Goal: Task Accomplishment & Management: Complete application form

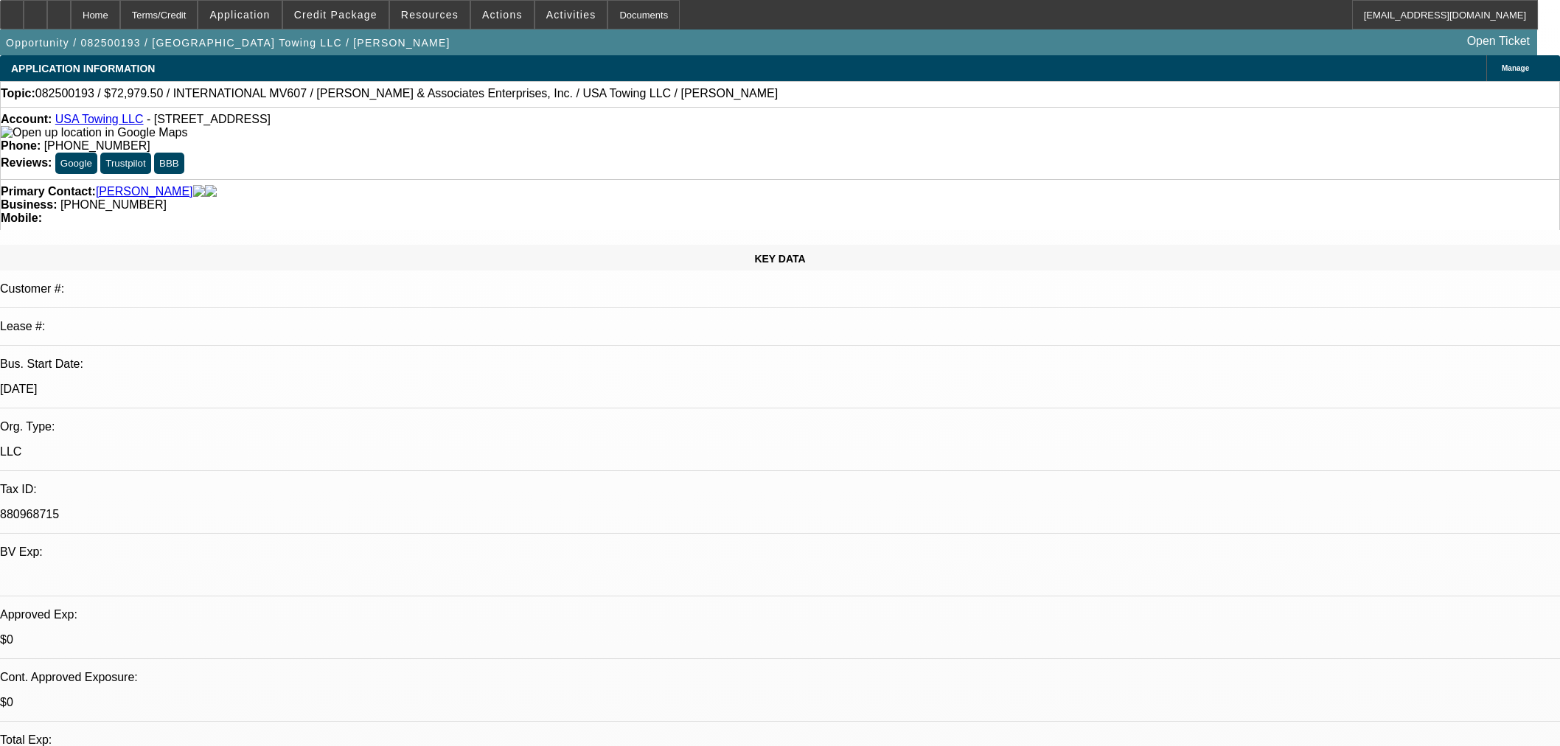
select select "0"
select select "2"
select select "0"
select select "6"
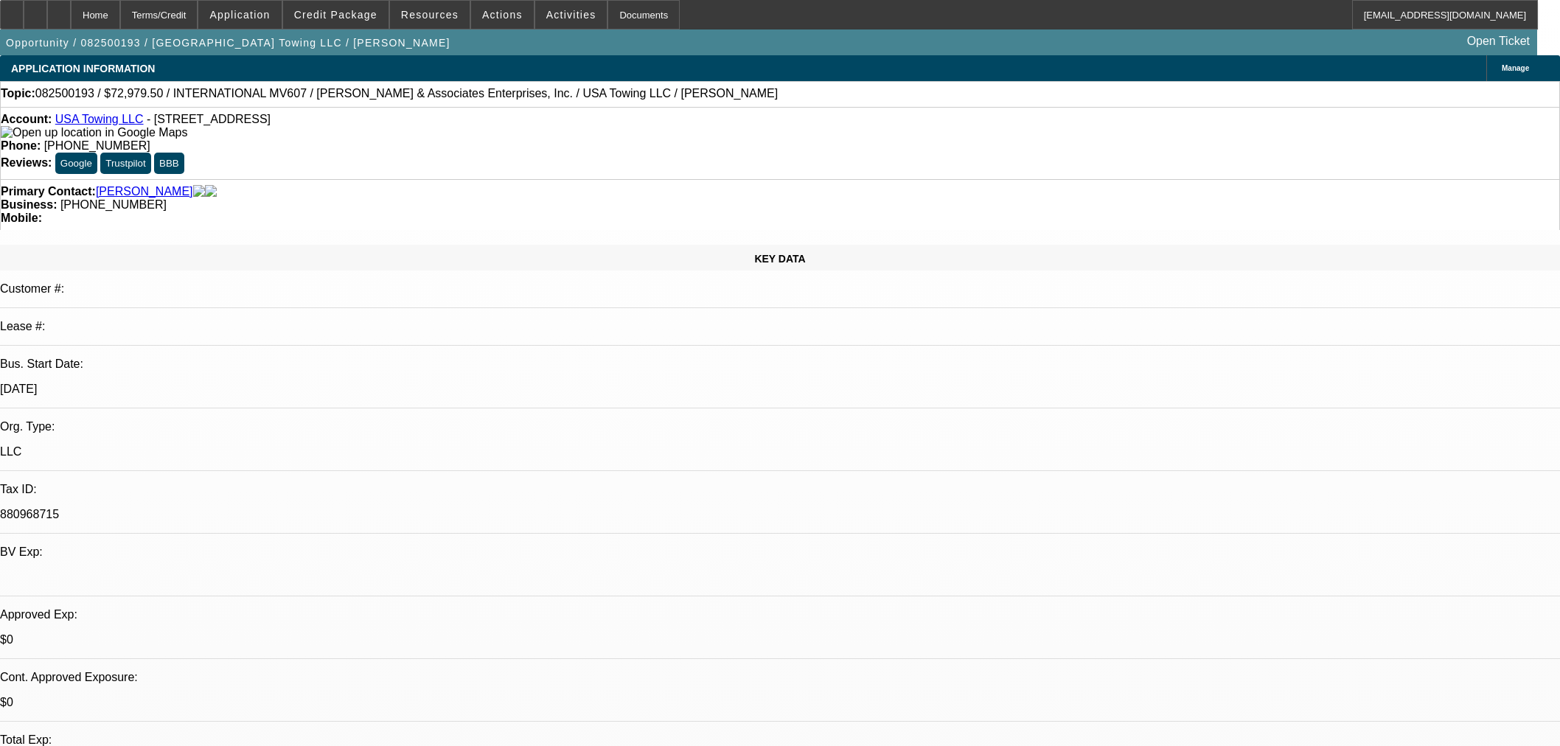
select select "0"
select select "2"
select select "0"
select select "6"
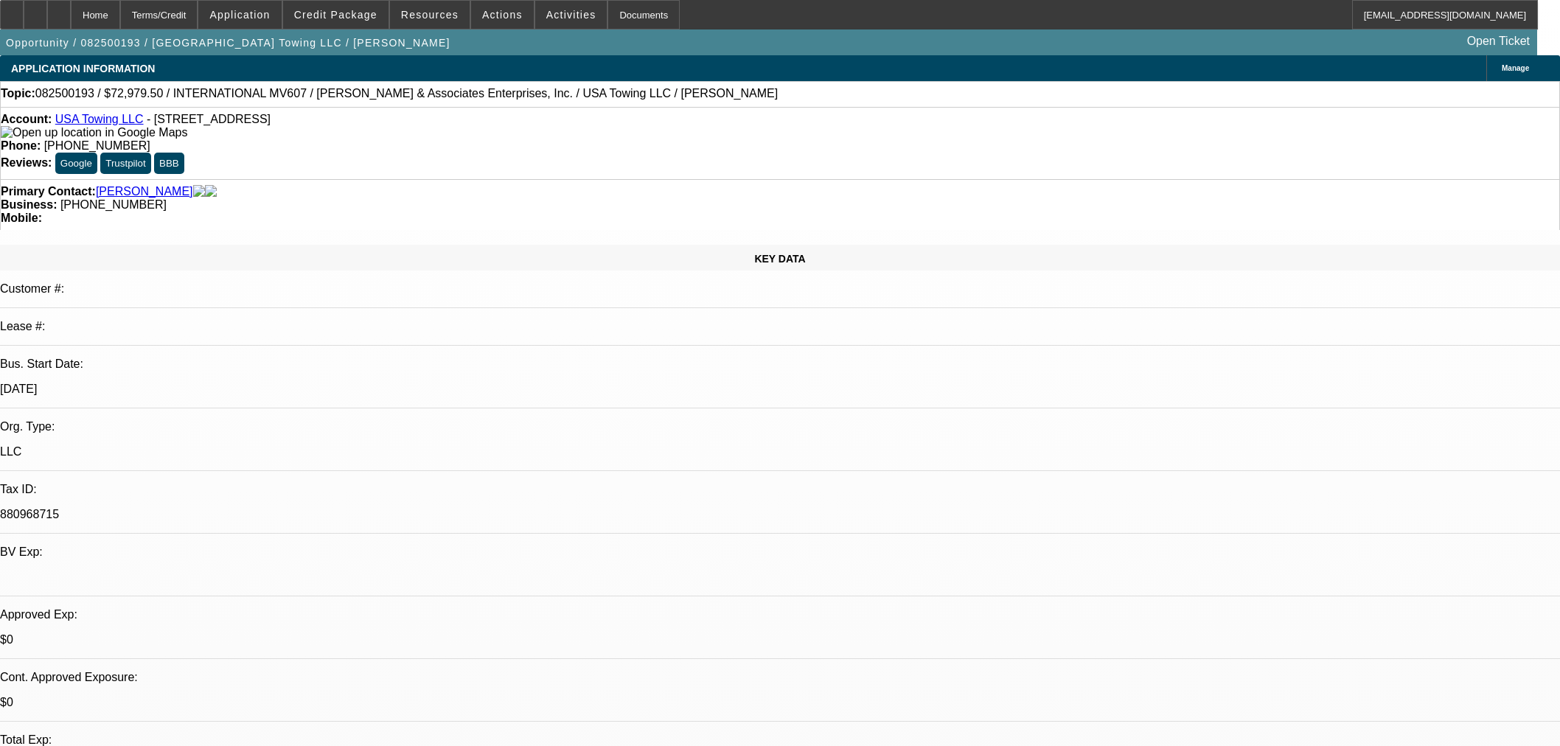
select select "0"
select select "2"
select select "0"
select select "6"
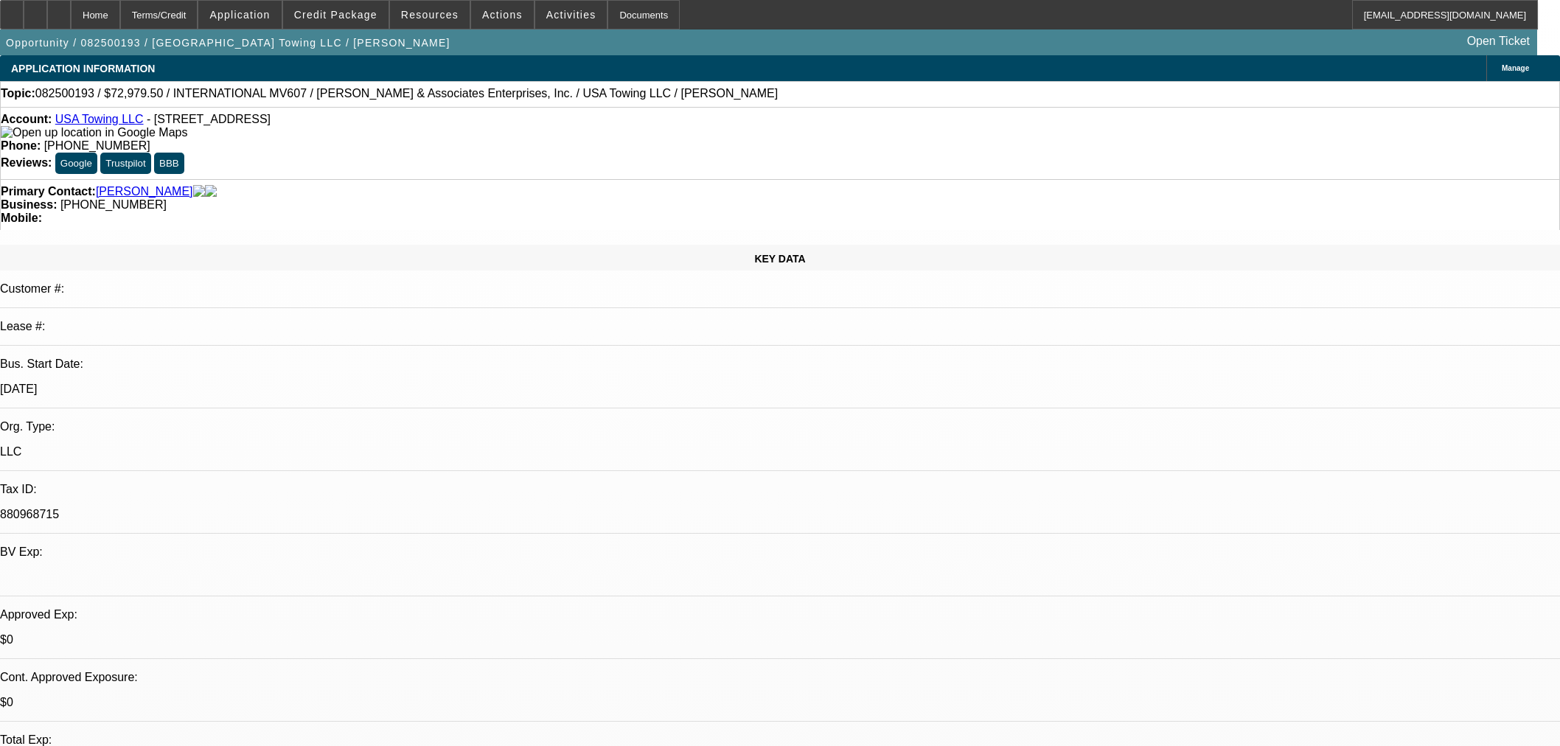
select select "0.1"
select select "0"
select select "2"
select select "0"
select select "6"
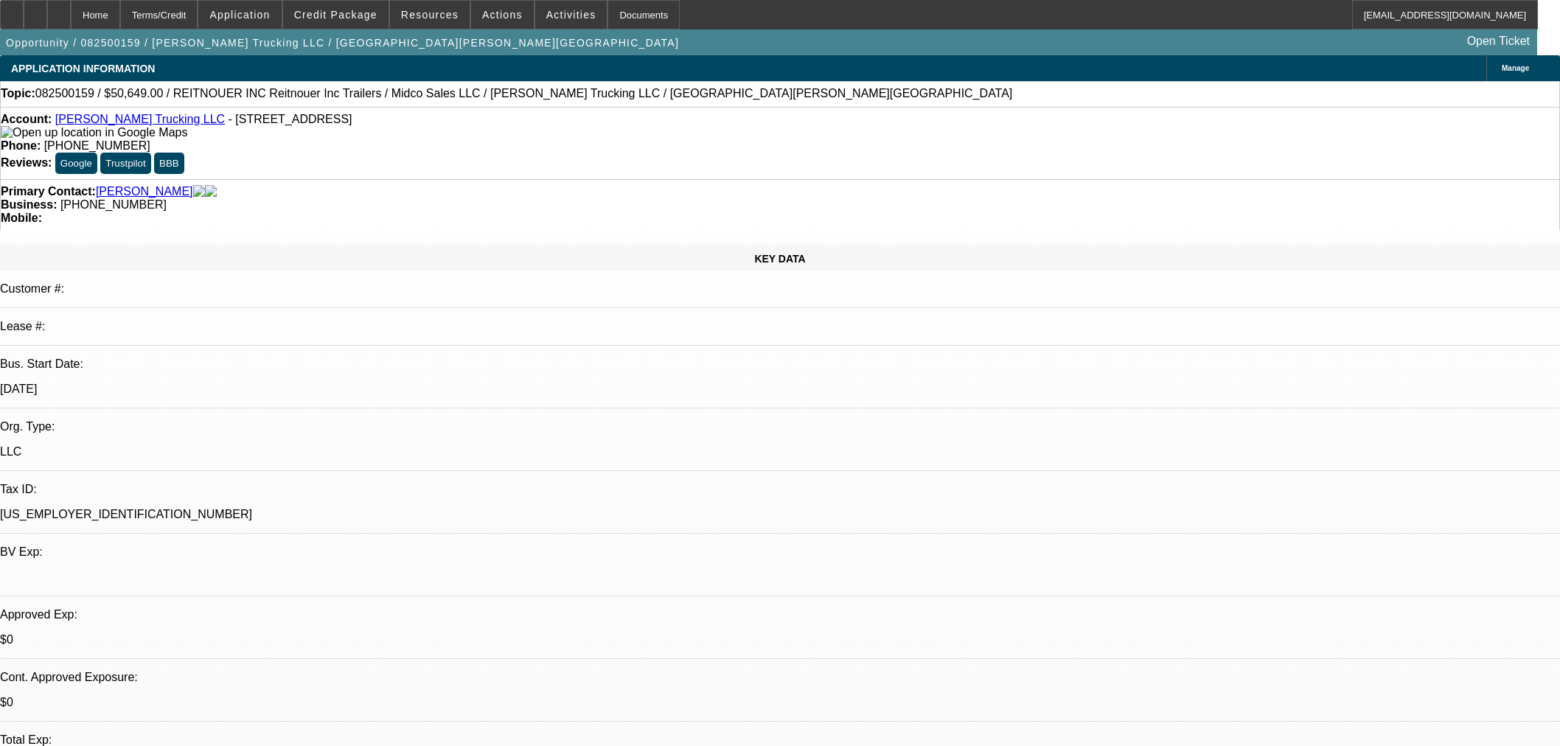
select select "0"
select select "3"
select select "0.1"
select select "4"
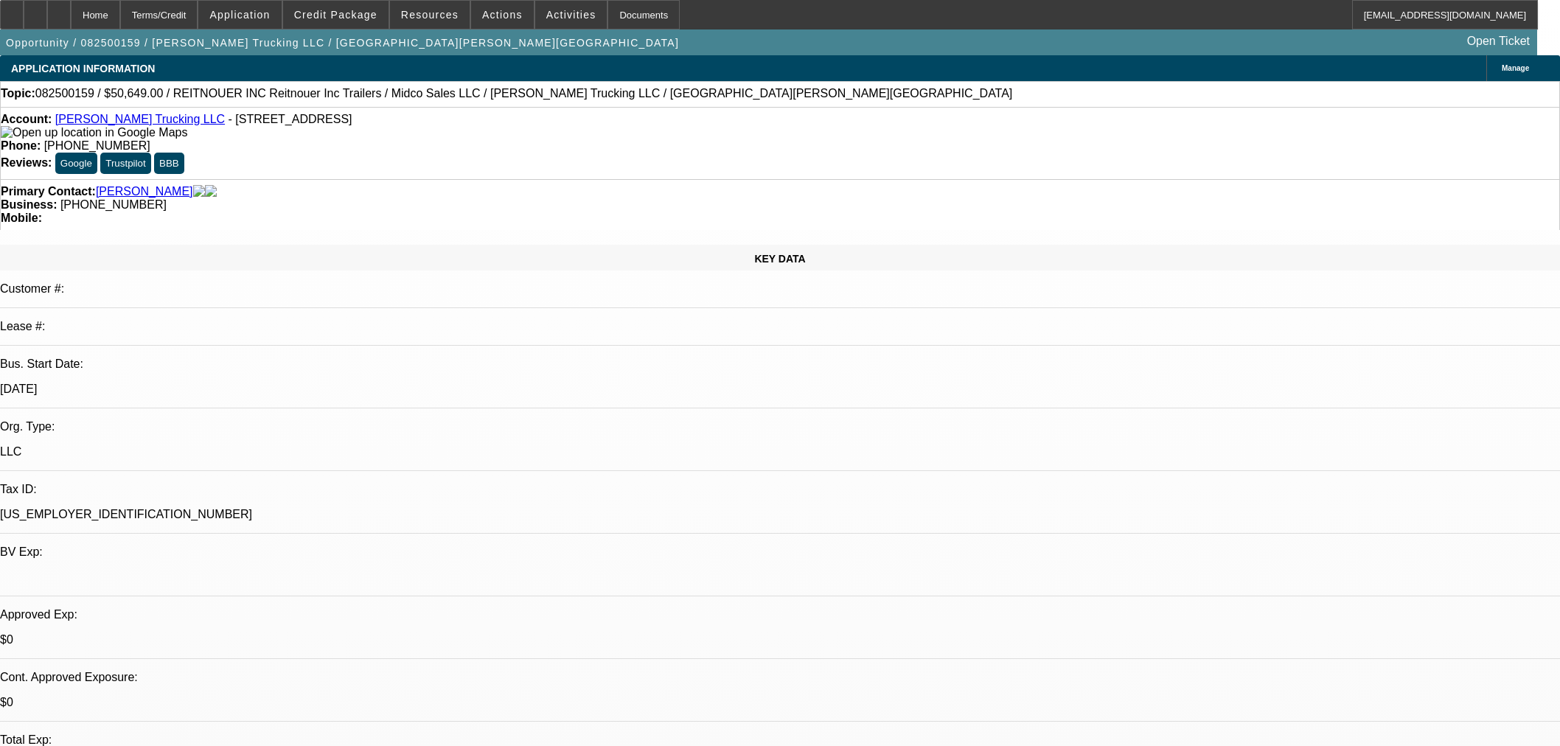
select select "0"
select select "3"
select select "0.1"
select select "4"
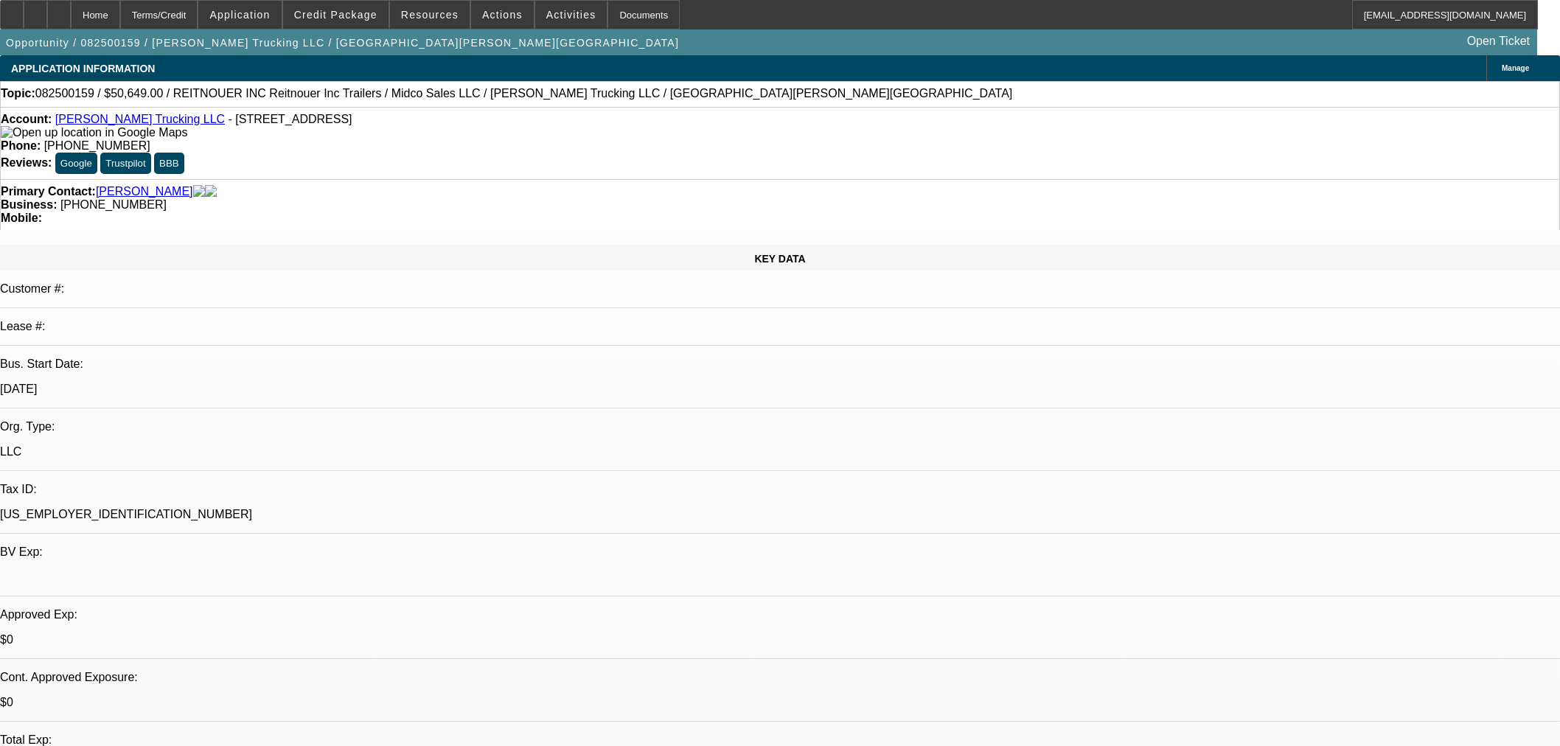
select select "0"
select select "3"
select select "0.1"
select select "4"
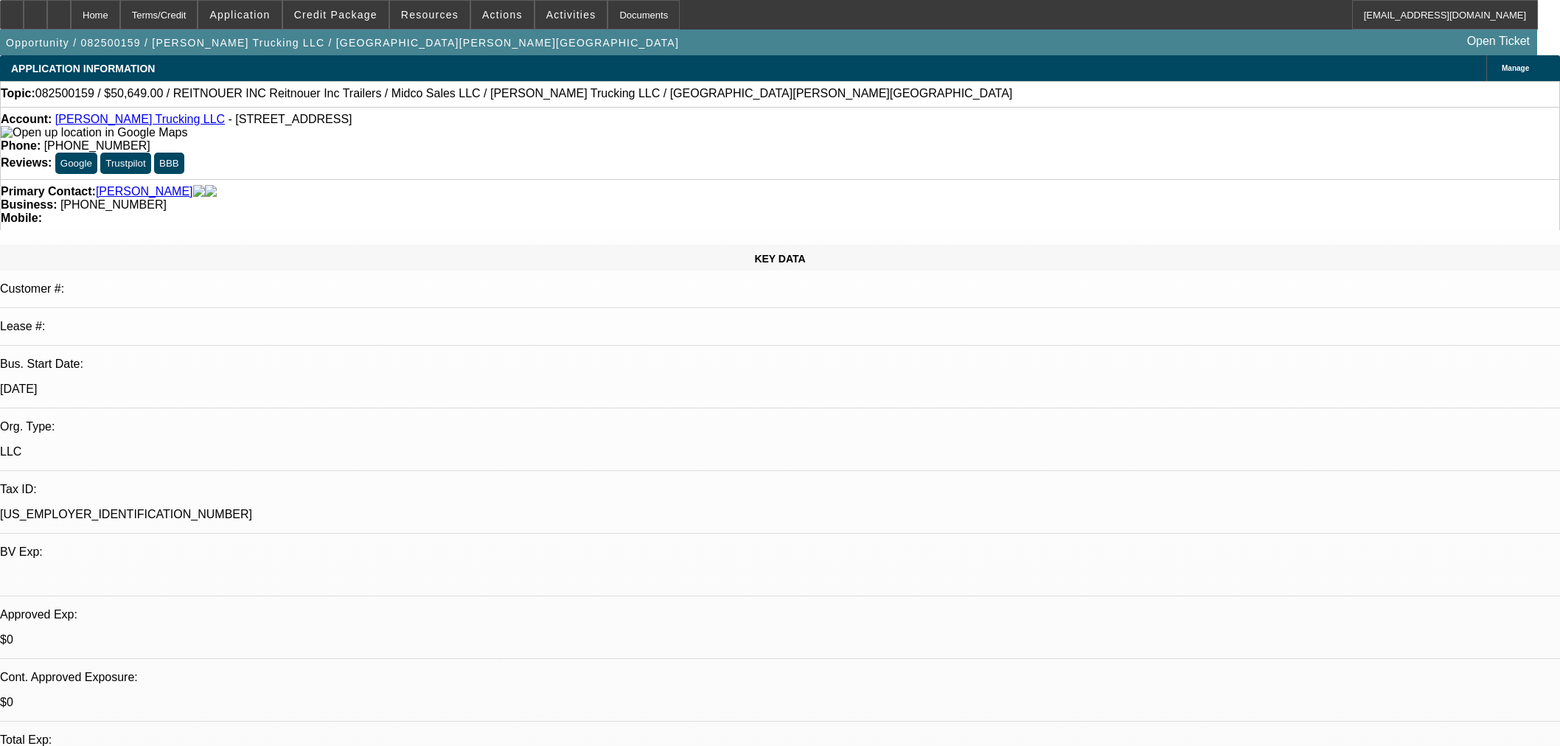
scroll to position [2294, 0]
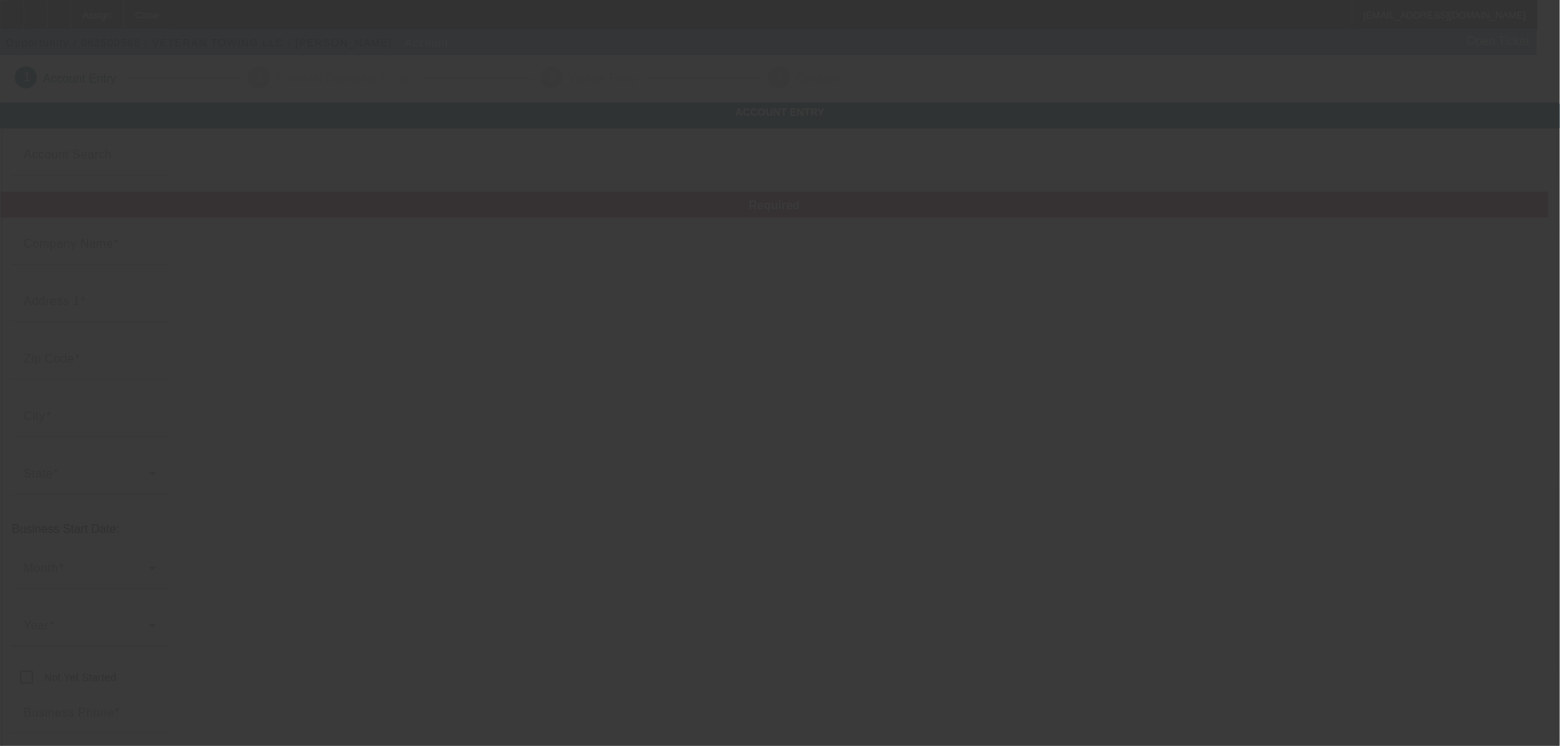
type input "8/20/2025"
type input "VETERAN TOWING LLC"
type input "10377 N 2400 Rd"
type input "73096"
type input "Weatherford"
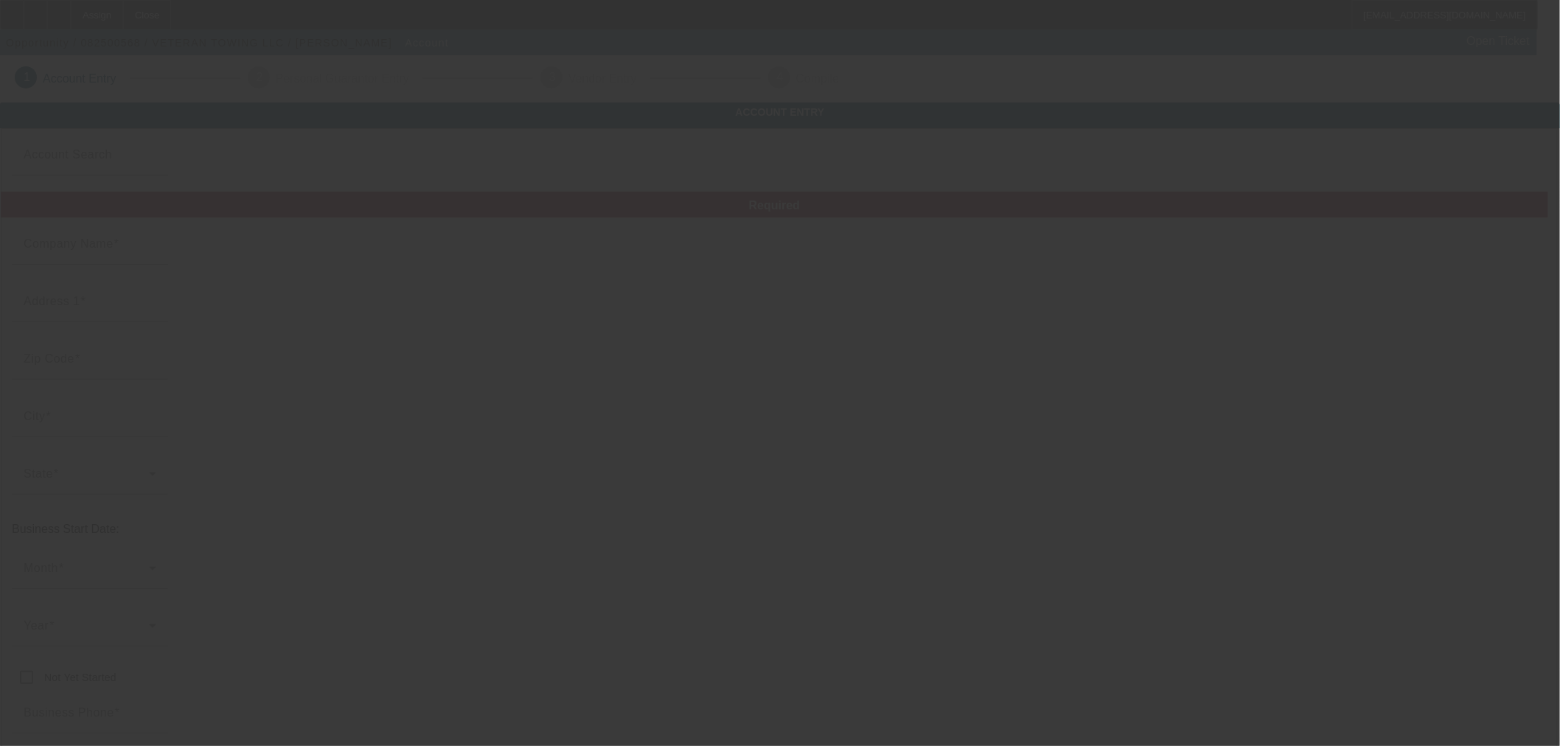
type input "(580) 330-1501"
type input "jbbrooks81@msn.com"
type input "83-4166999"
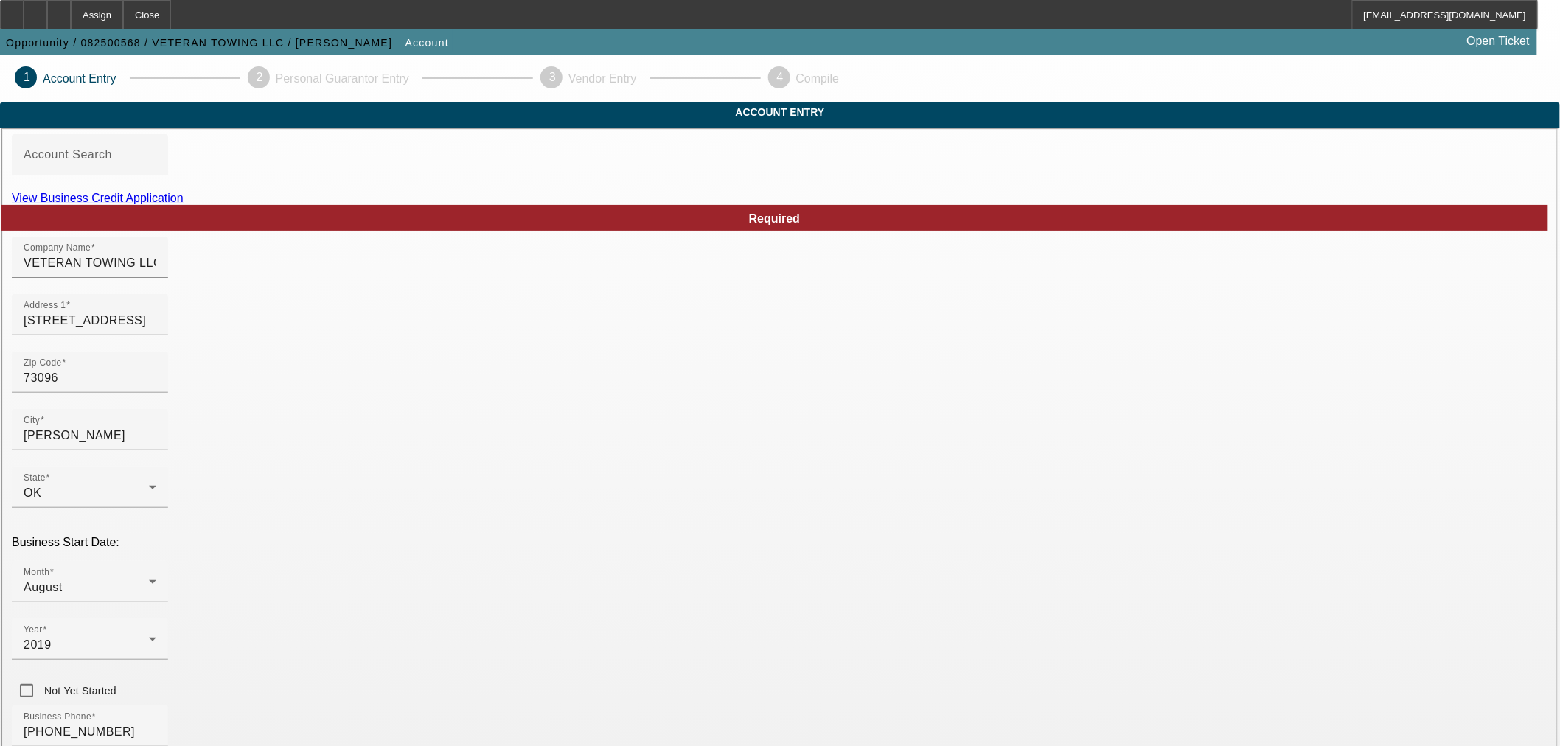
scroll to position [184, 0]
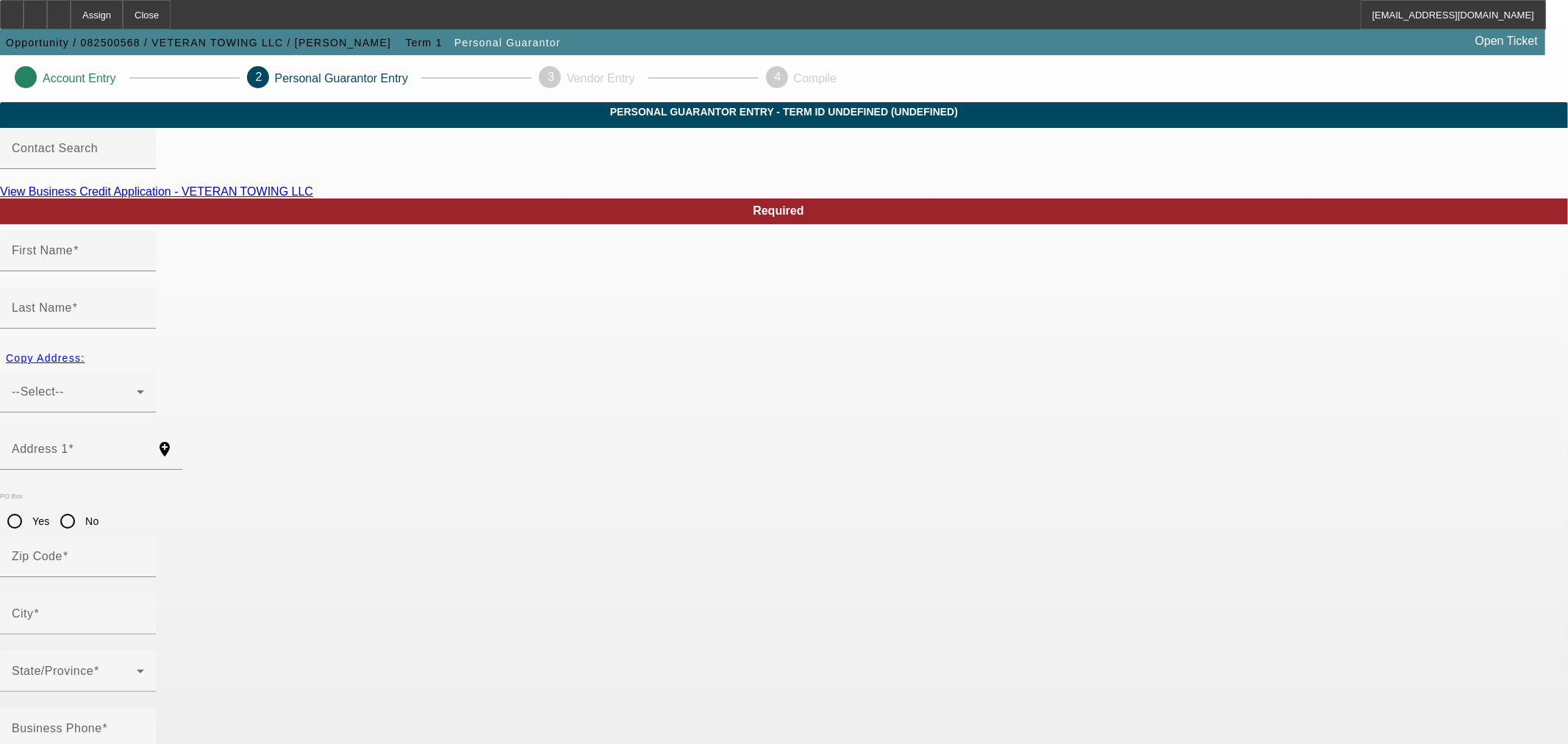
type input "James"
type input "Brooks"
type input "10377 N 2400 Rd"
radio input "true"
type input "73096"
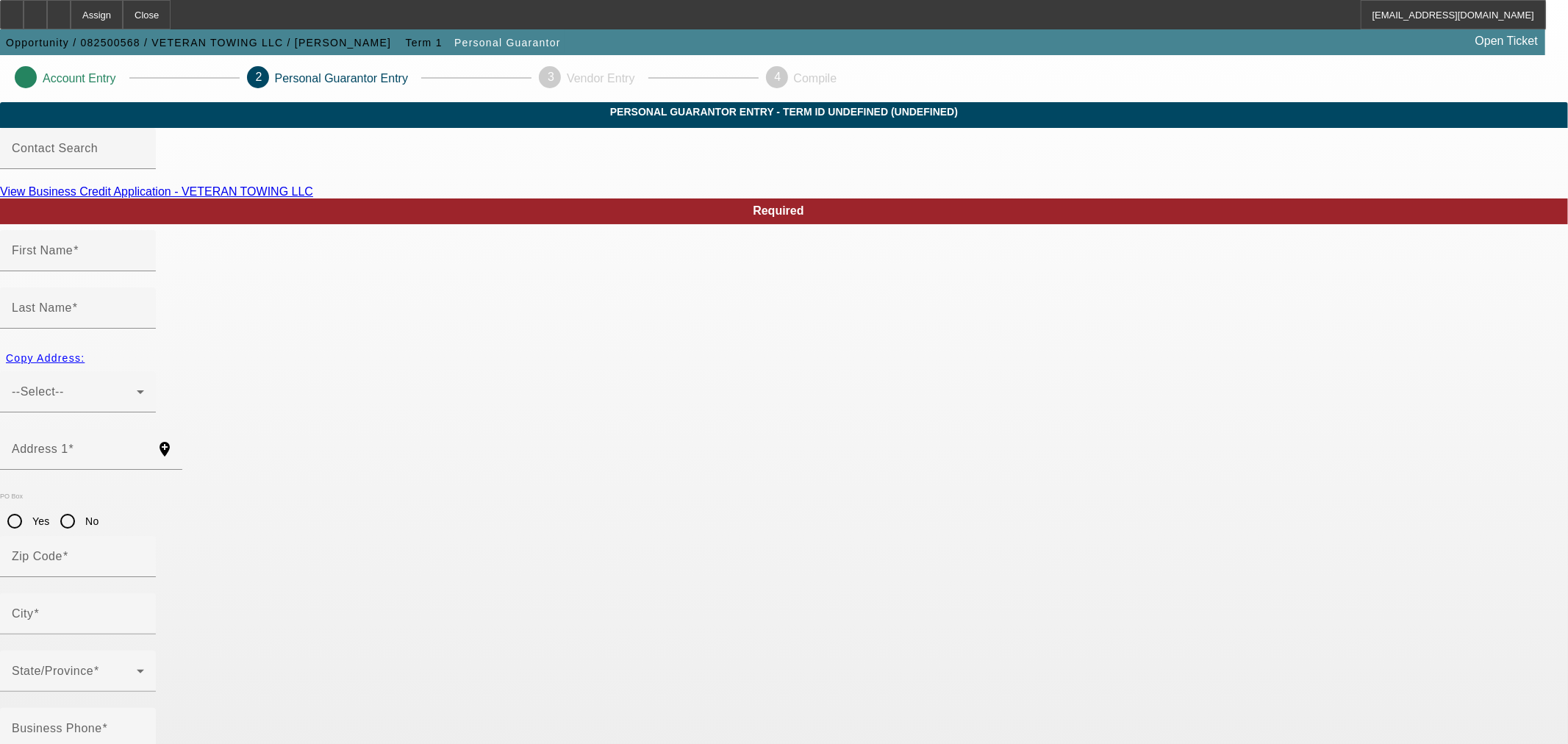
type input "Weatherford"
type input "(580) 330-2692"
type input "100"
type input "444-88-0342"
type input "brooksjames18@gmail.com"
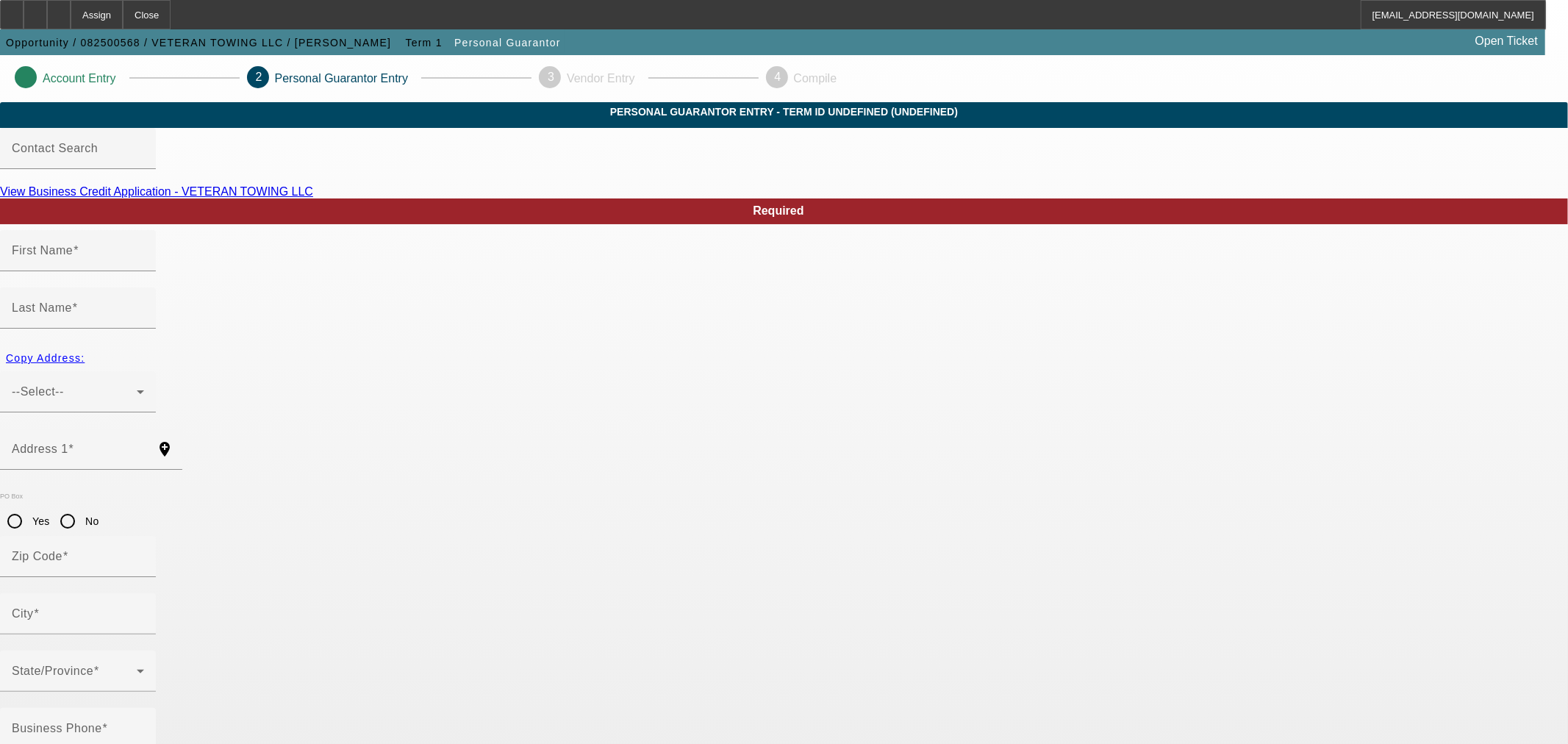
type input "(580) 330-1502"
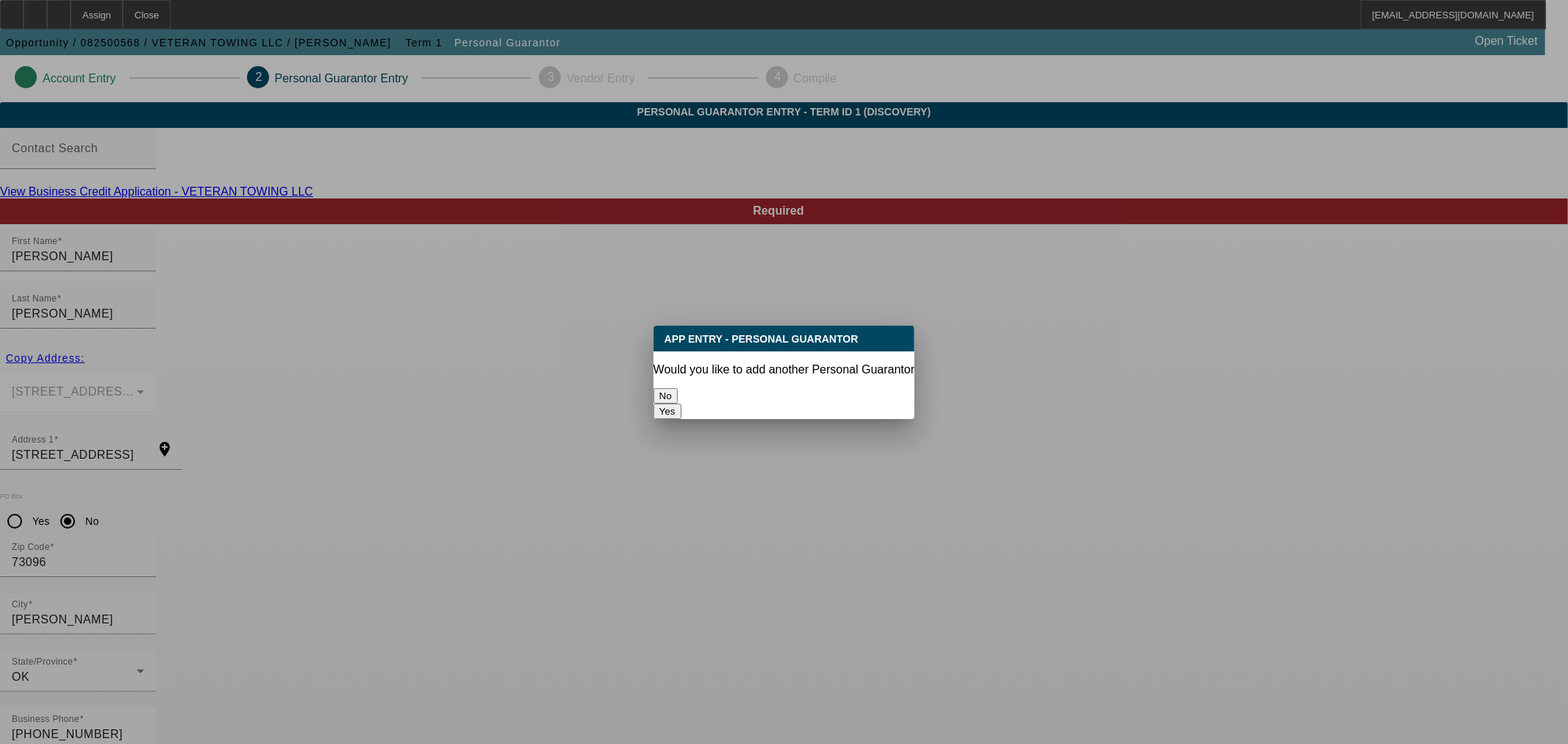
click at [678, 393] on button "No" at bounding box center [666, 395] width 24 height 15
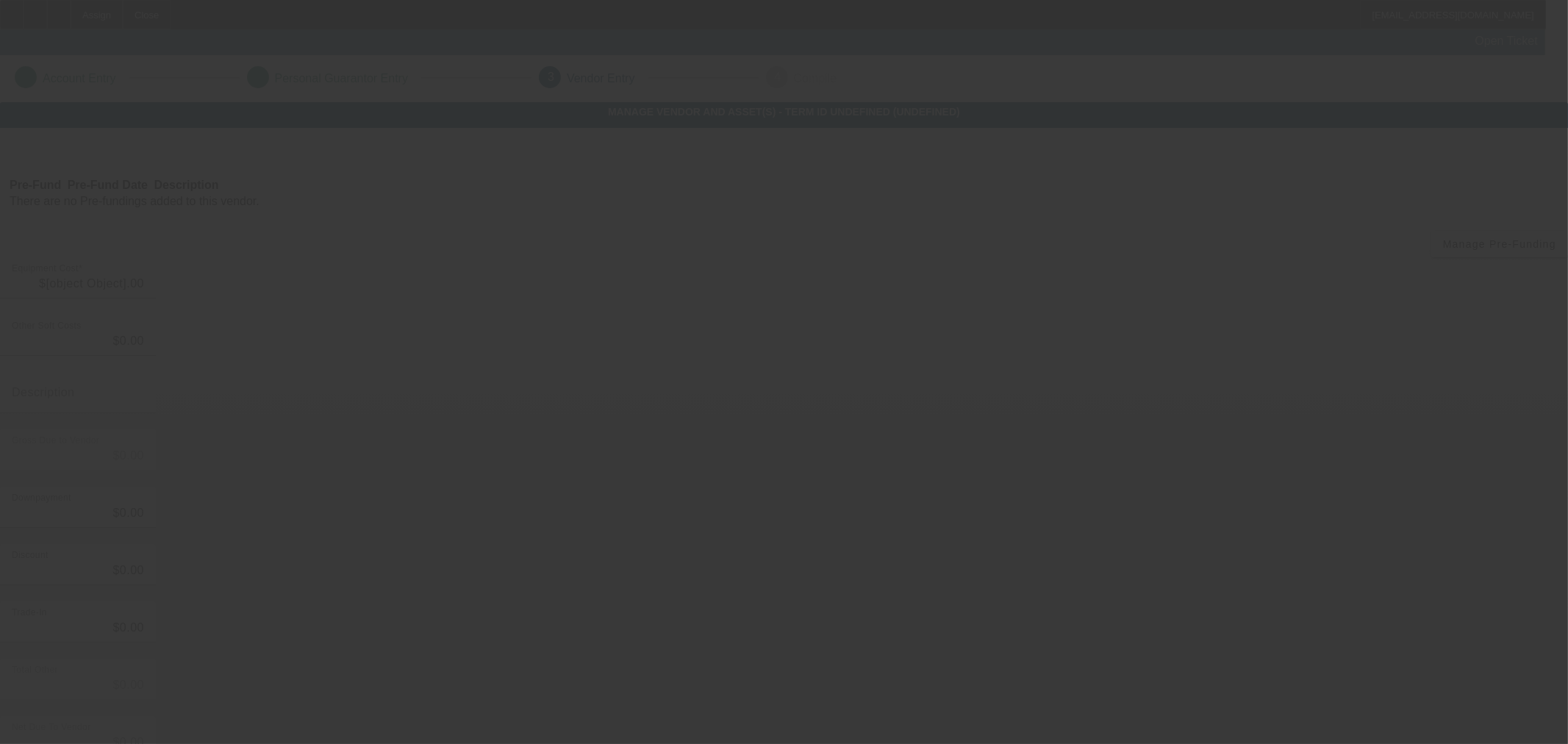
type input "$68,000.00"
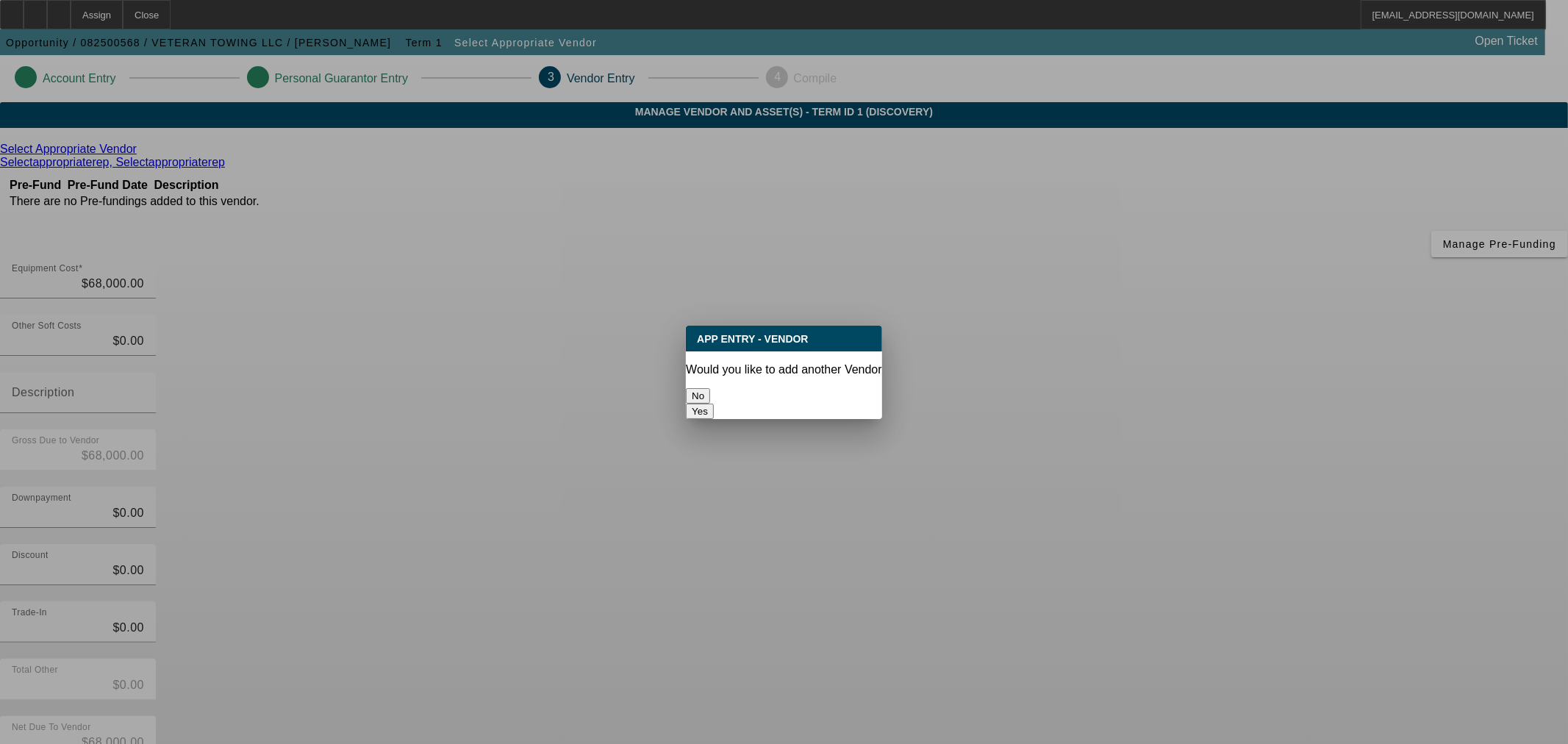
click at [710, 397] on button "No" at bounding box center [698, 395] width 24 height 15
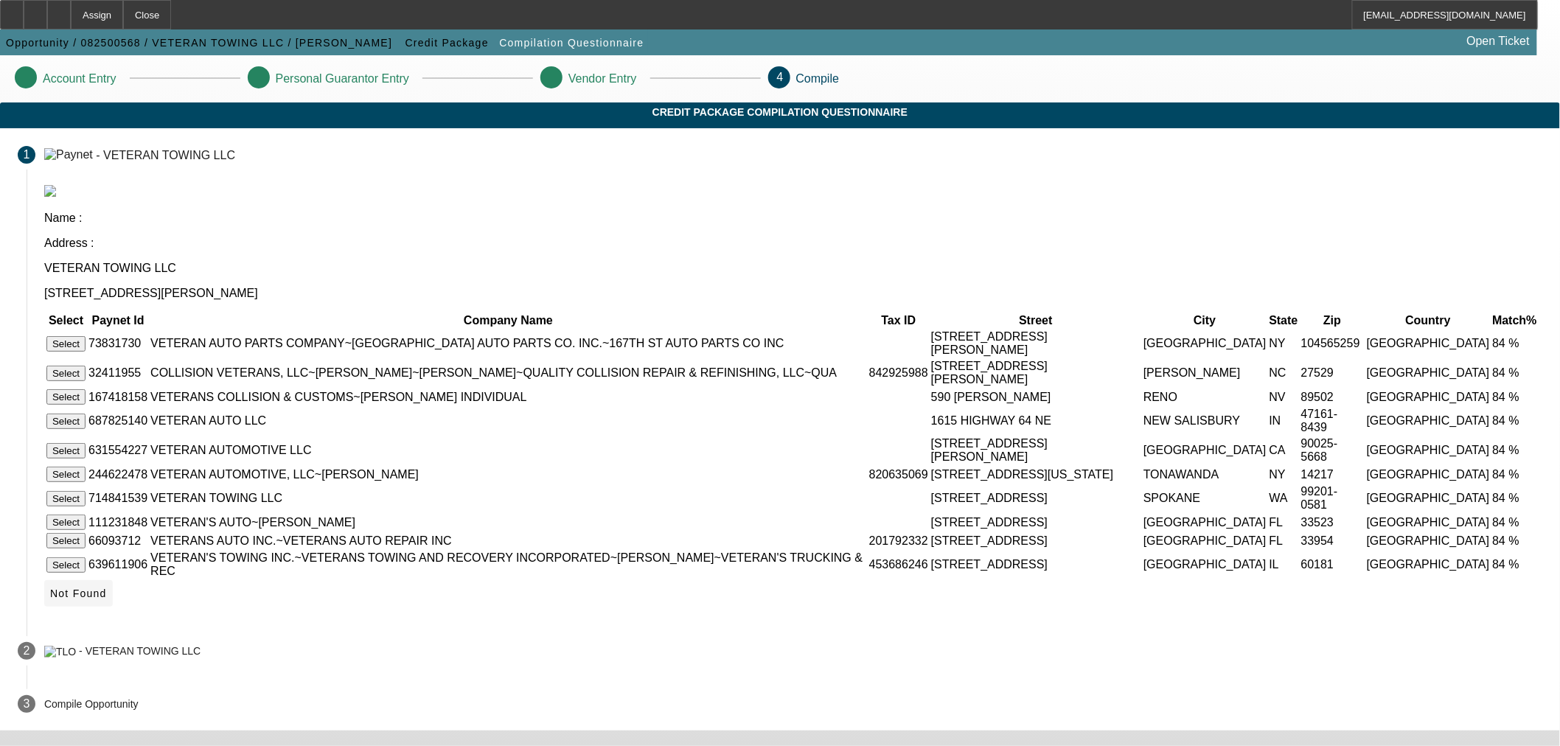
click at [50, 600] on icon at bounding box center [50, 594] width 0 height 12
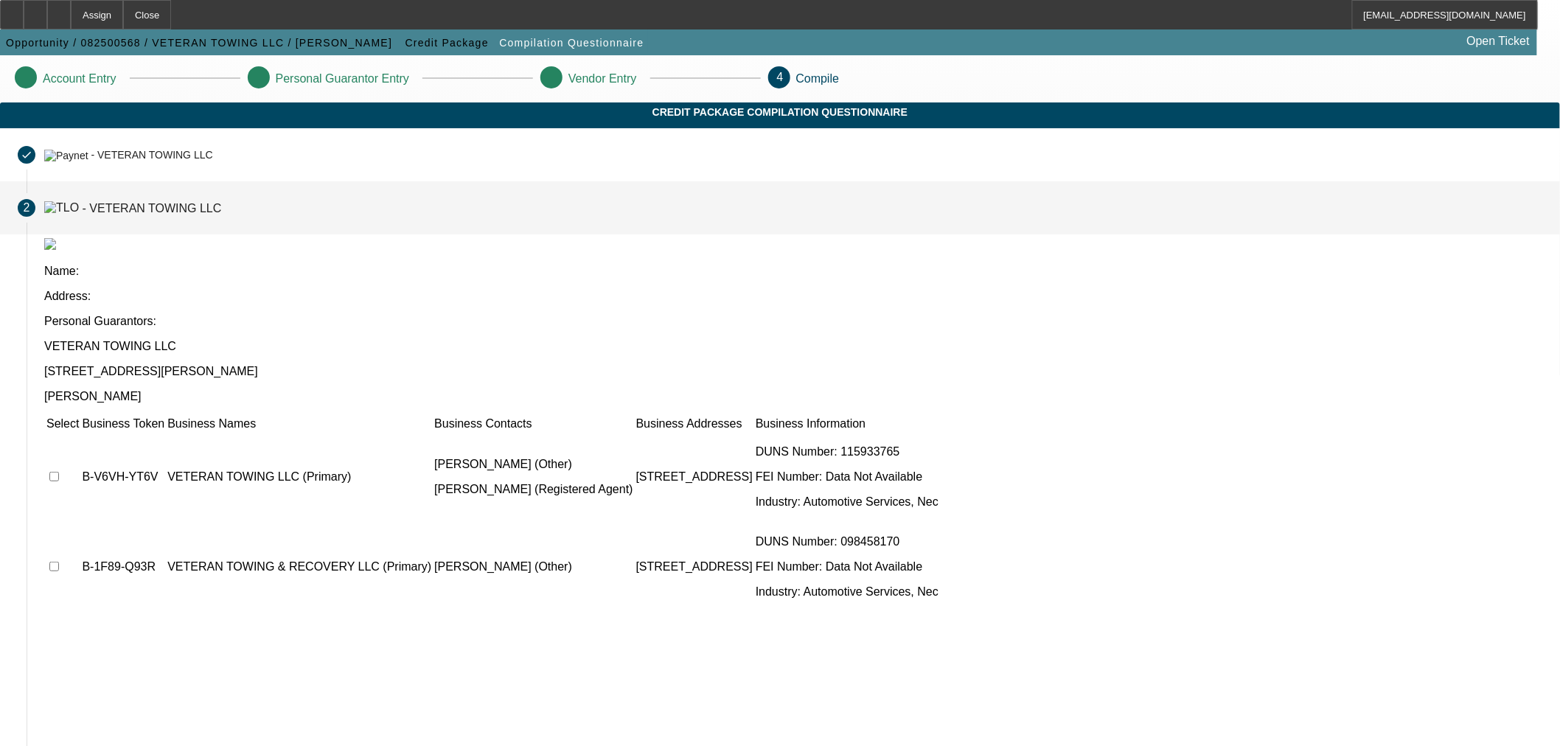
click at [80, 433] on td at bounding box center [63, 477] width 34 height 88
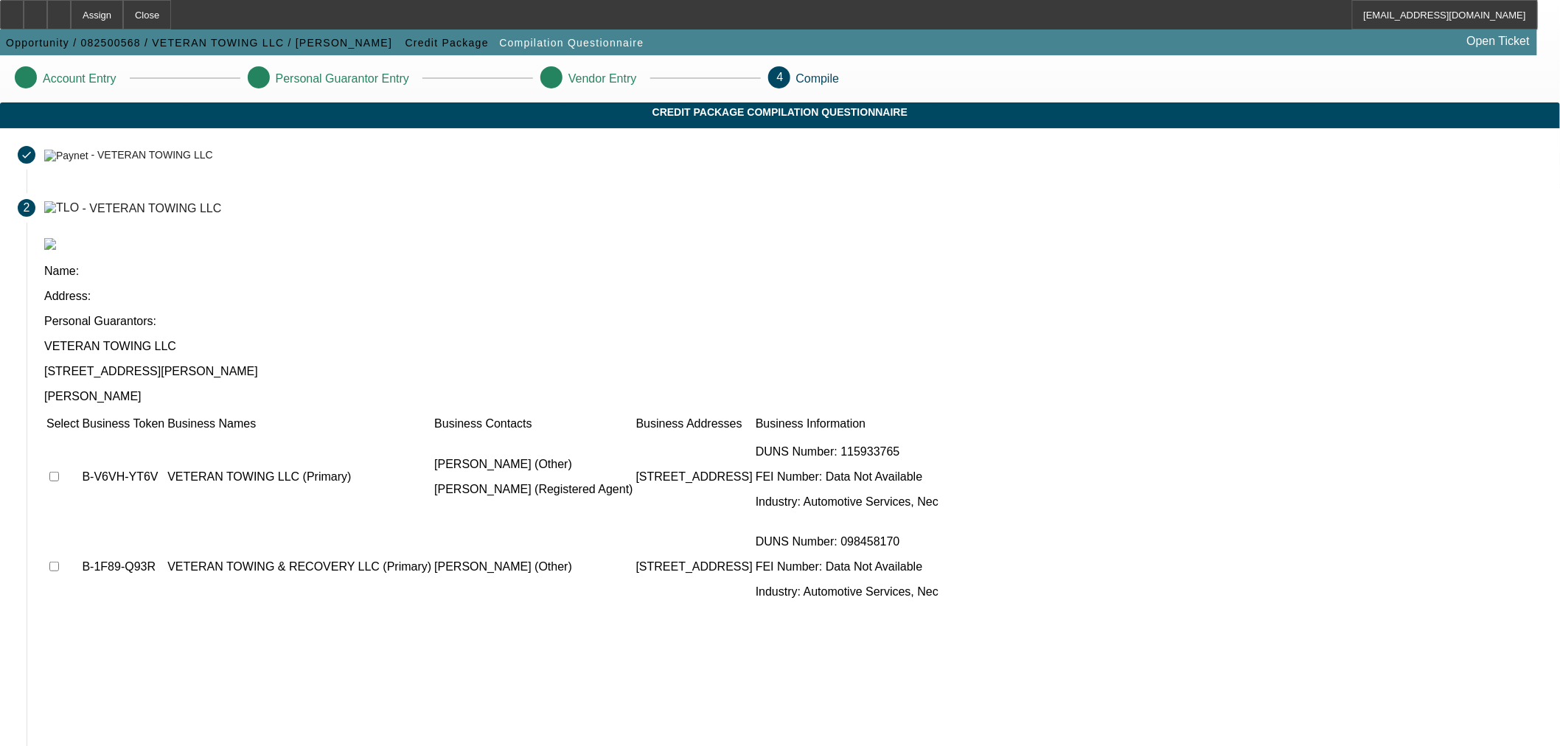
click at [59, 472] on input "checkbox" at bounding box center [54, 477] width 10 height 10
checkbox input "true"
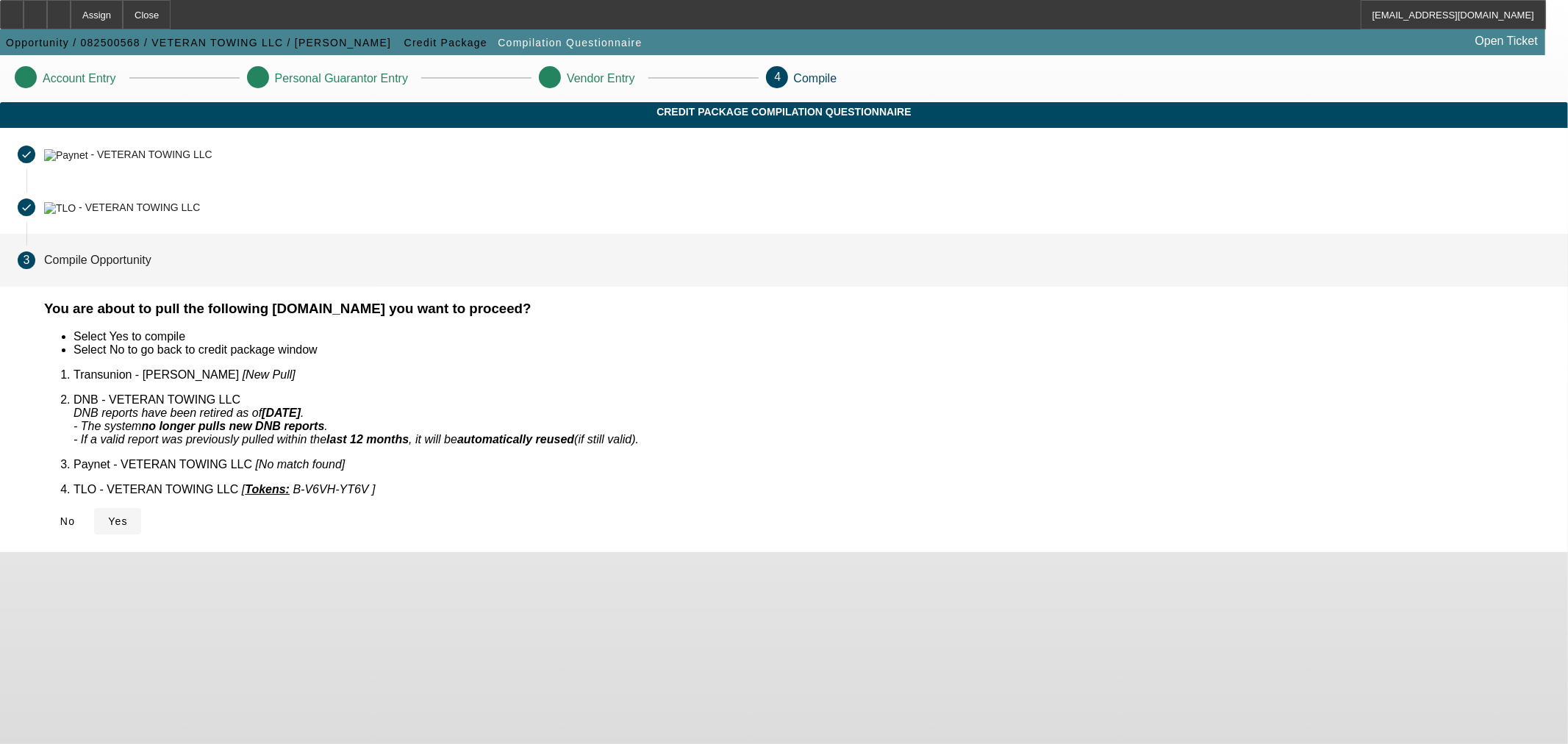
click at [128, 516] on span "Yes" at bounding box center [118, 522] width 20 height 12
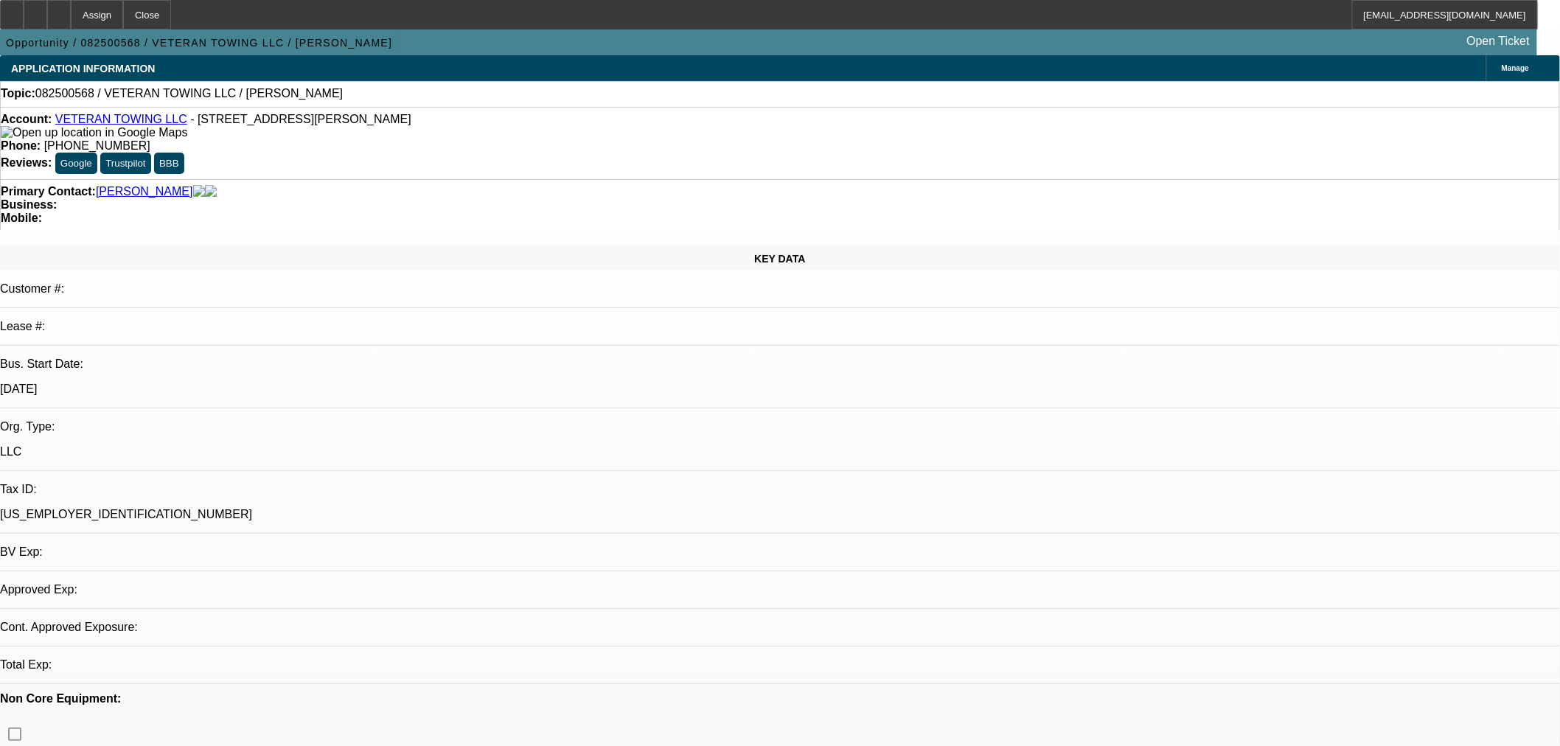
select select "0"
select select "2"
select select "0.1"
select select "1"
select select "2"
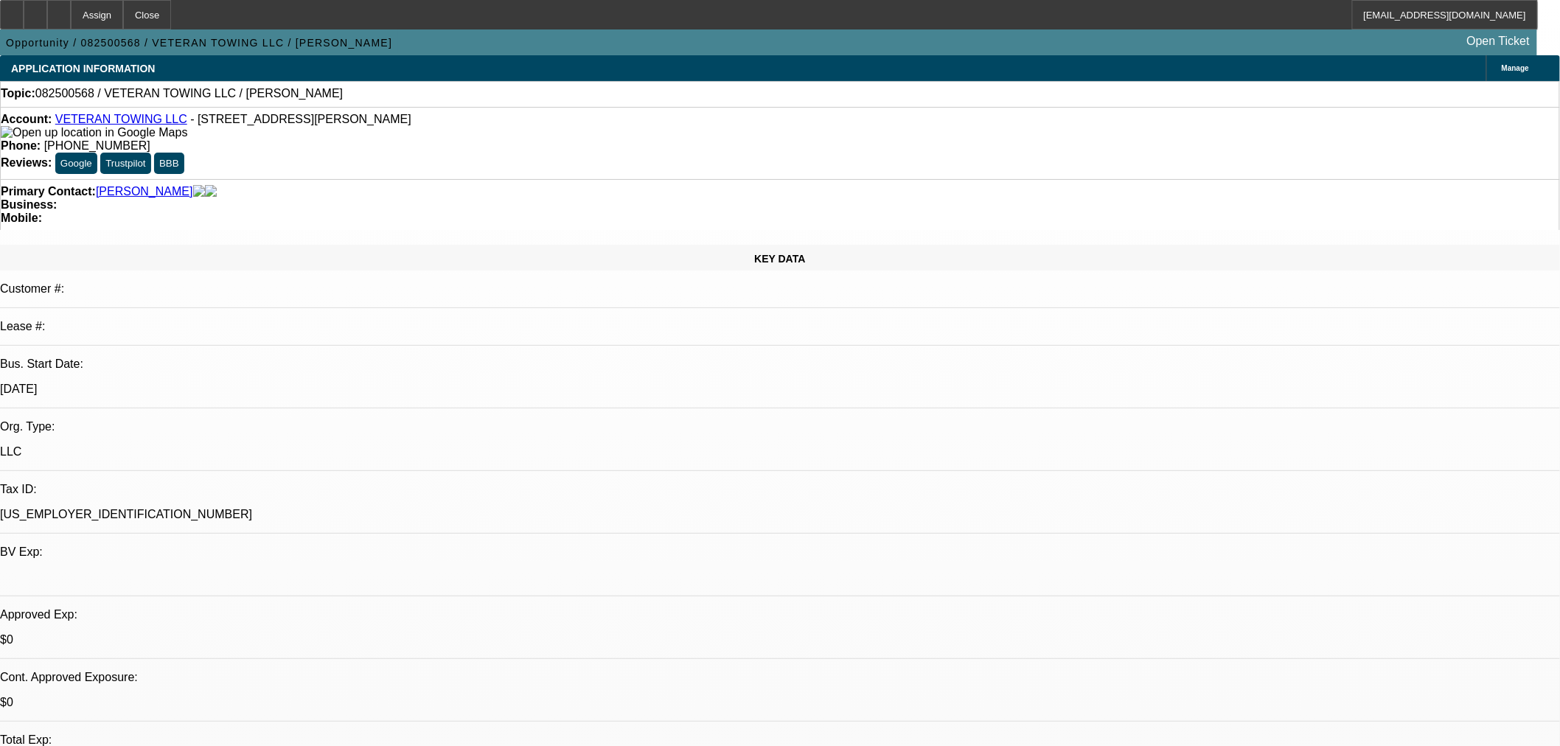
select select "4"
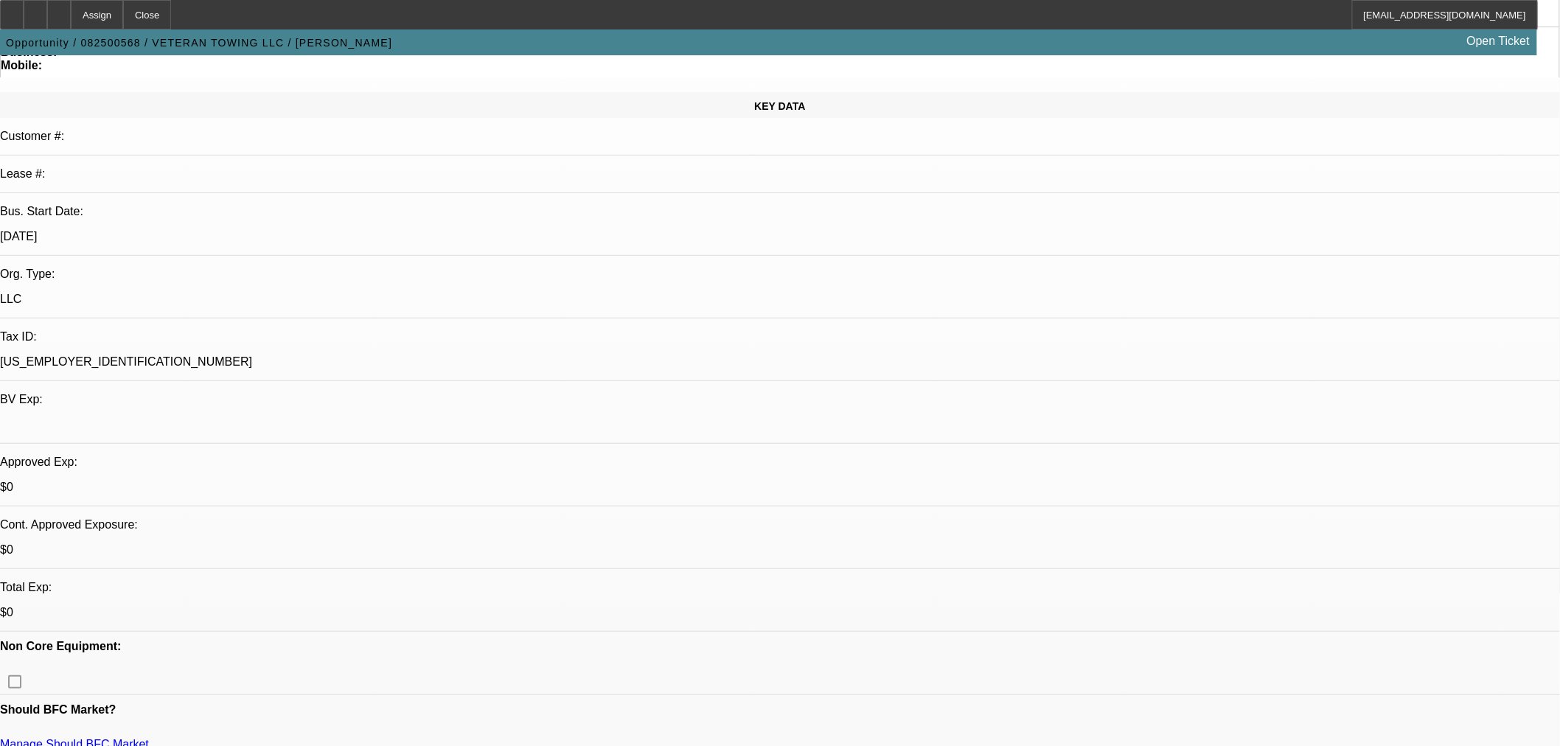
scroll to position [409, 0]
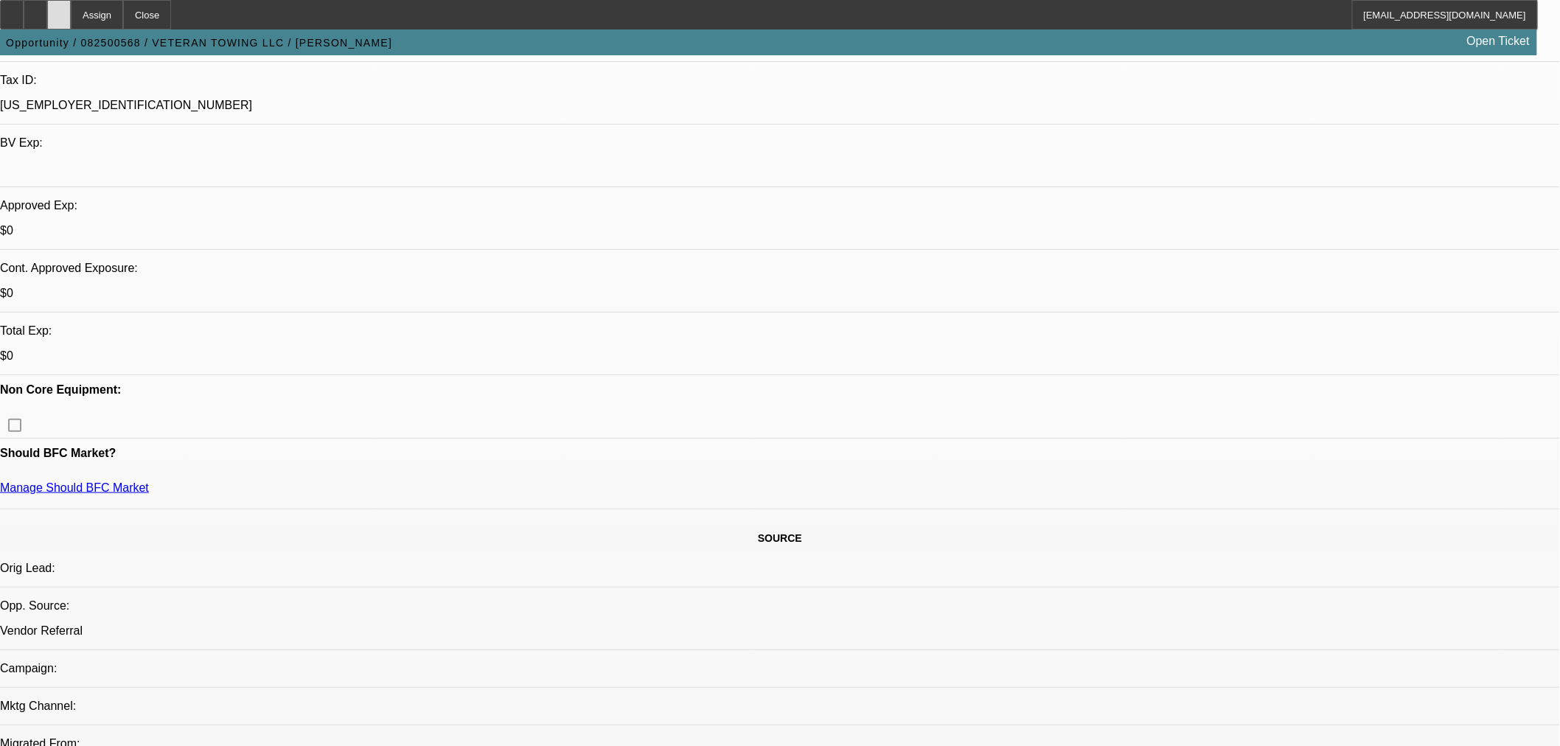
click at [71, 6] on div at bounding box center [59, 14] width 24 height 29
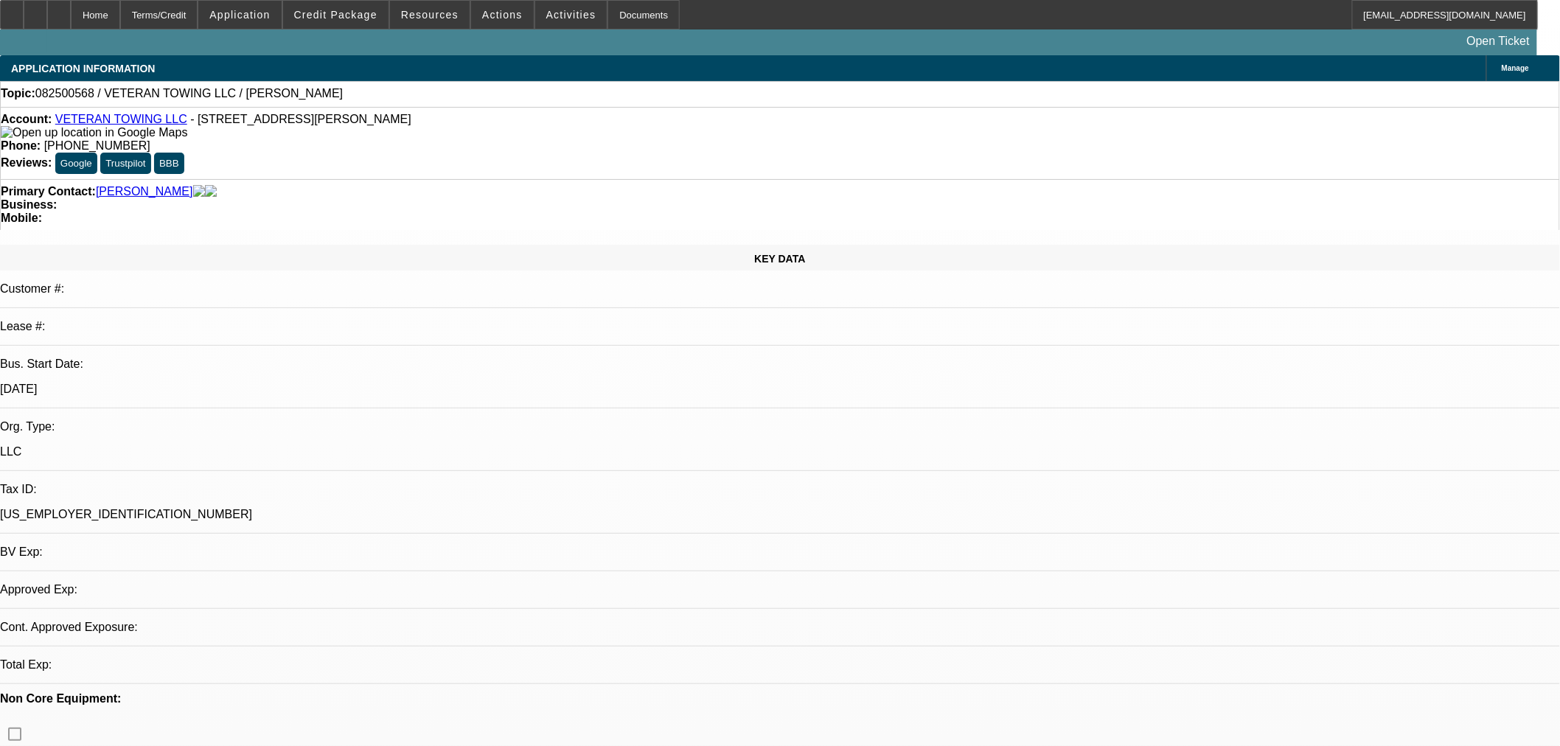
select select "0"
select select "2"
select select "0.1"
select select "4"
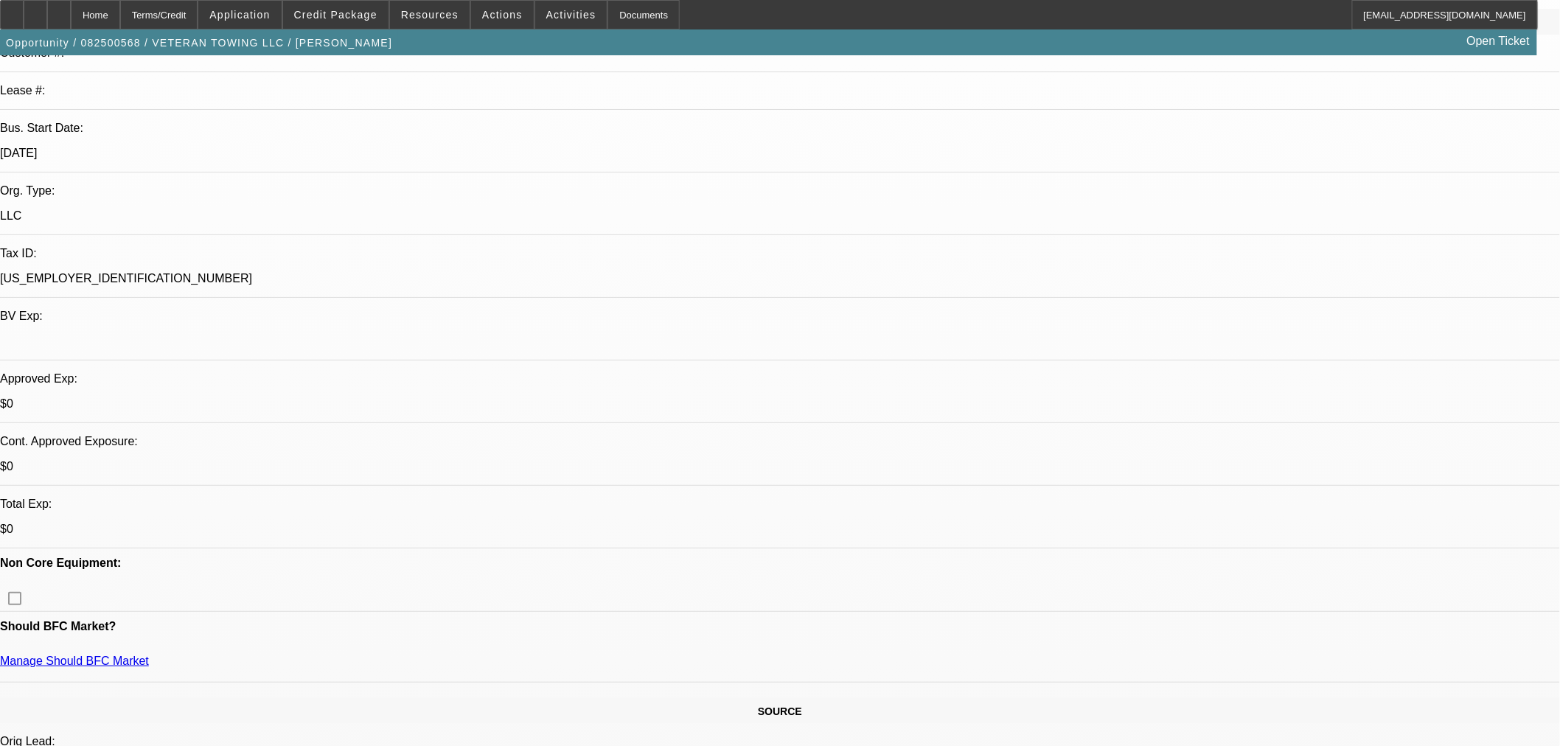
scroll to position [409, 0]
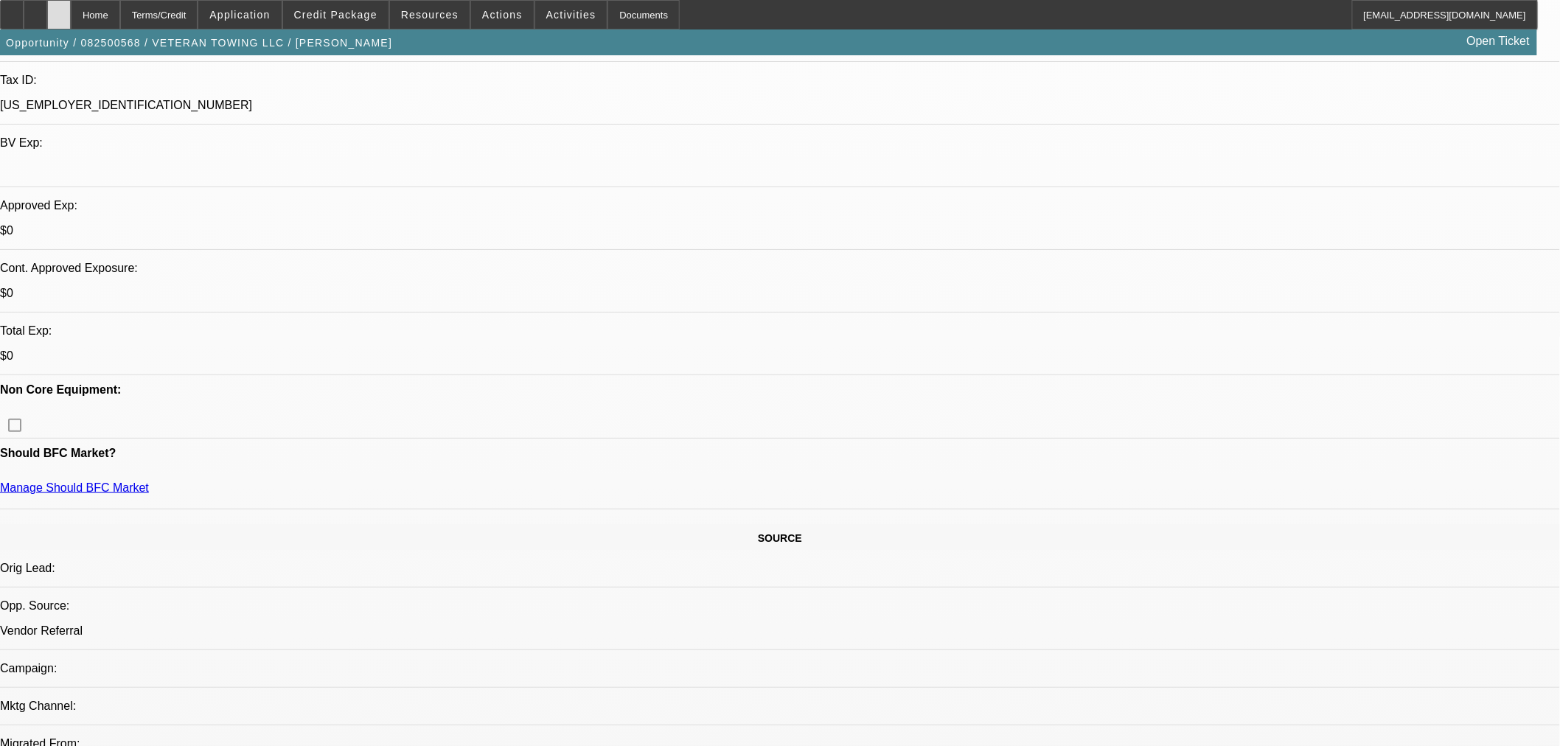
click at [71, 13] on div at bounding box center [59, 14] width 24 height 29
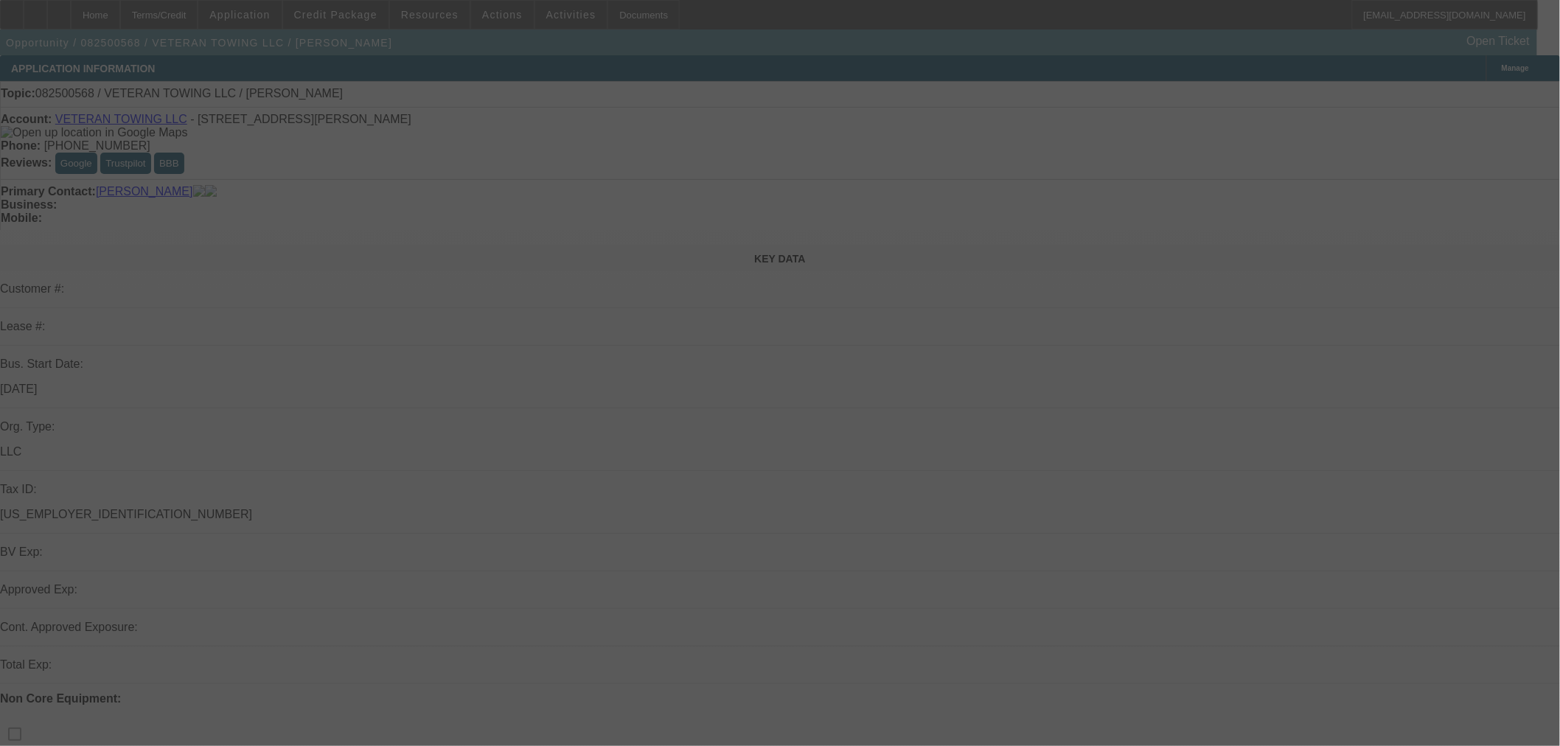
select select "0"
select select "2"
select select "0.1"
select select "4"
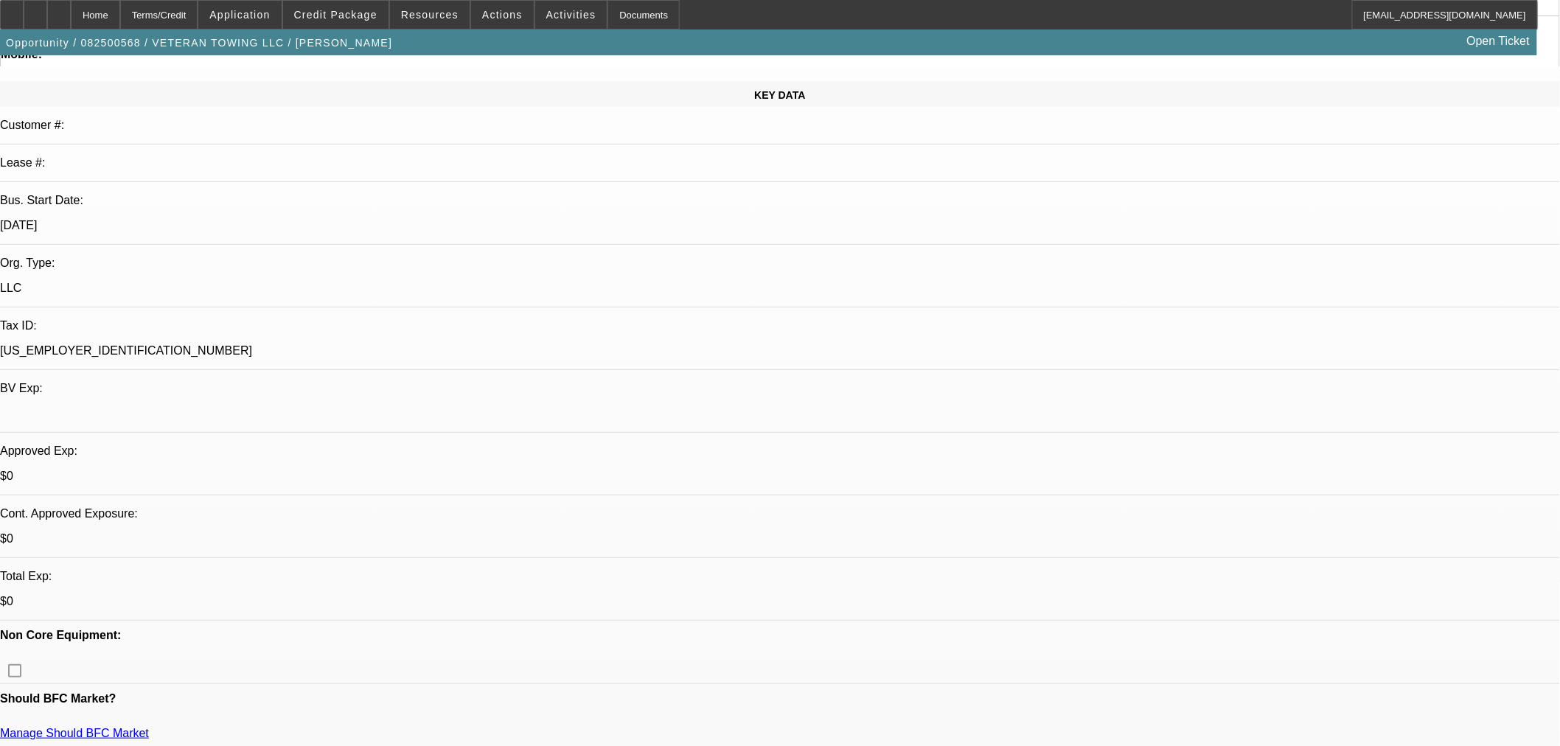
scroll to position [327, 0]
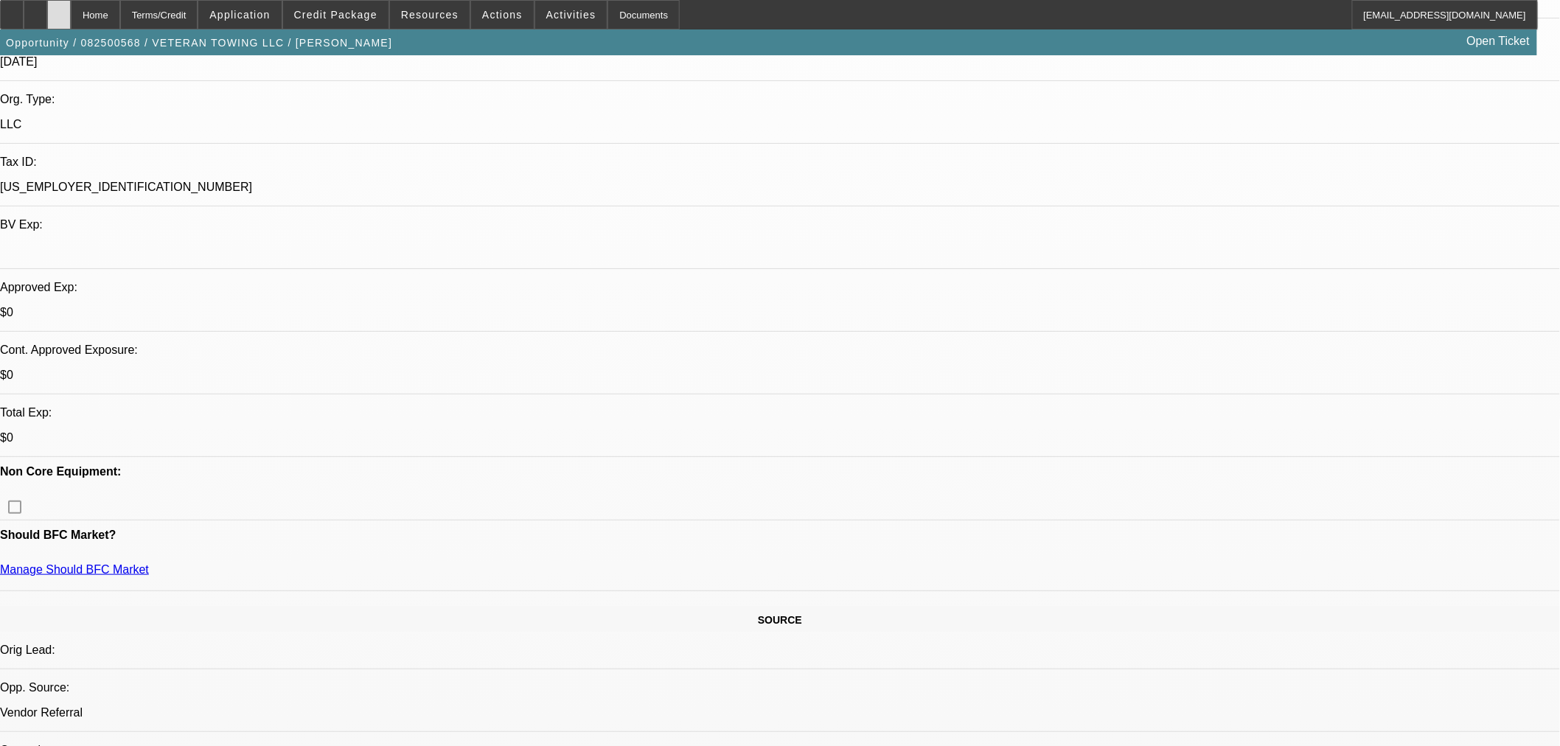
click at [71, 5] on div at bounding box center [59, 14] width 24 height 29
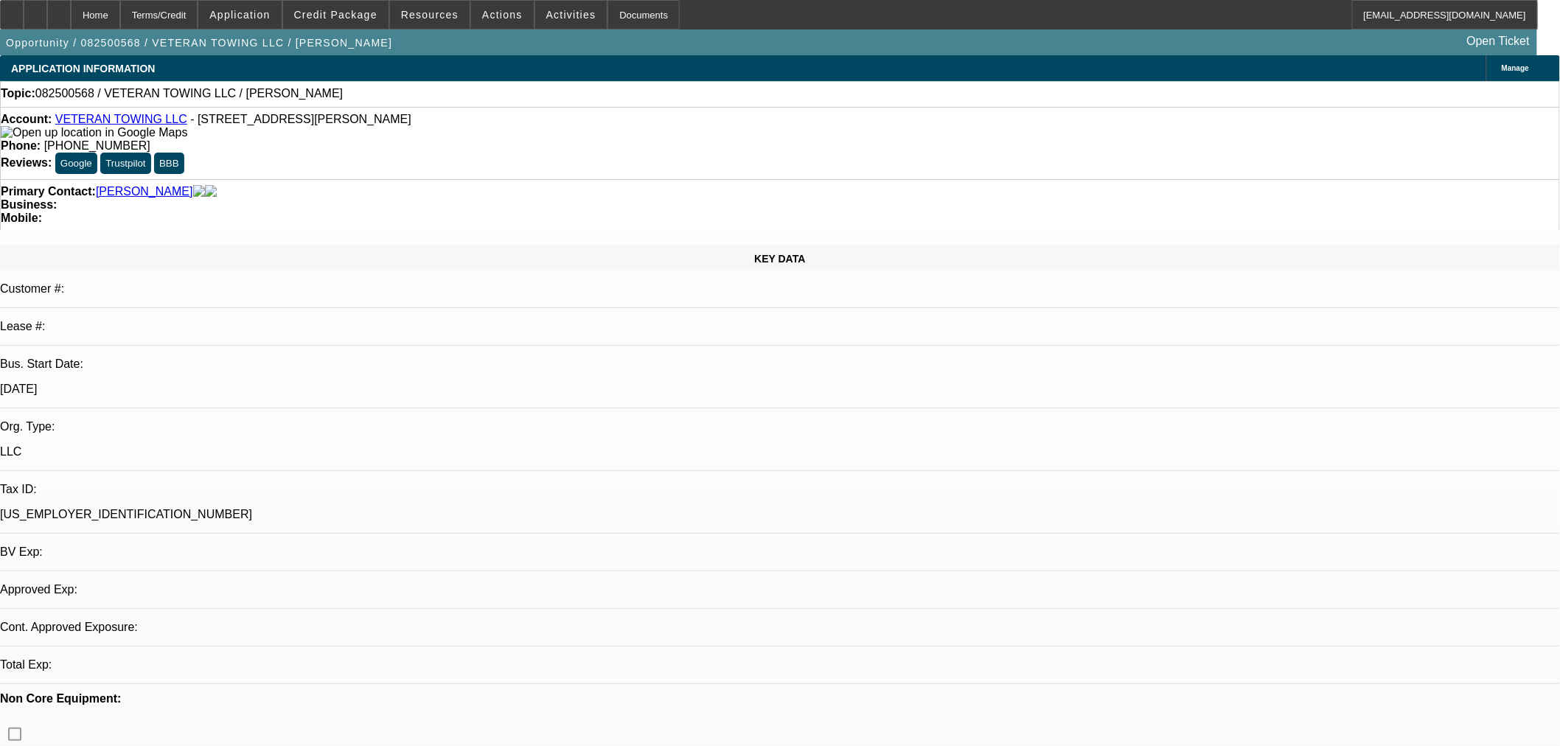
select select "0"
select select "2"
select select "0.1"
select select "4"
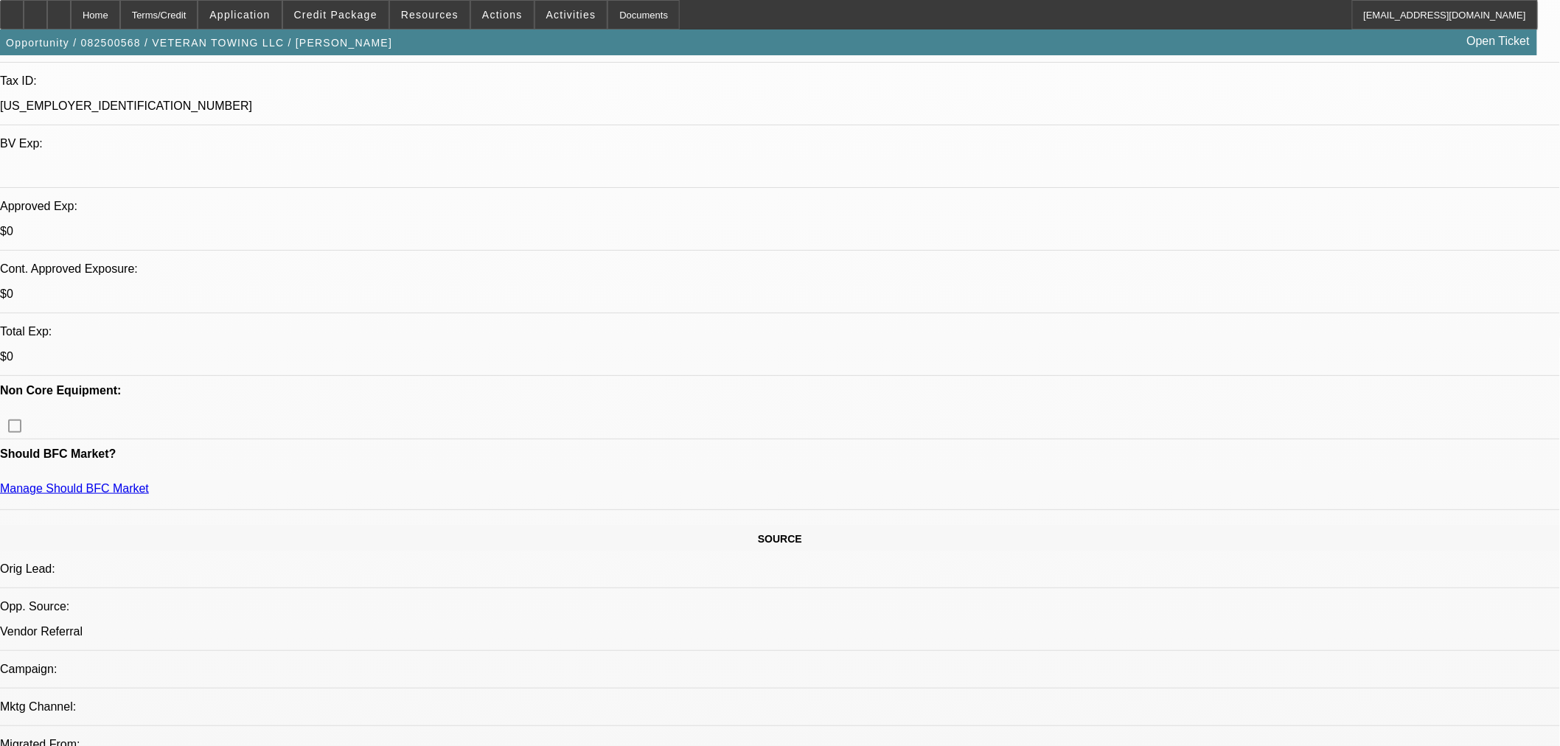
scroll to position [409, 0]
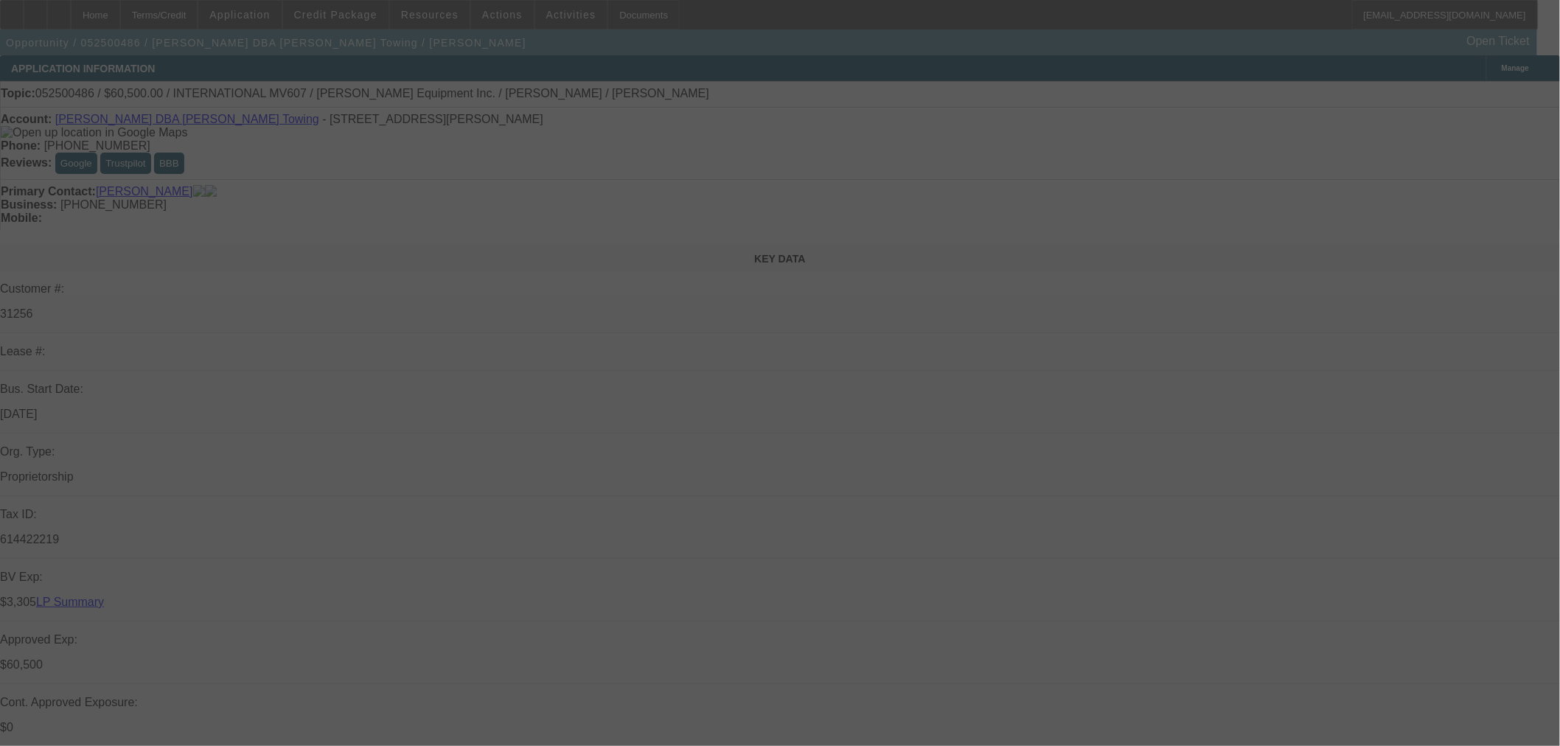
select select "0"
select select "2"
select select "0.1"
select select "4"
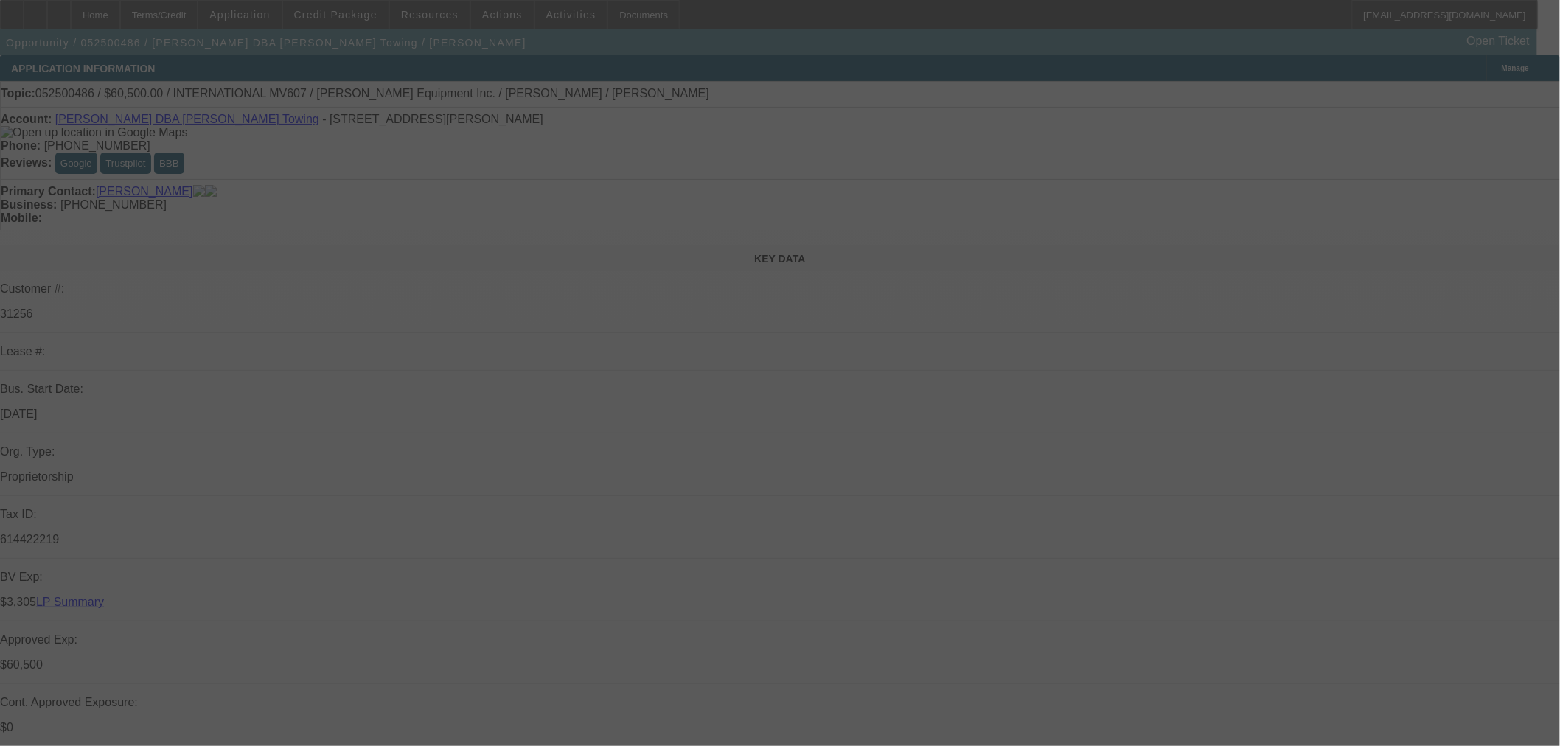
select select "0"
select select "2"
select select "0.1"
select select "4"
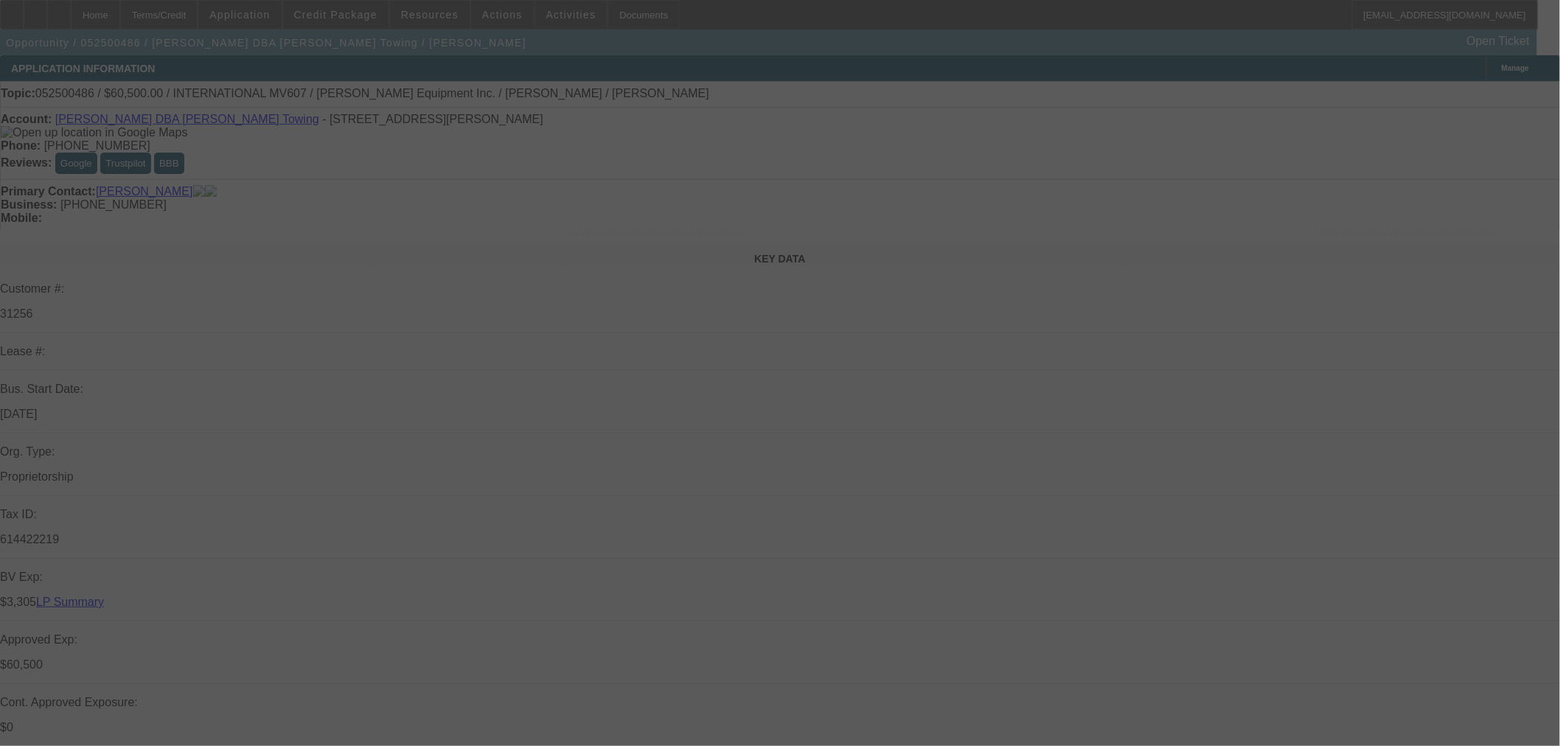
select select "0"
select select "2"
select select "0.1"
select select "4"
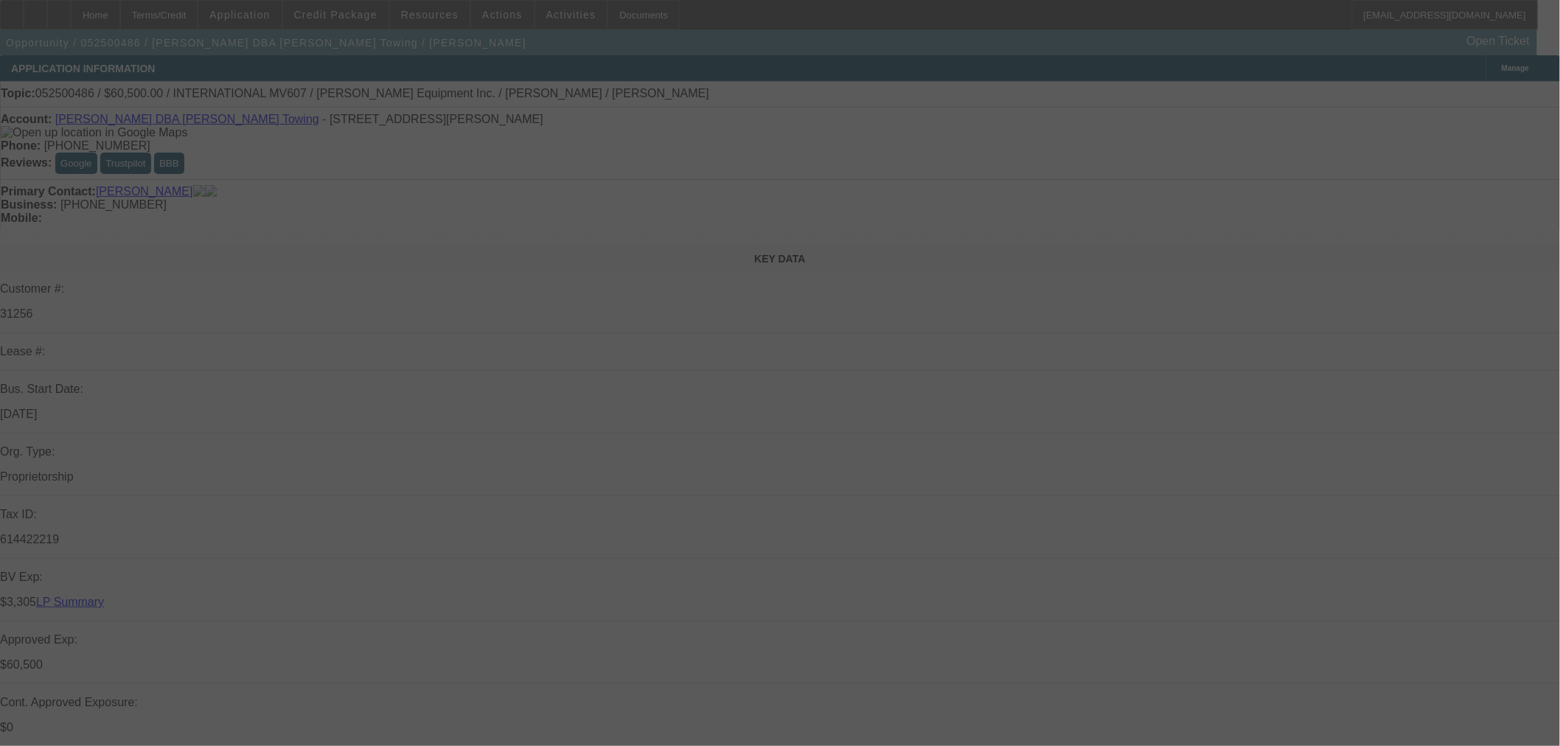
select select "0"
select select "3"
select select "0.1"
select select "4"
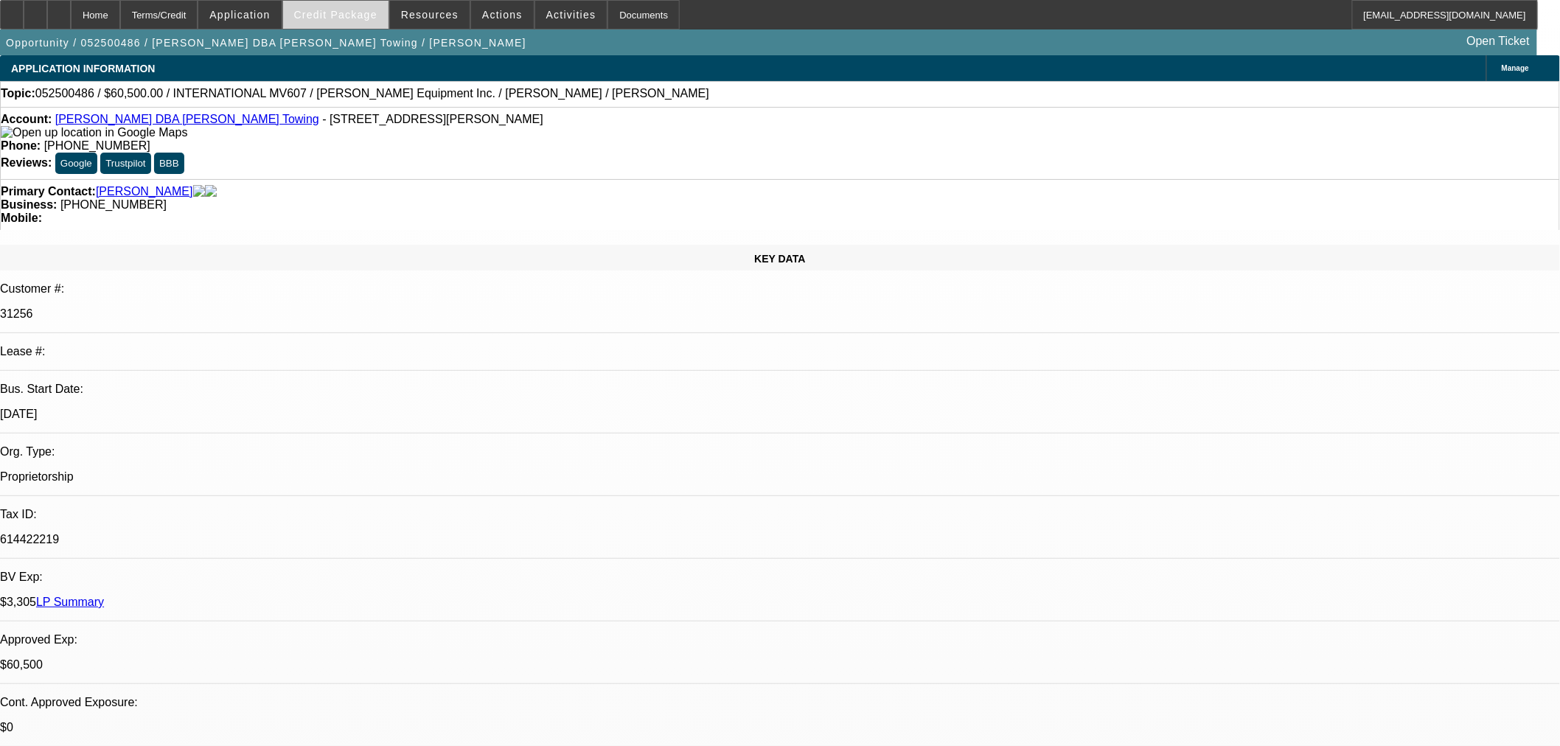
click at [352, 18] on span "Credit Package" at bounding box center [335, 15] width 83 height 12
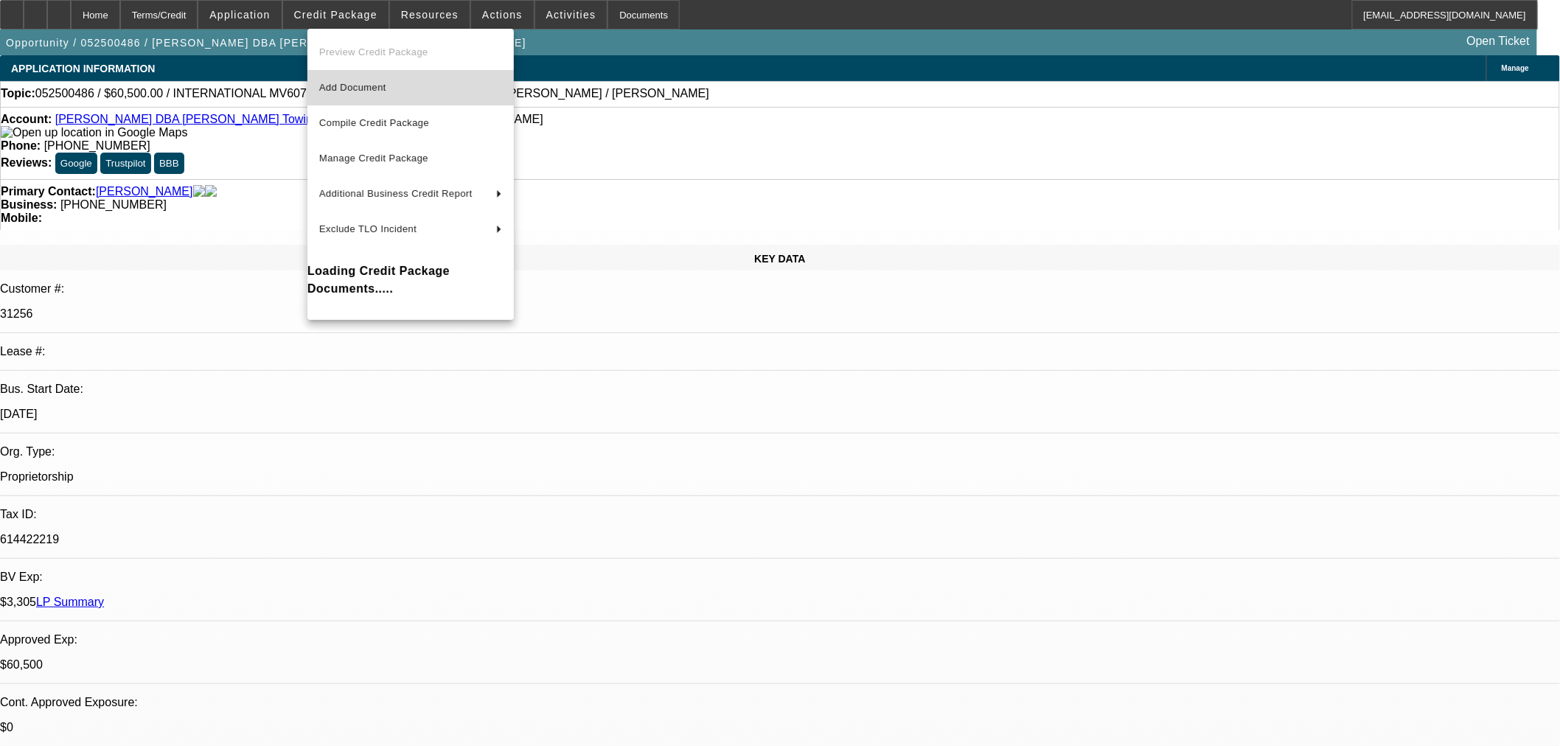
click at [355, 91] on span "Add Document" at bounding box center [352, 87] width 67 height 11
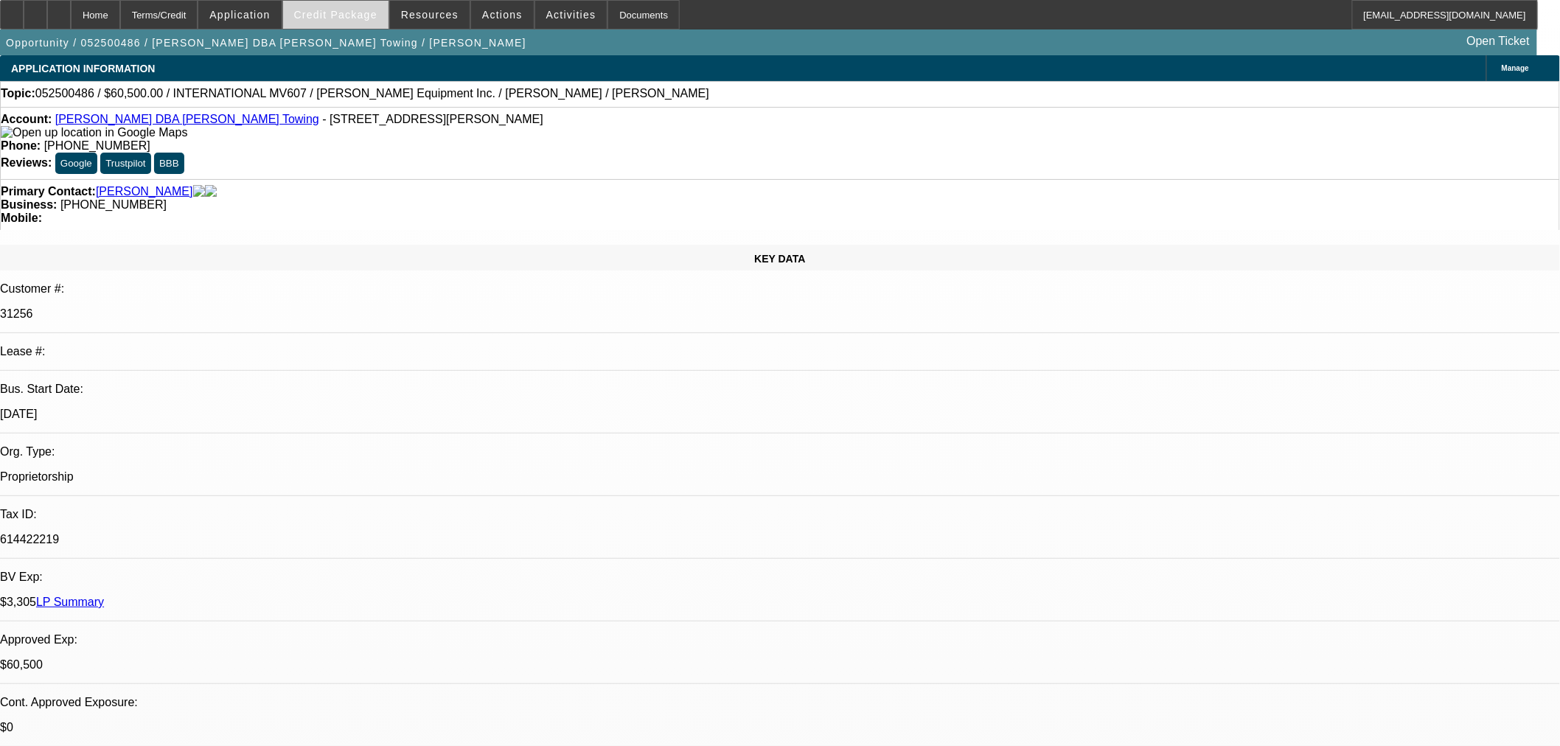
click at [333, 9] on span "Credit Package" at bounding box center [335, 15] width 83 height 12
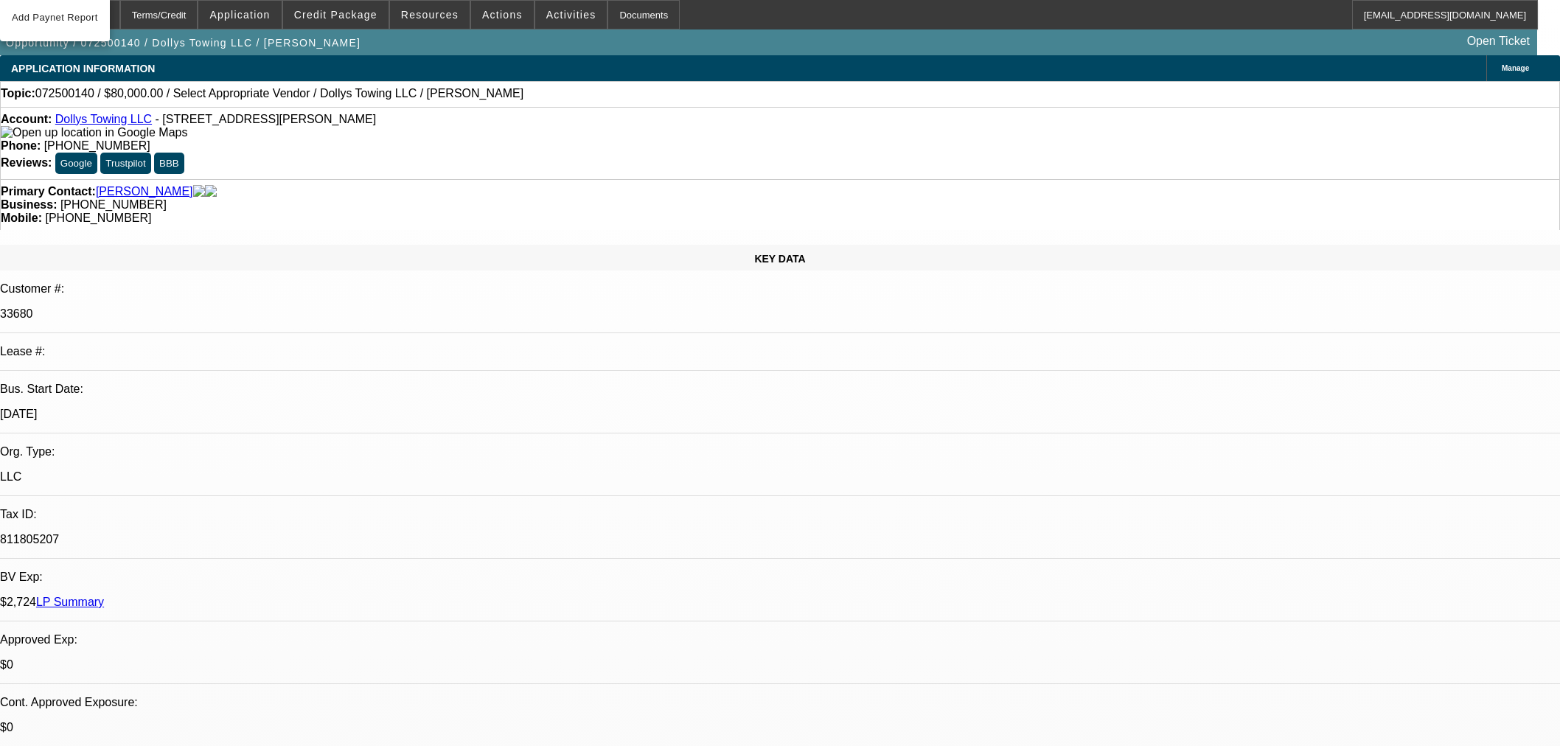
select select "0"
select select "2"
select select "0.1"
select select "4"
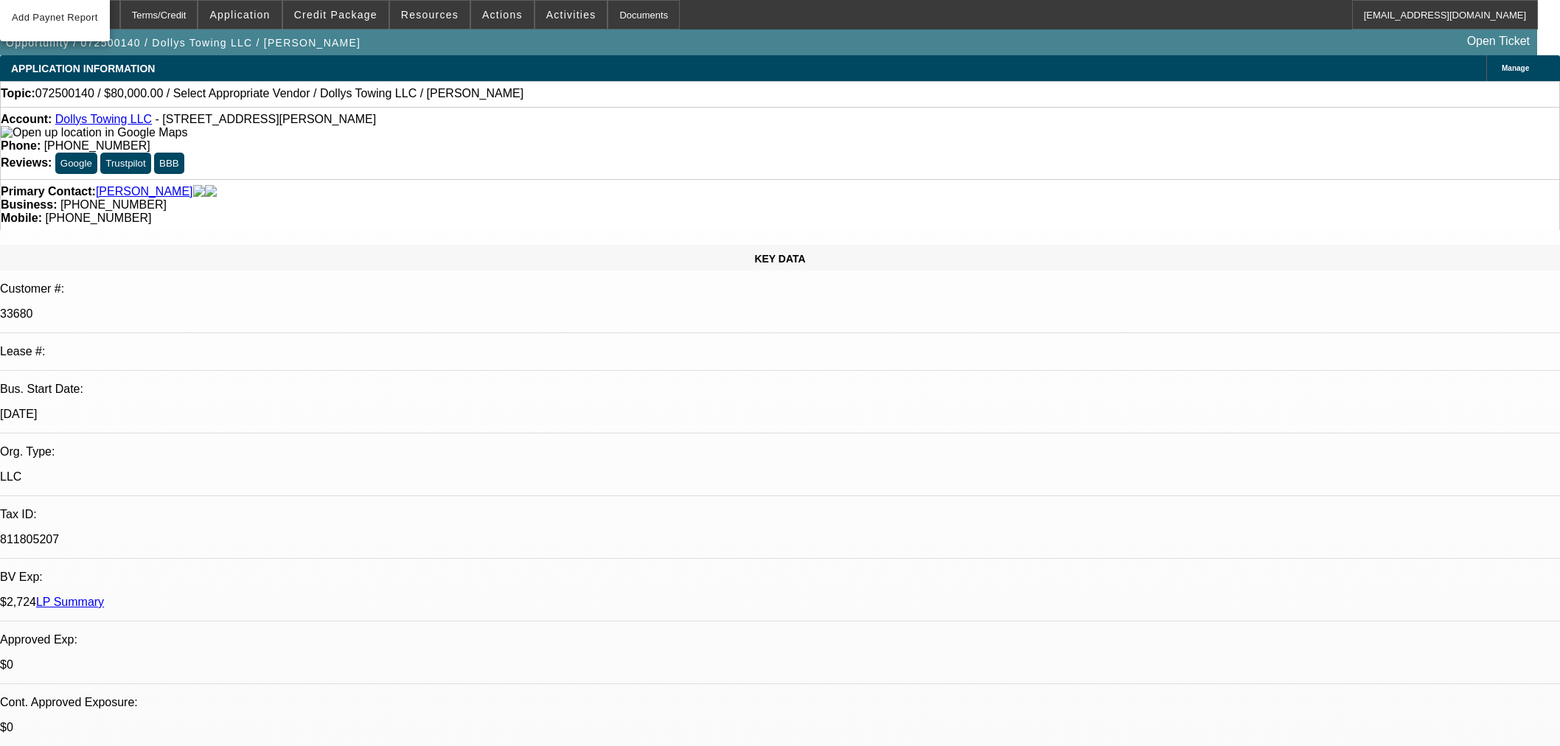
scroll to position [2458, 0]
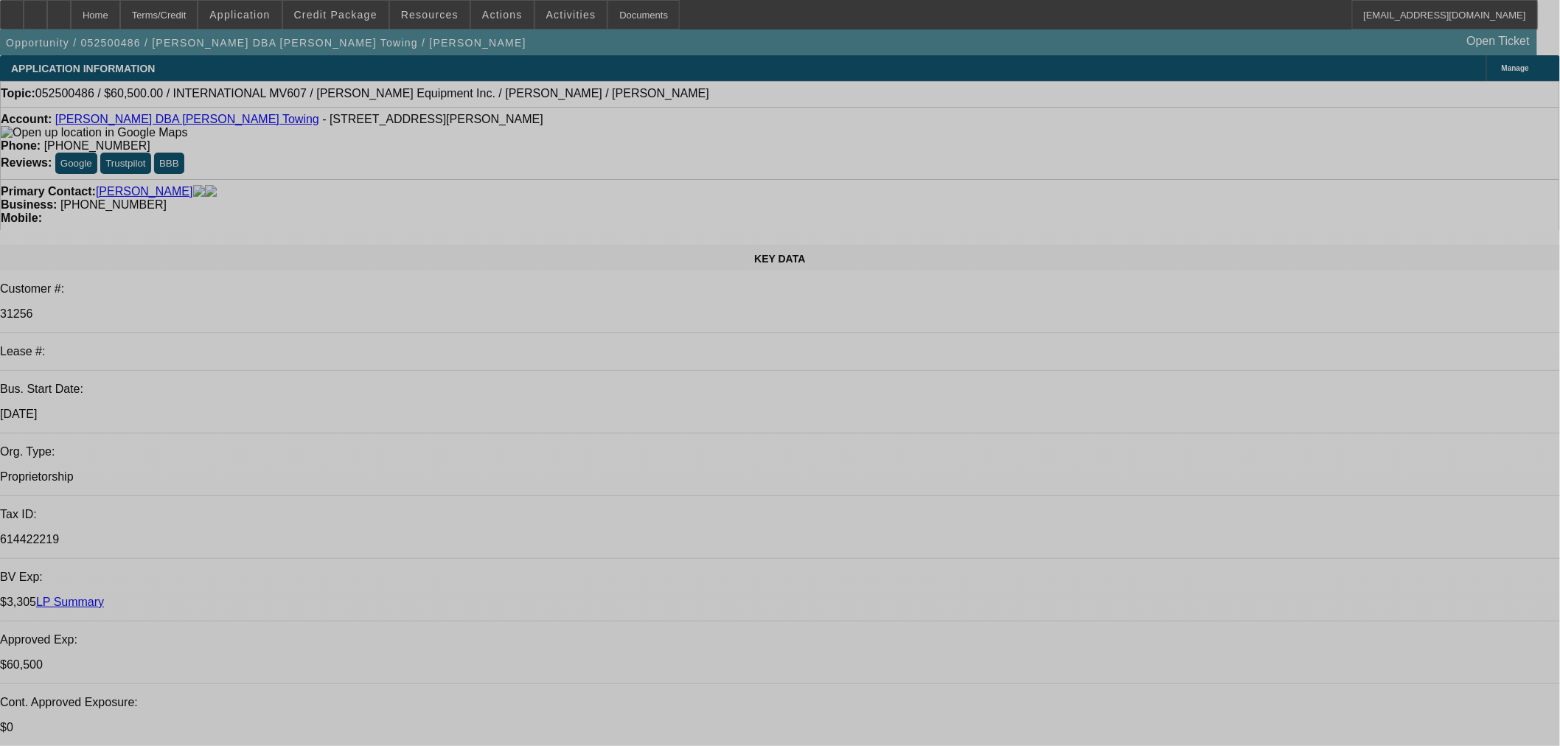
select select "0"
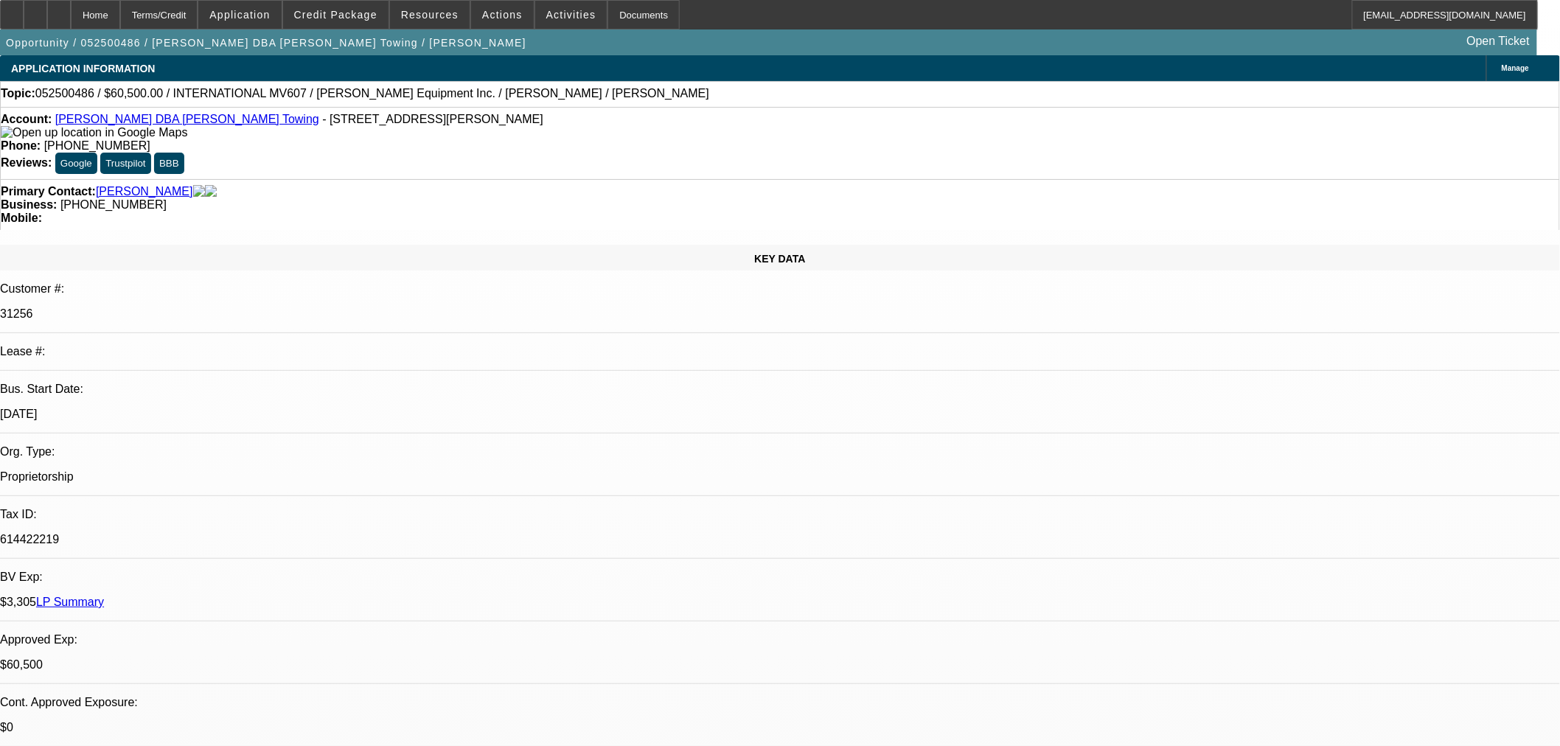
select select "2"
select select "0.1"
select select "4"
select select "0"
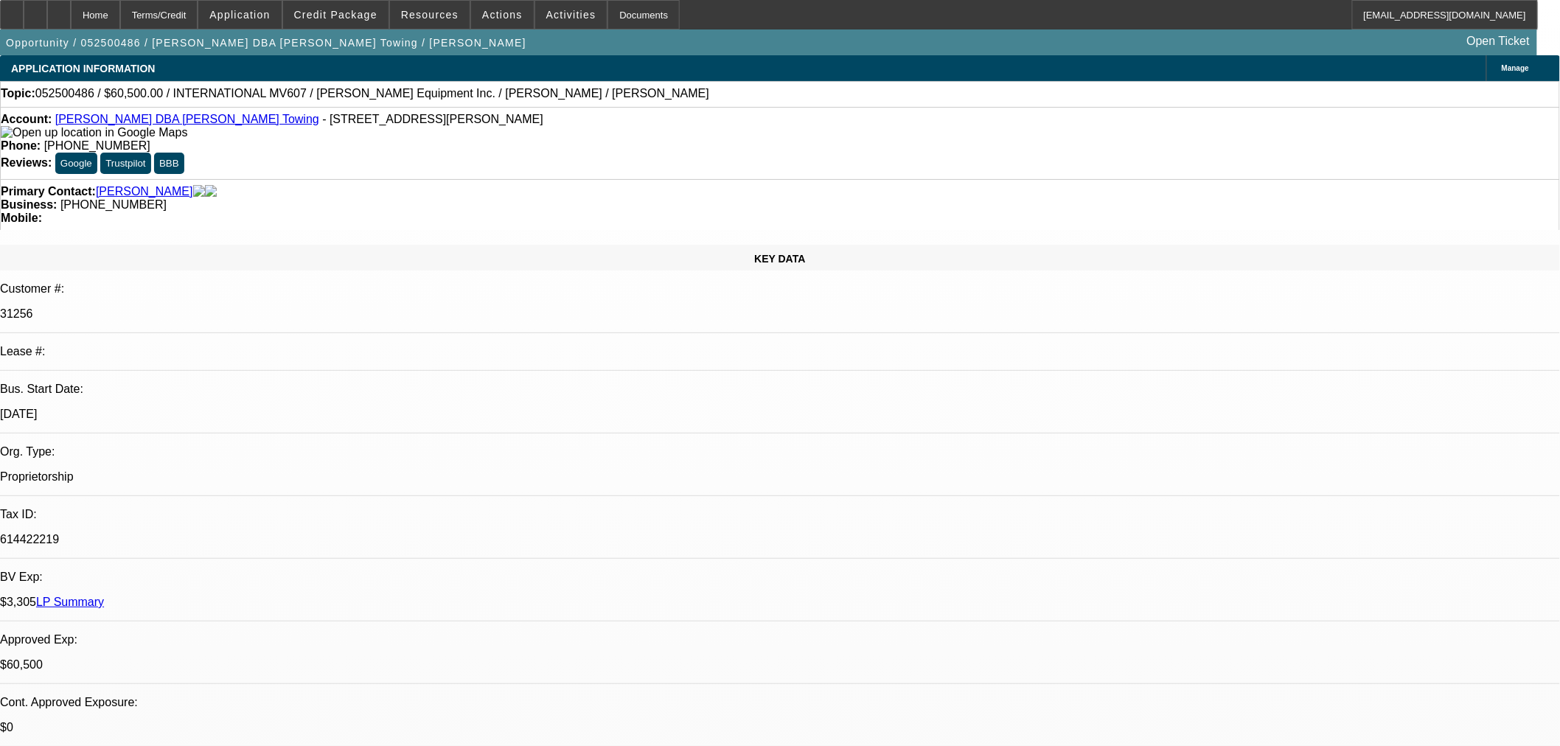
select select "2"
select select "0.1"
select select "4"
select select "0"
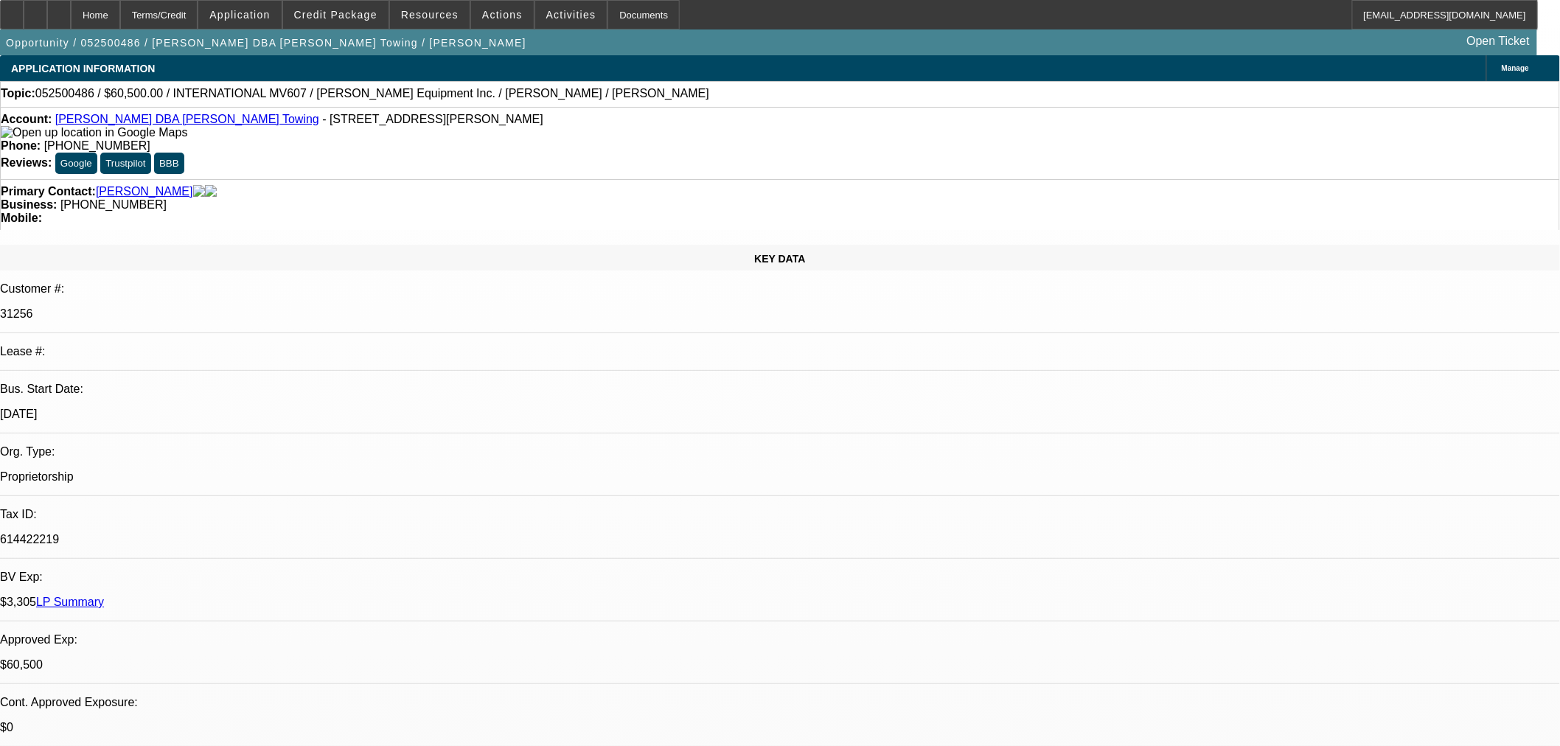
select select "2"
select select "0.1"
select select "4"
select select "0"
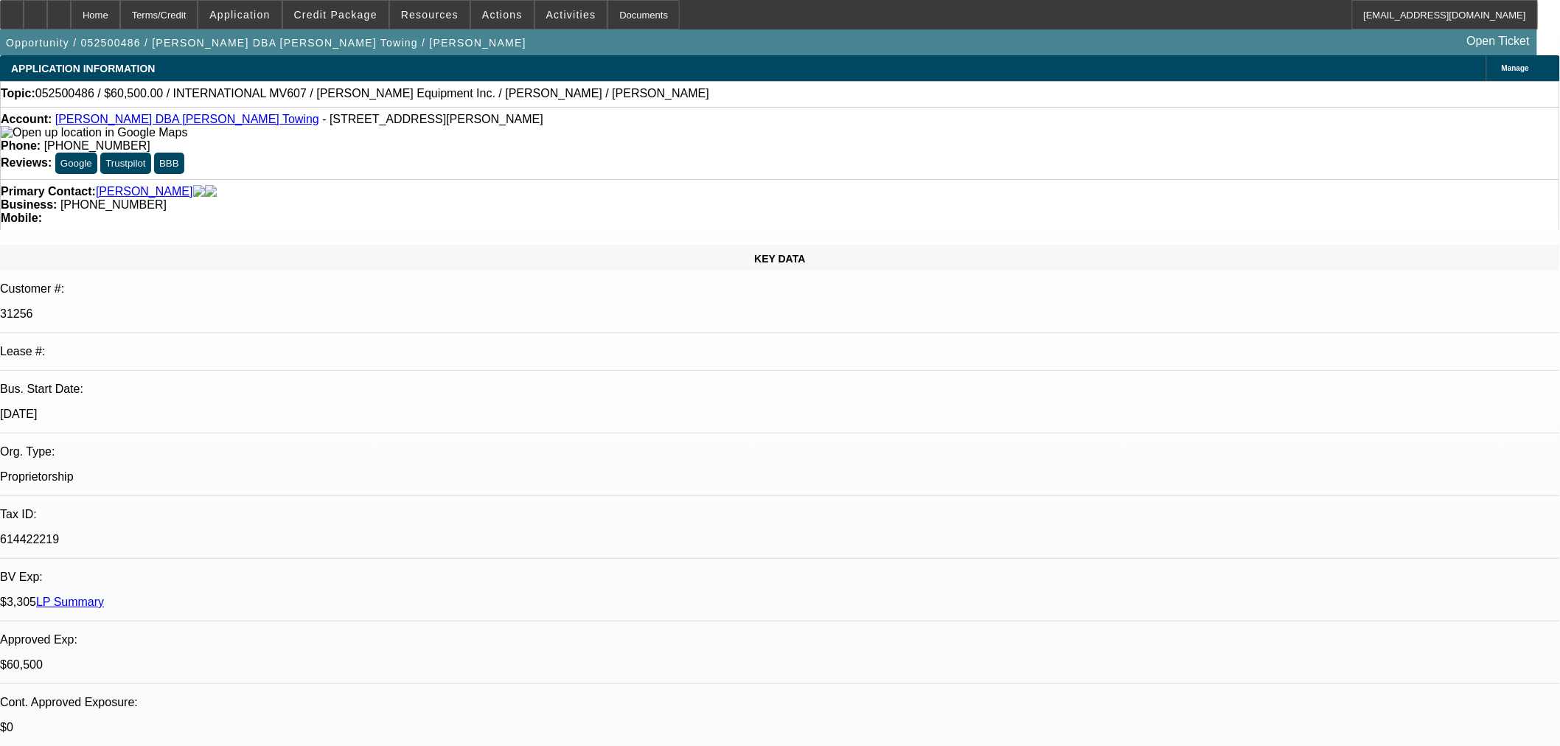
select select "0"
select select "3"
select select "0.1"
select select "4"
click at [359, 17] on span "Credit Package" at bounding box center [335, 15] width 83 height 12
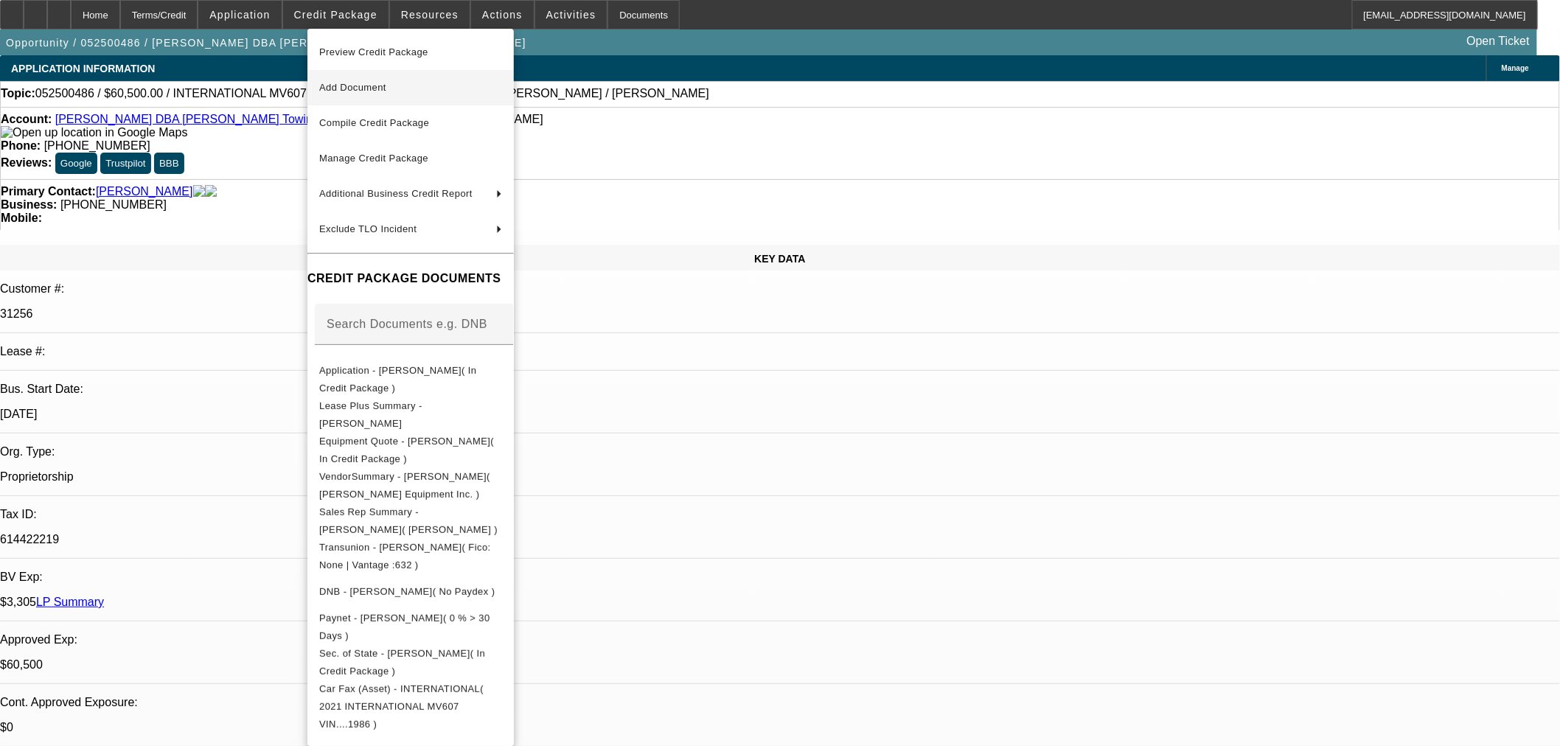
click at [375, 83] on span "Add Document" at bounding box center [352, 87] width 67 height 11
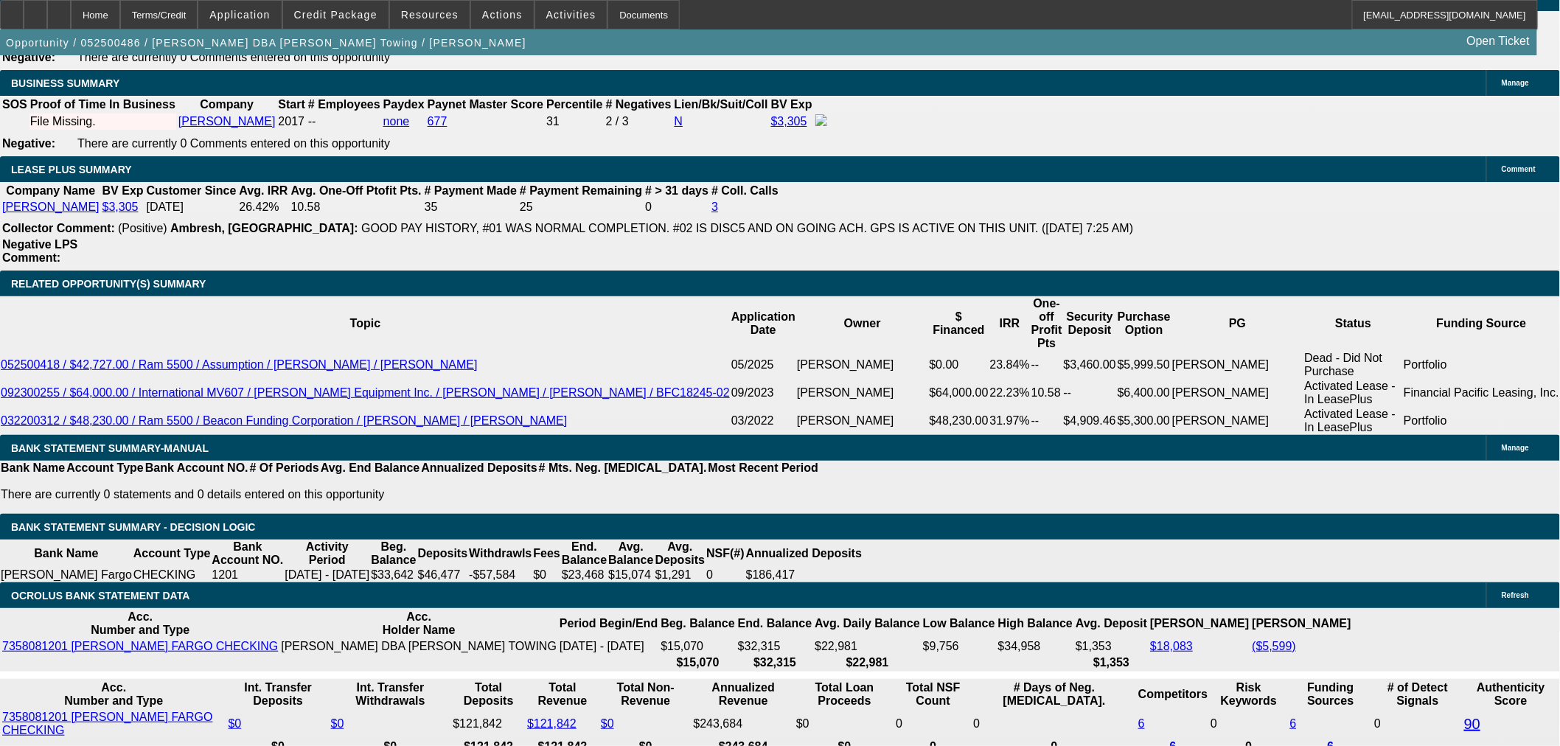
scroll to position [2212, 0]
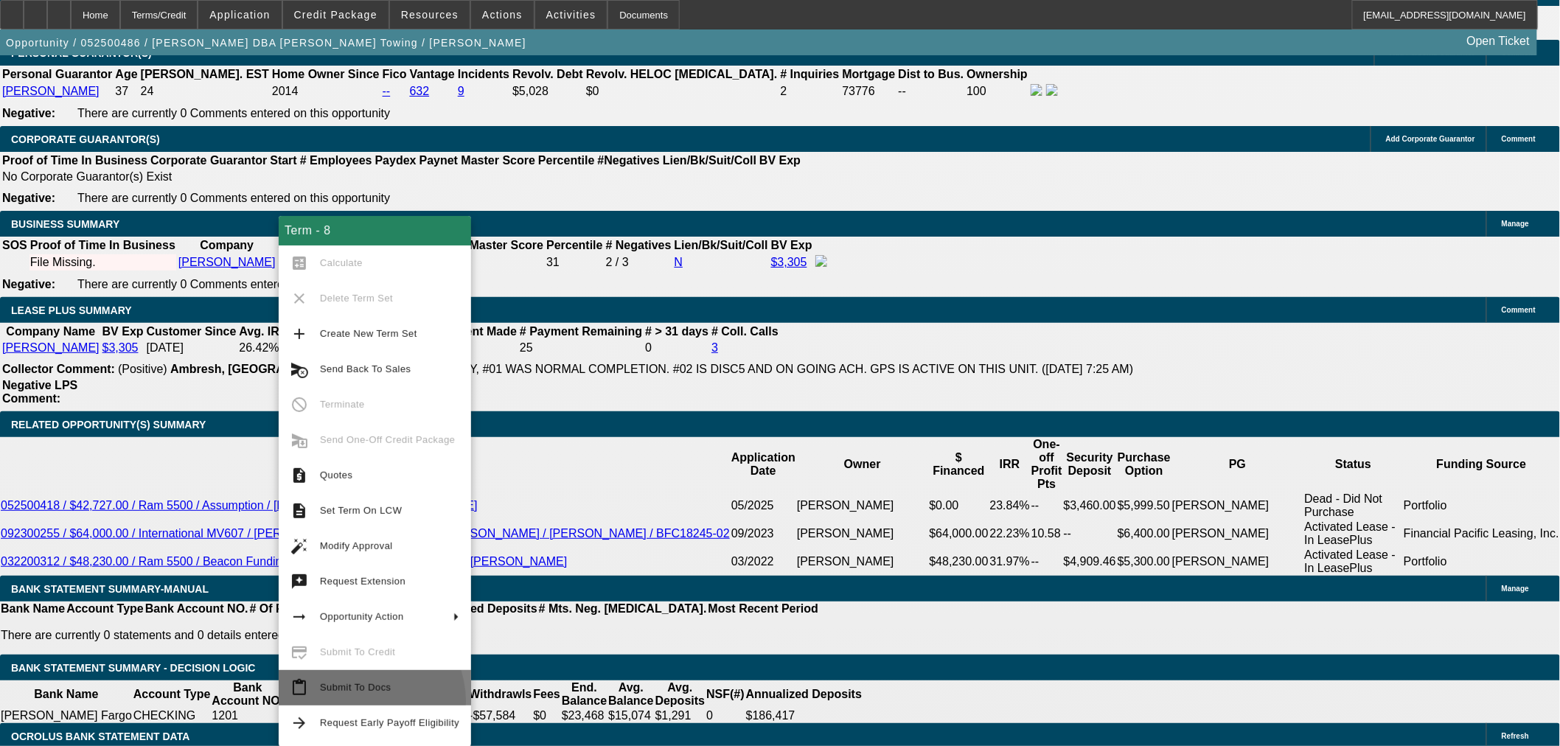
click at [361, 701] on button "content_paste Submit To Docs" at bounding box center [375, 687] width 192 height 35
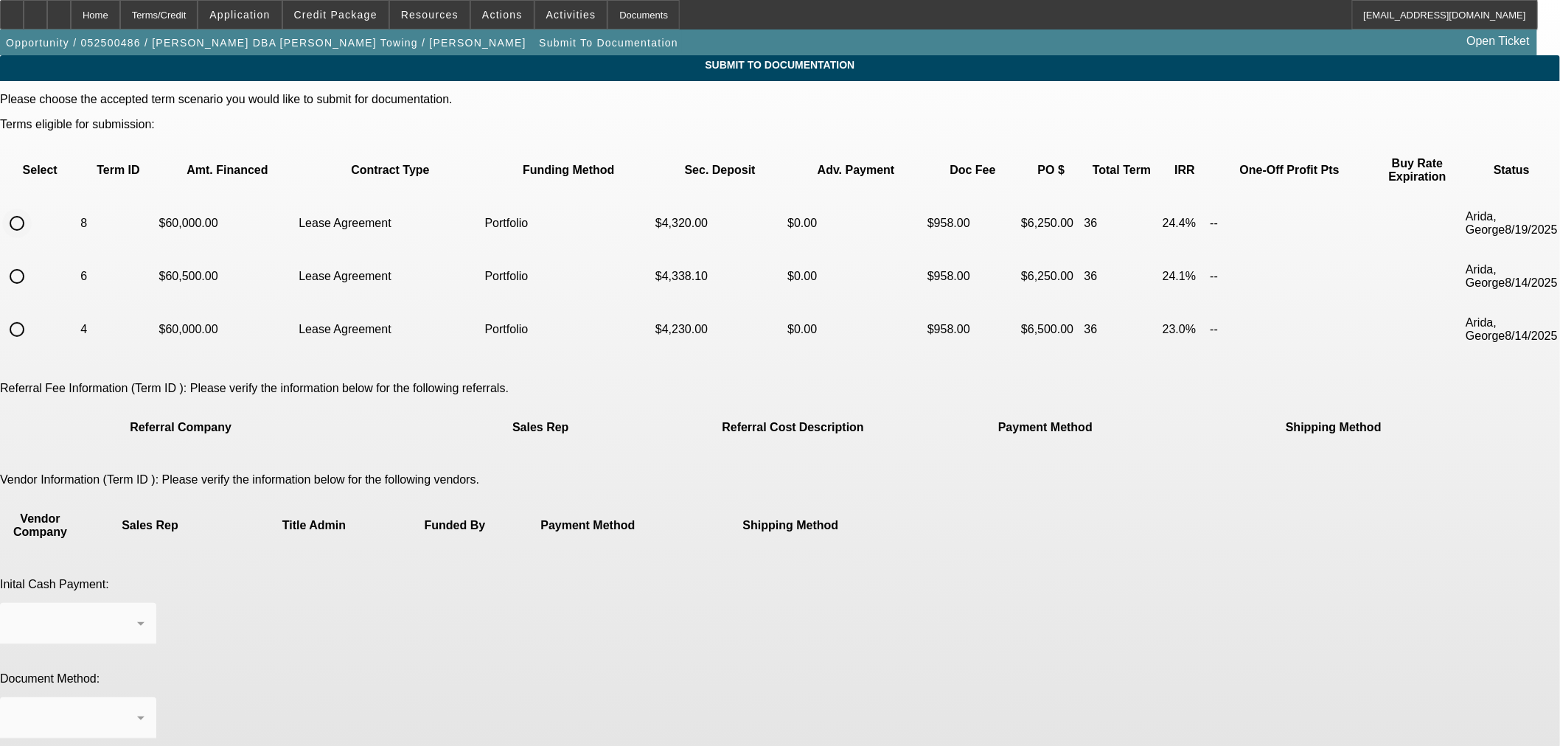
click at [32, 209] on input "radio" at bounding box center [16, 223] width 29 height 29
radio input "true"
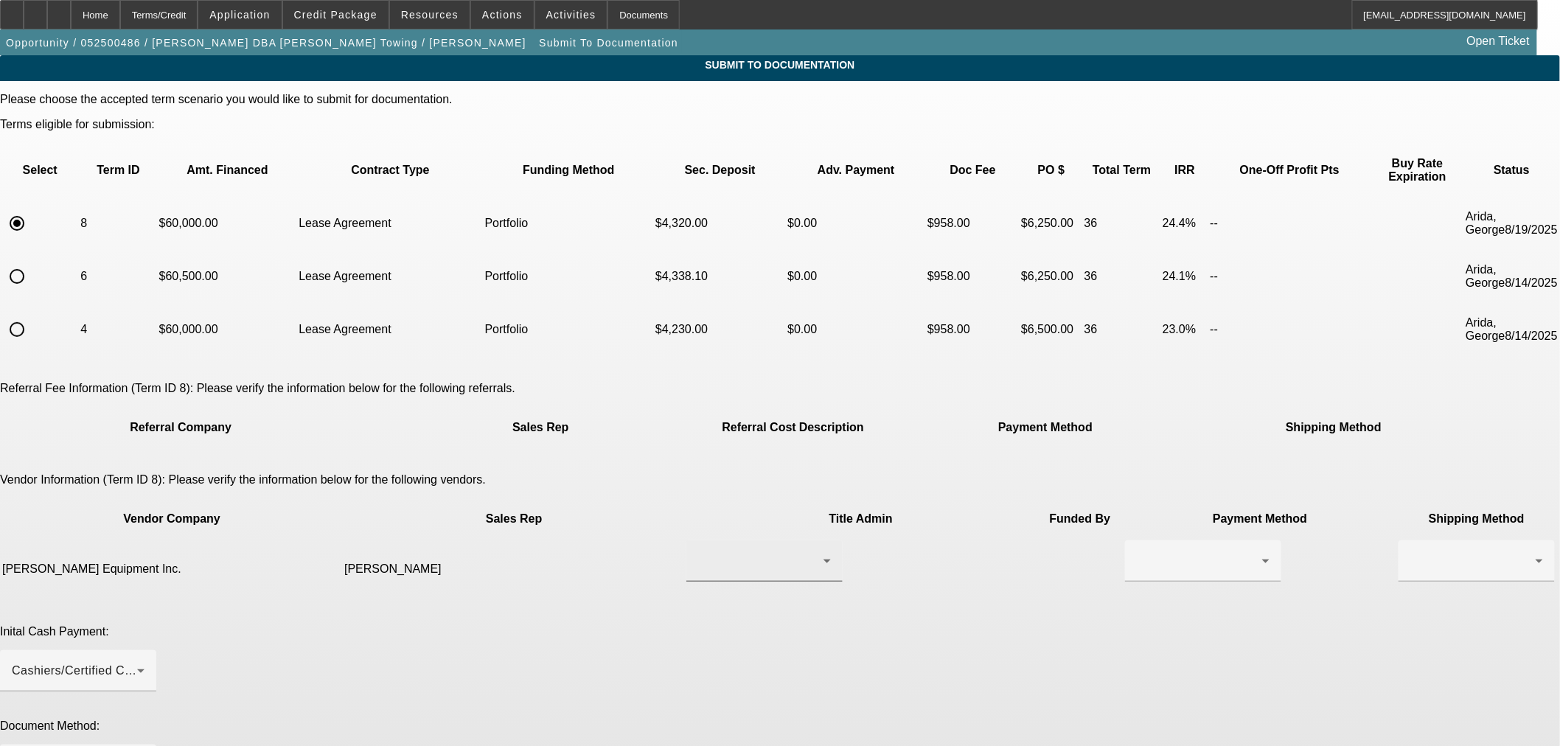
click at [714, 541] on div at bounding box center [764, 561] width 133 height 41
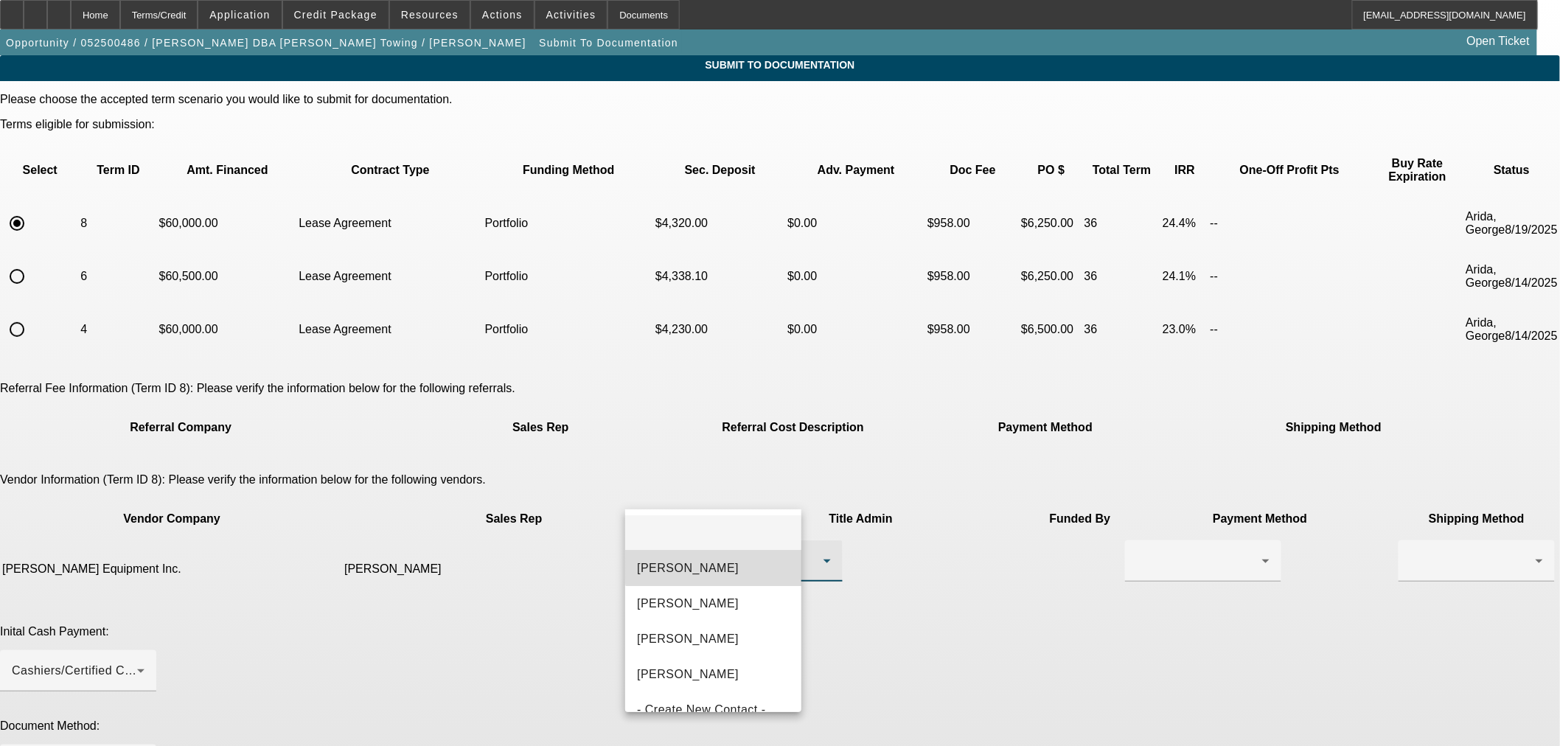
click at [715, 564] on mat-option "[PERSON_NAME]" at bounding box center [713, 568] width 176 height 35
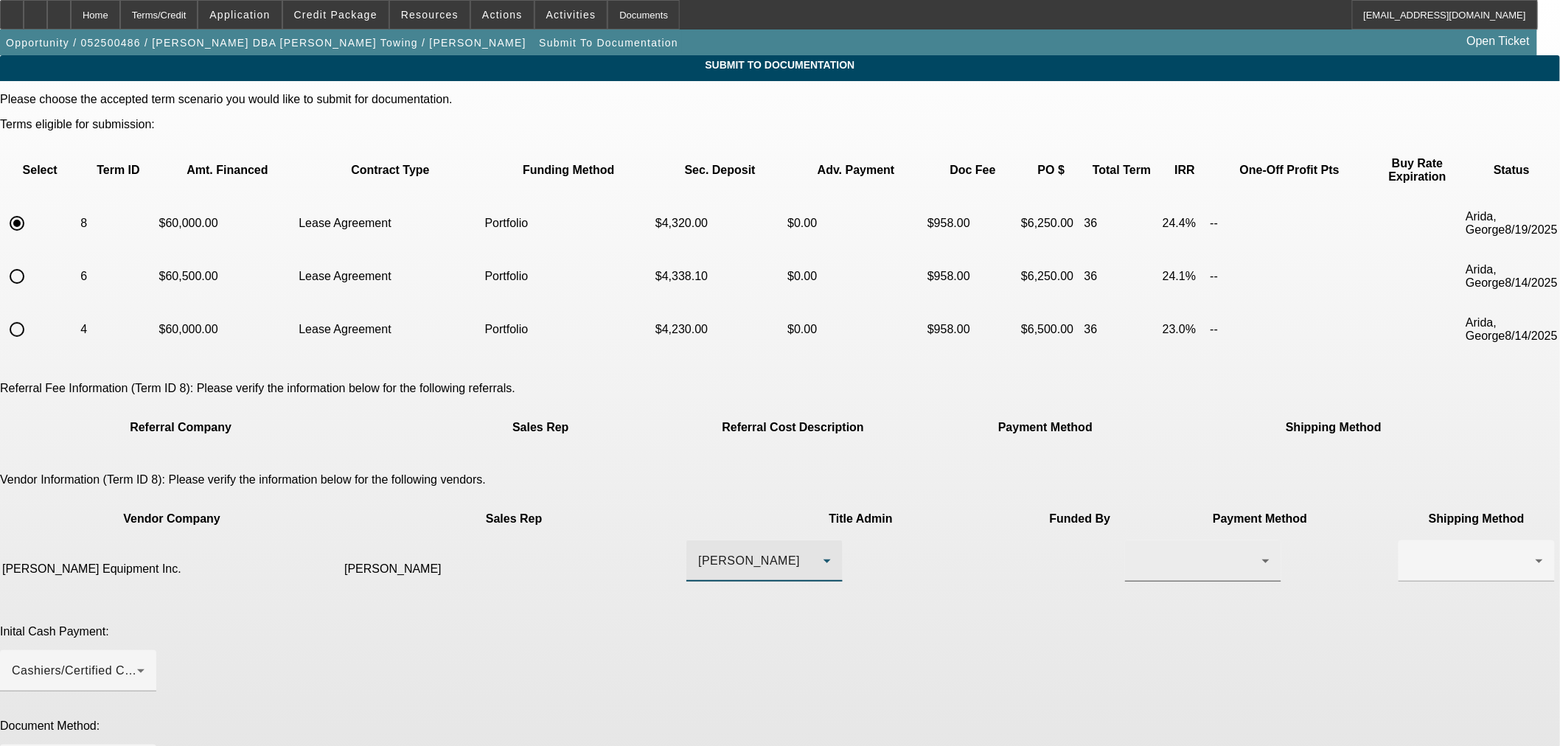
click at [1137, 552] on div at bounding box center [1199, 561] width 125 height 18
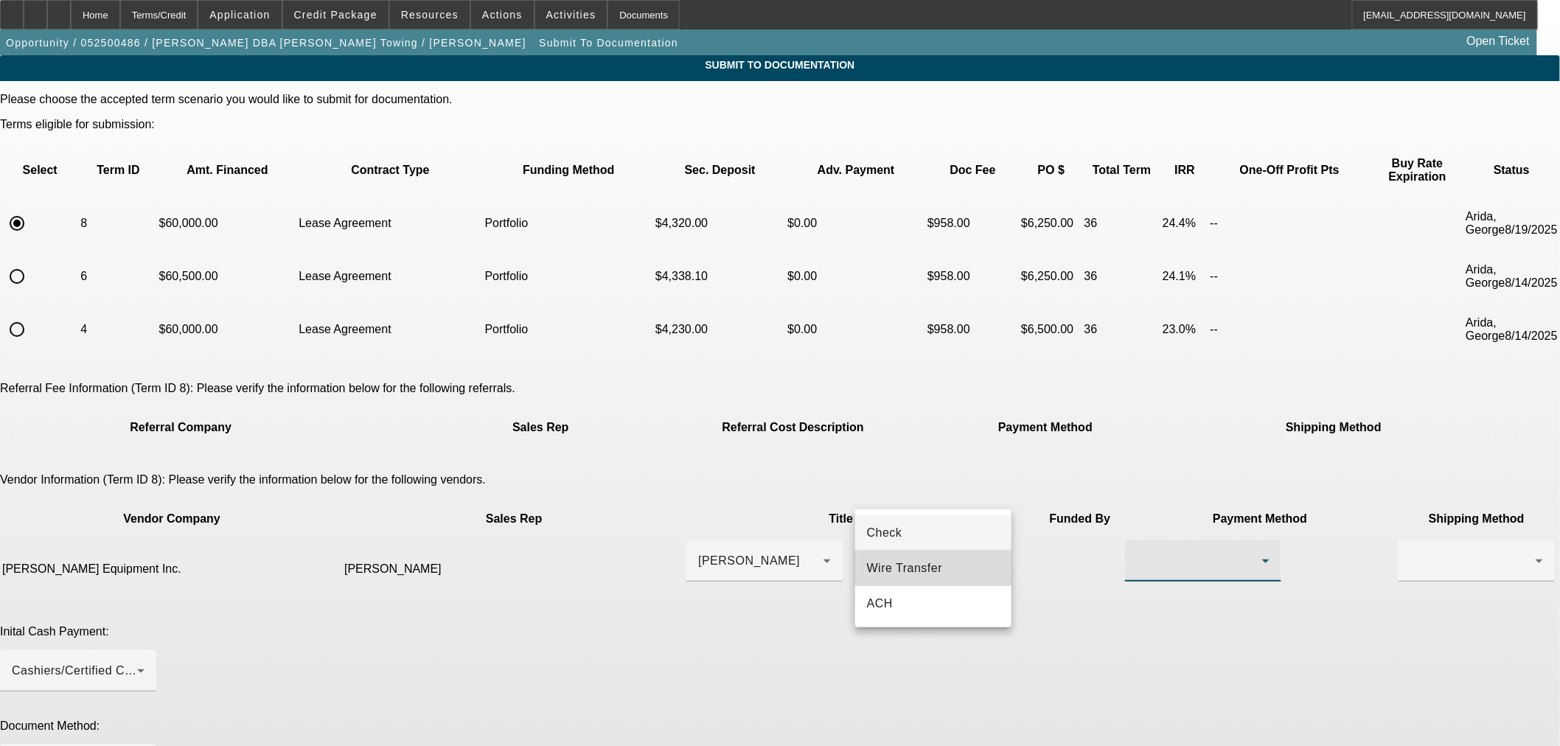
click at [934, 563] on span "Wire Transfer" at bounding box center [905, 569] width 76 height 18
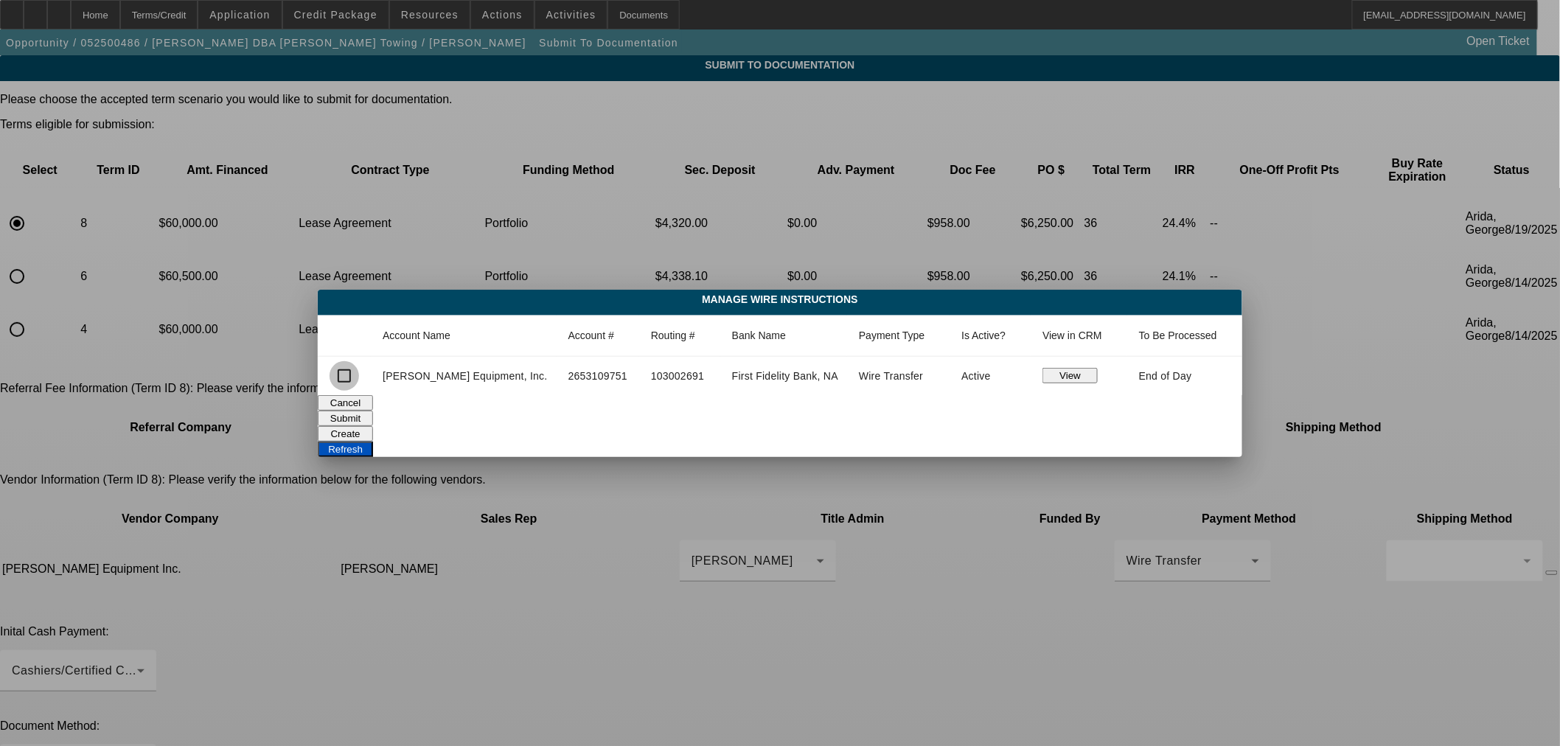
click at [359, 379] on input "checkbox" at bounding box center [344, 375] width 29 height 29
checkbox input "true"
click at [373, 411] on button "Submit" at bounding box center [345, 418] width 55 height 15
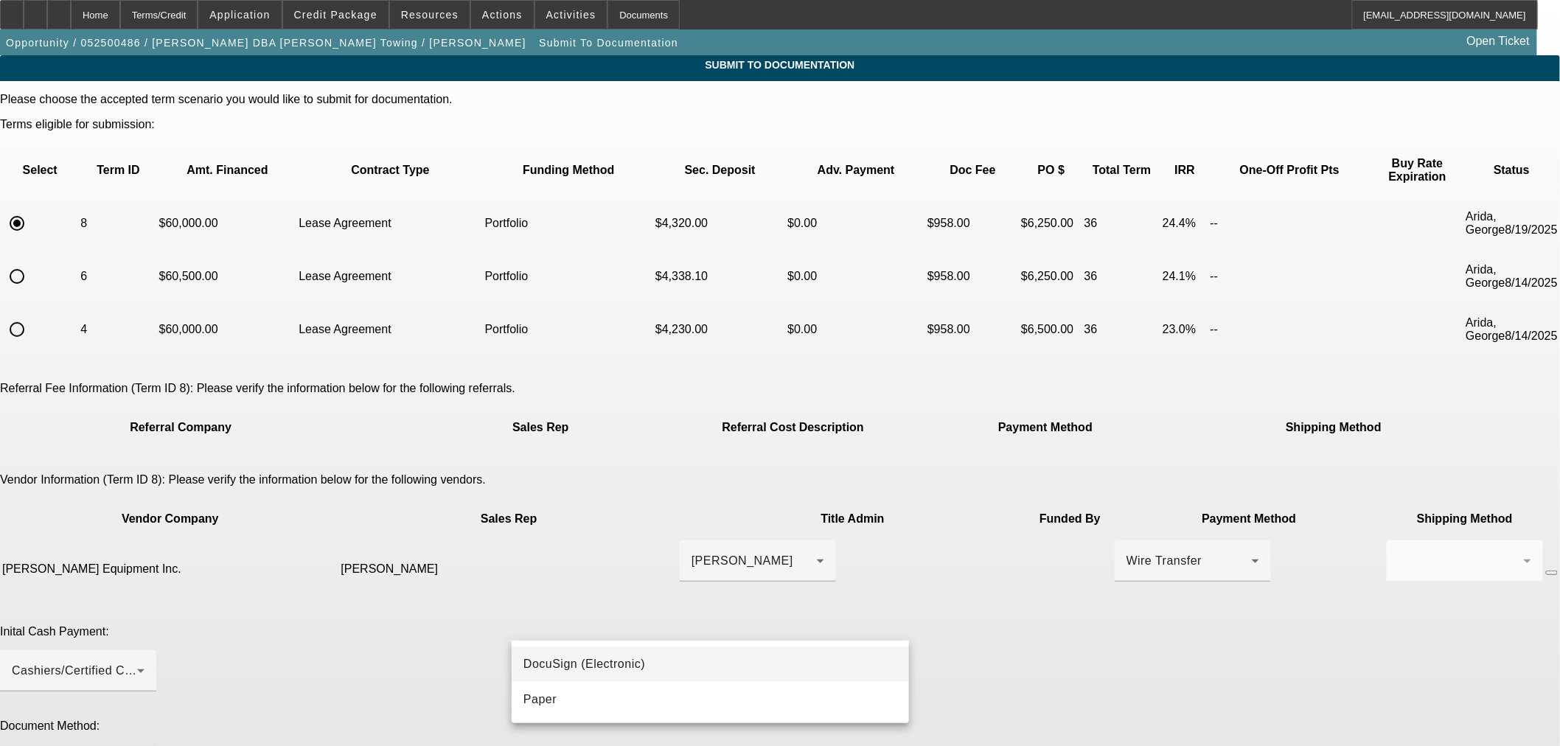
click at [606, 660] on span "DocuSign (Electronic)" at bounding box center [585, 665] width 122 height 18
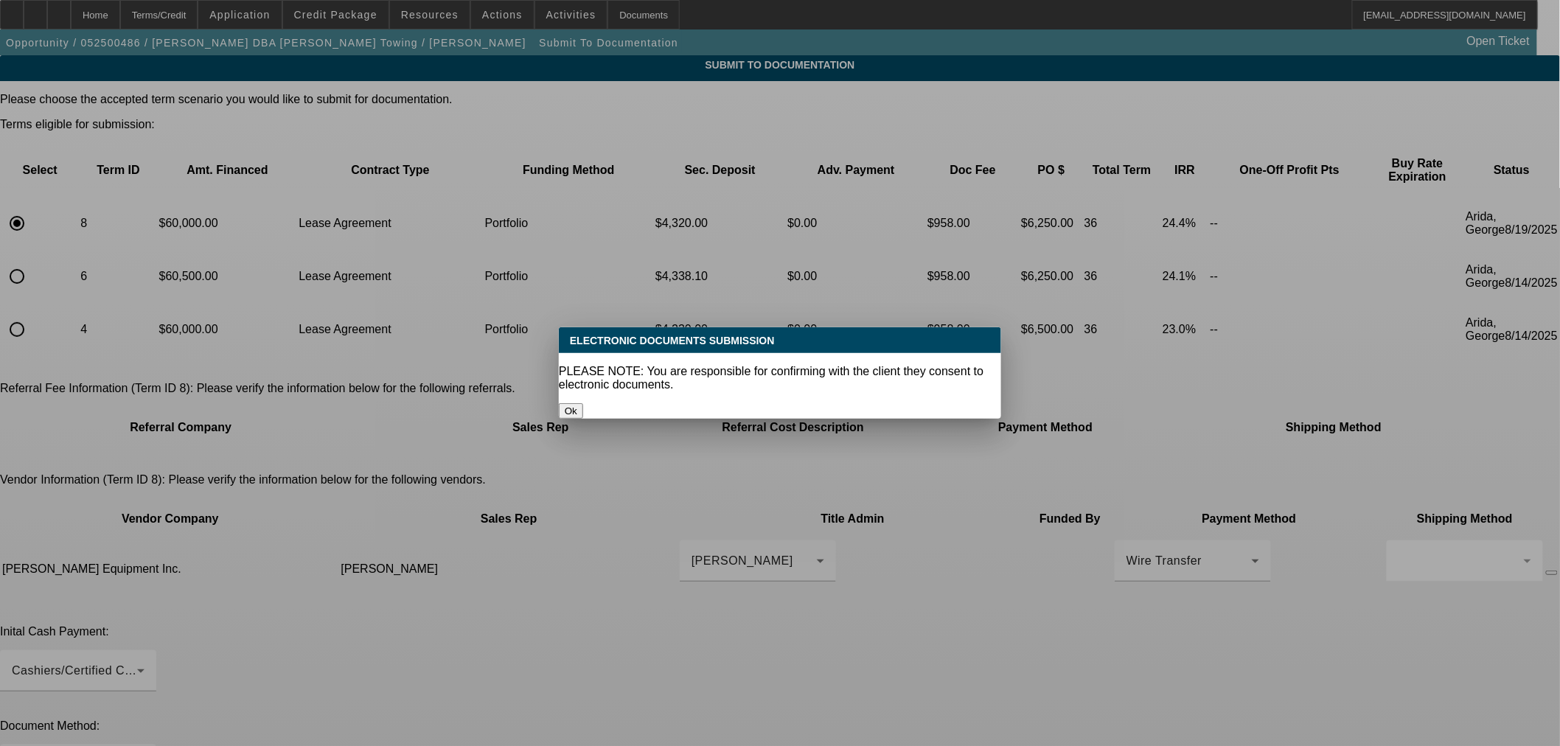
click at [583, 403] on button "Ok" at bounding box center [571, 410] width 24 height 15
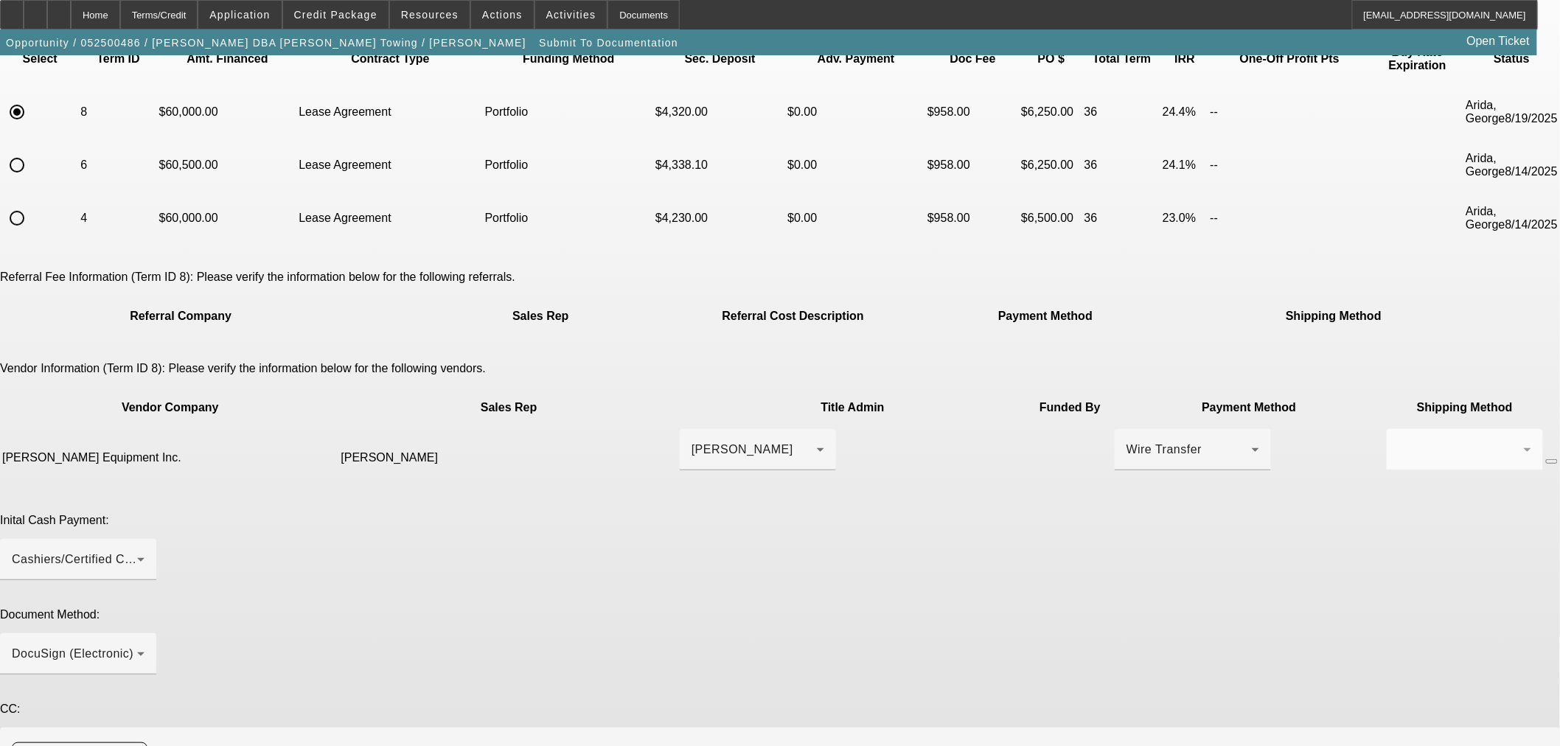
scroll to position [112, 0]
paste textarea "[PERSON_NAME] <[EMAIL_ADDRESS][DOMAIN_NAME]>"
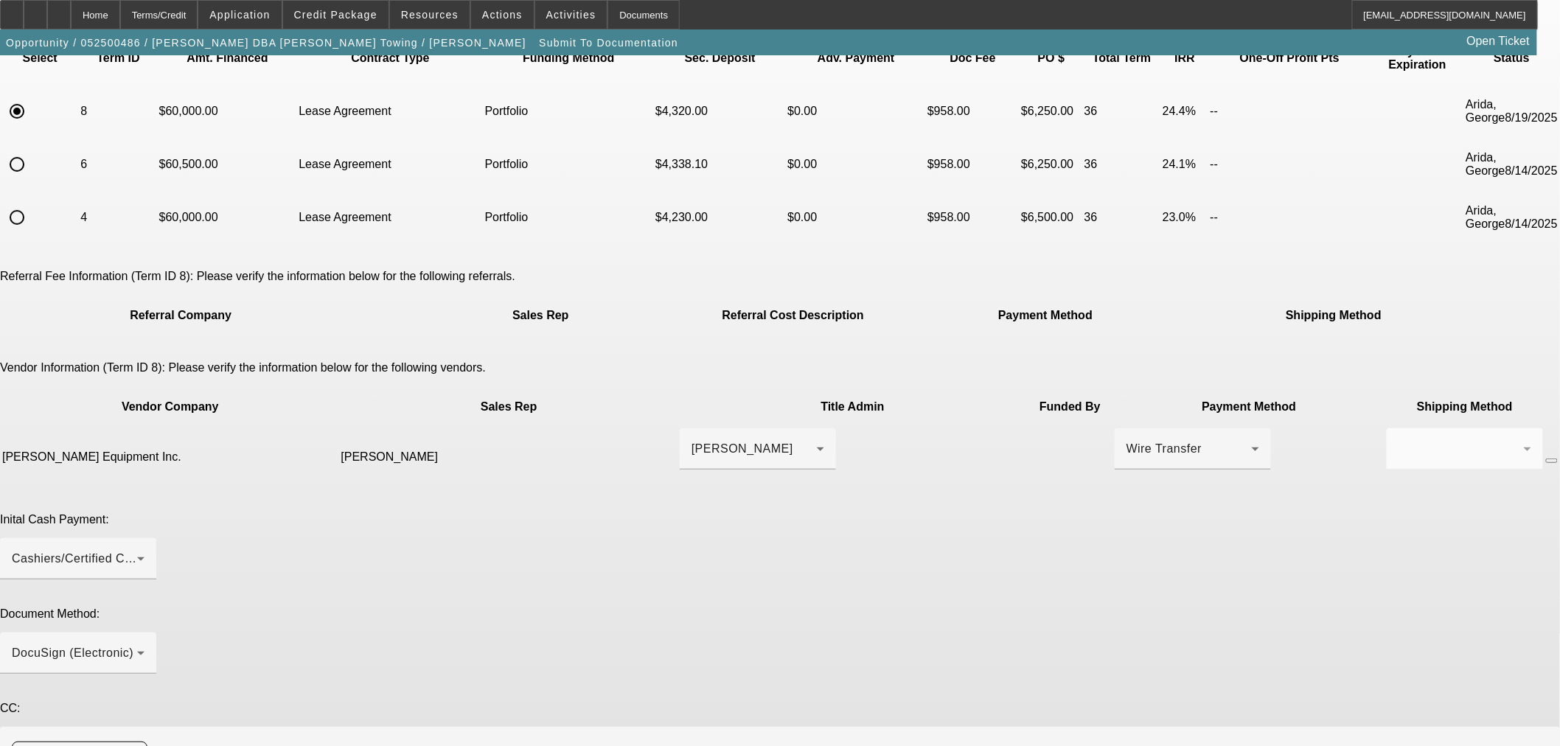
type textarea "[PERSON_NAME] [PERSON_NAME][EMAIL_ADDRESS][DOMAIN_NAME] is title contact please…"
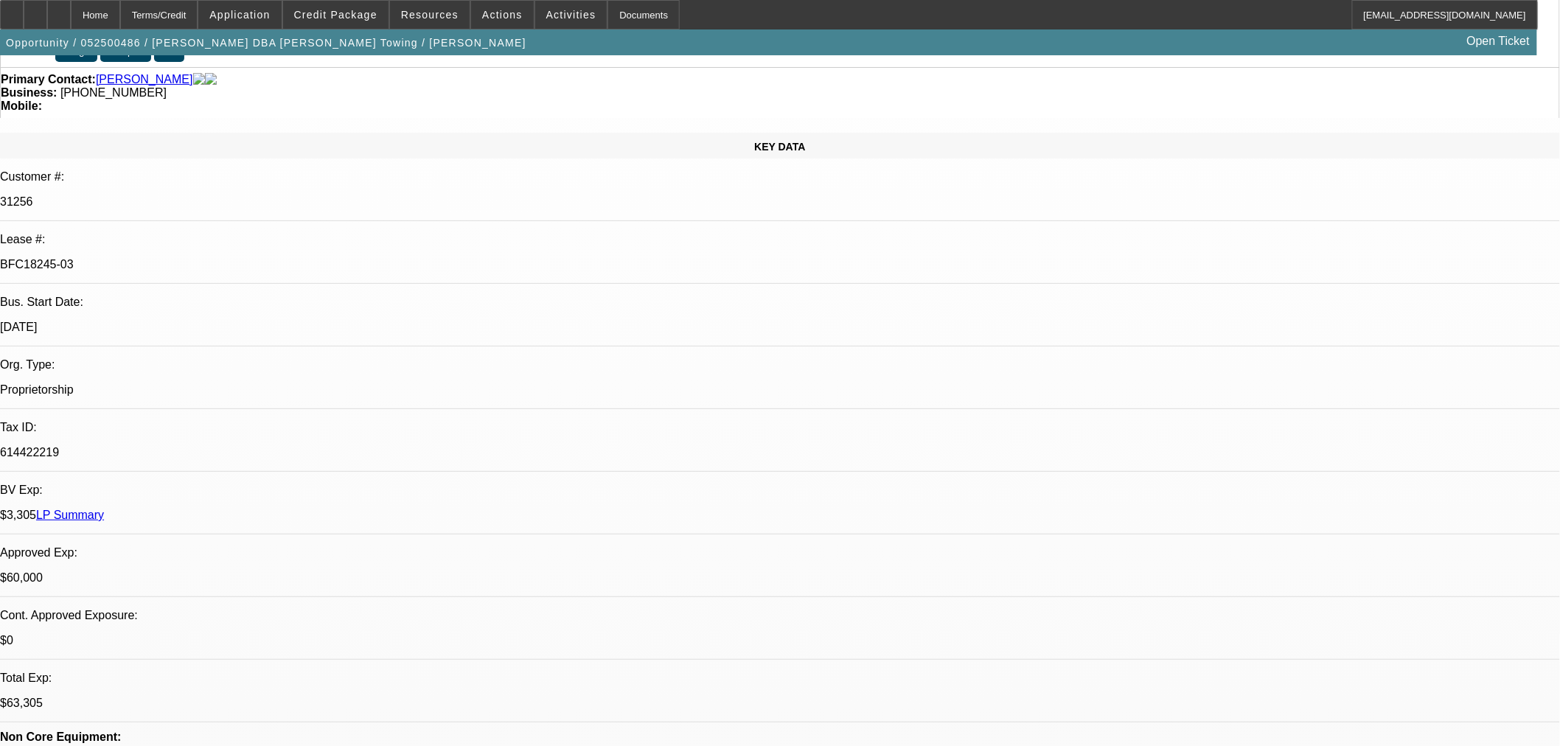
select select "0"
select select "2"
select select "0.1"
select select "4"
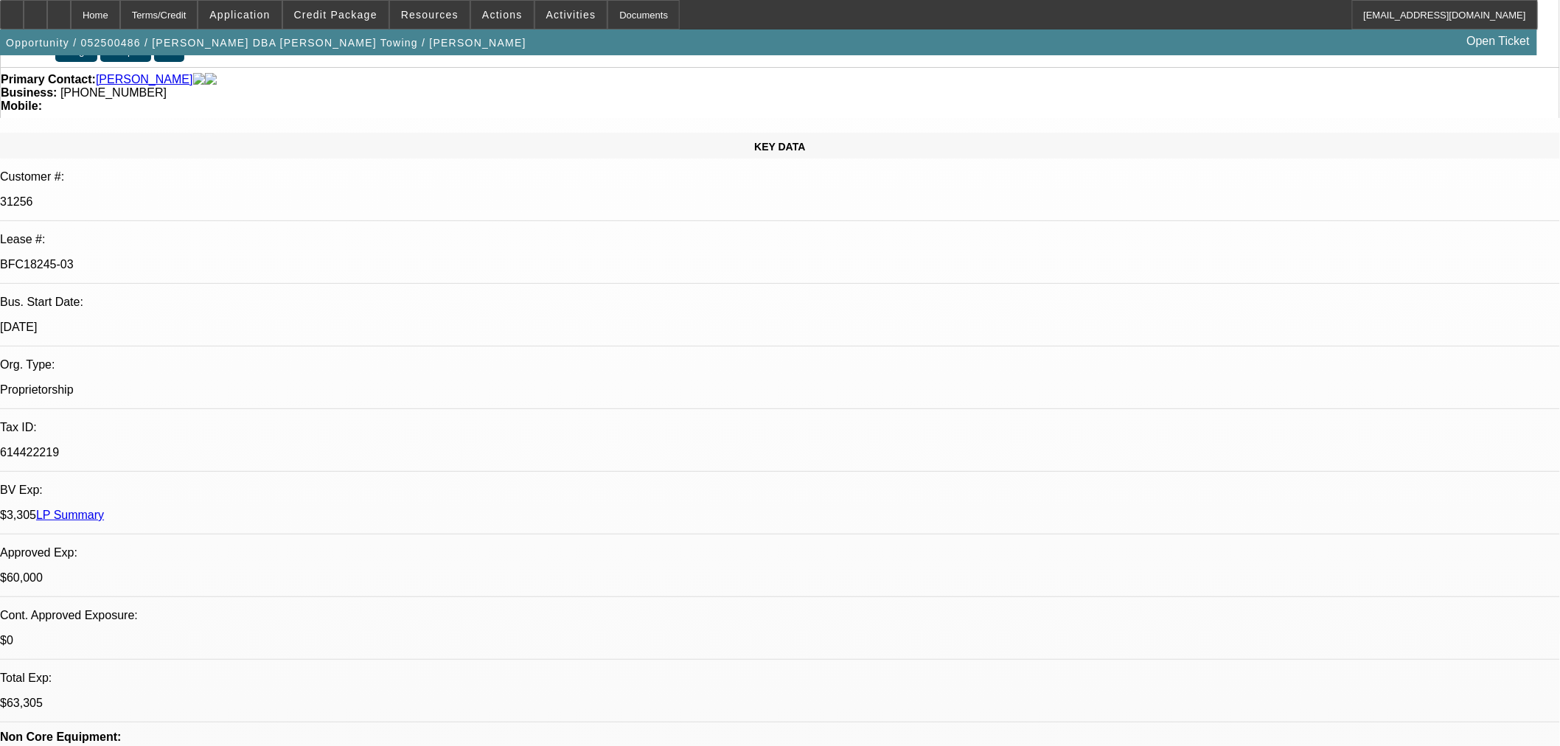
select select "0"
select select "2"
select select "0.1"
select select "4"
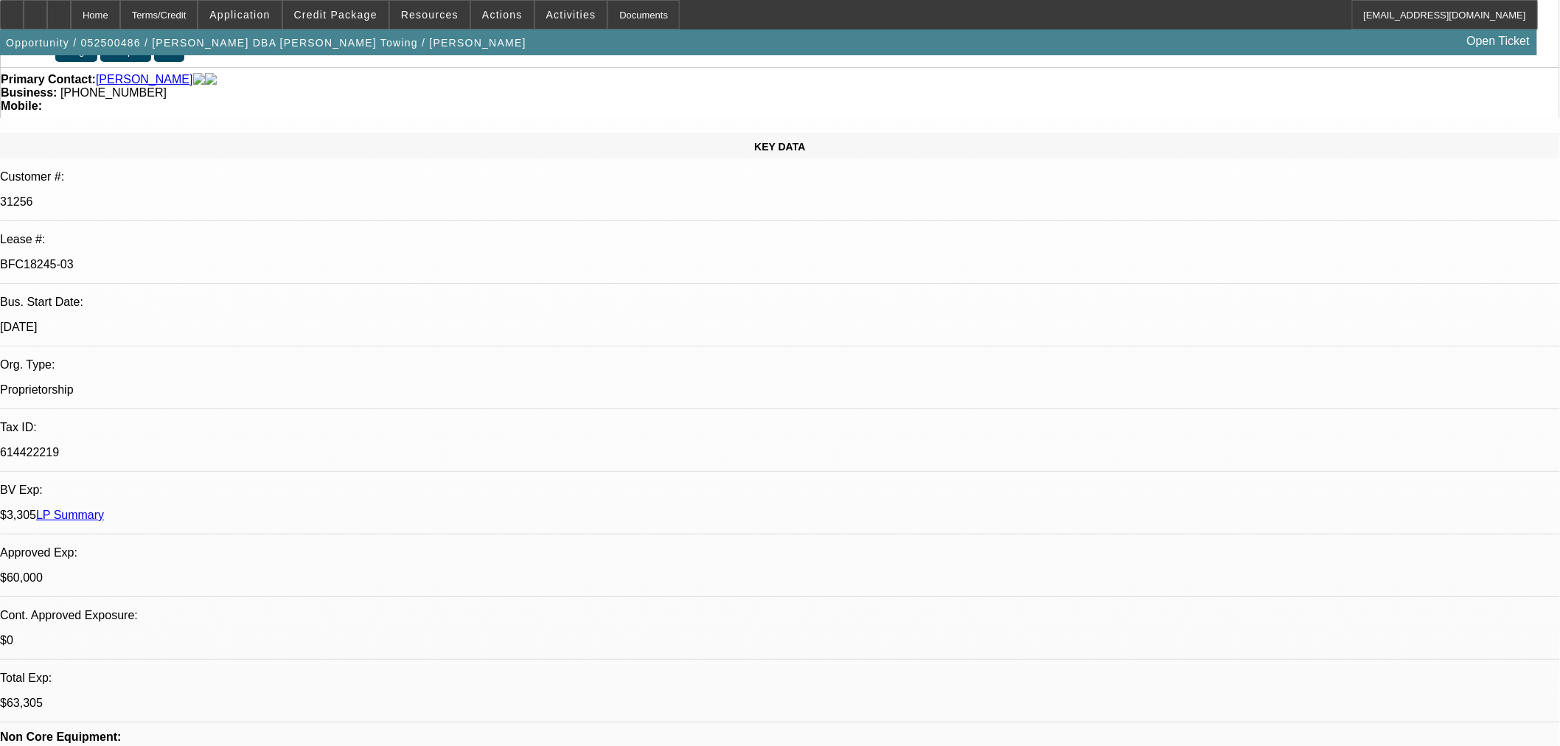
select select "0"
select select "2"
select select "0.1"
select select "4"
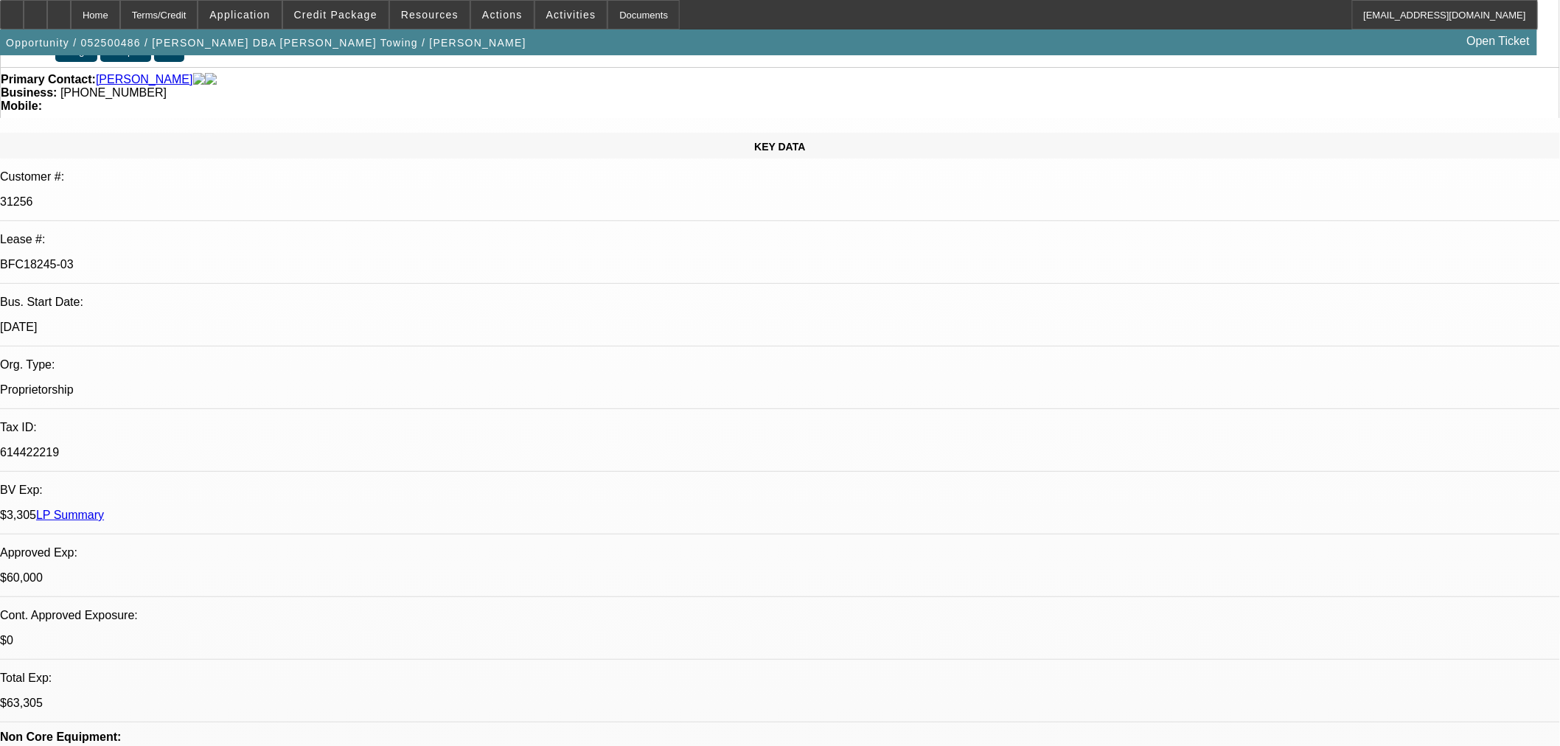
select select "0"
select select "3"
select select "0.1"
select select "4"
